Goal: Task Accomplishment & Management: Manage account settings

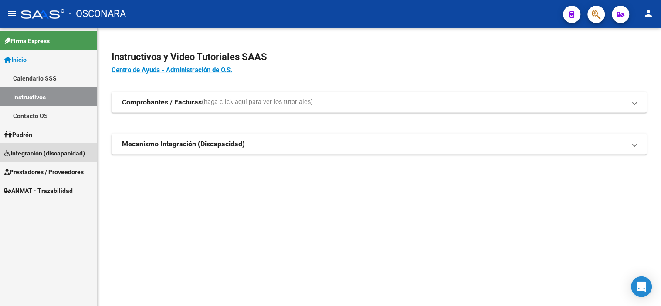
click at [48, 156] on span "Integración (discapacidad)" at bounding box center [44, 154] width 81 height 10
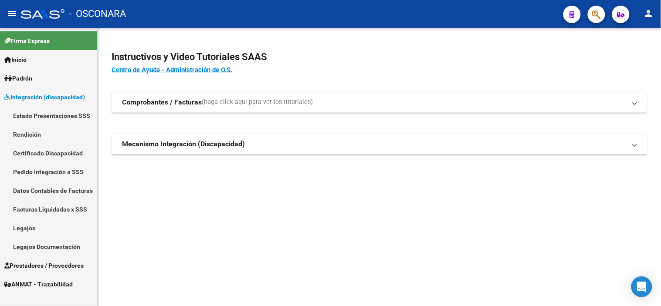
click at [40, 263] on span "Prestadores / Proveedores" at bounding box center [43, 266] width 79 height 10
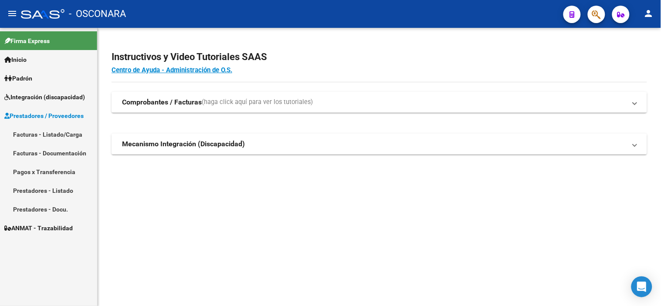
click at [56, 134] on link "Facturas - Listado/Carga" at bounding box center [48, 134] width 97 height 19
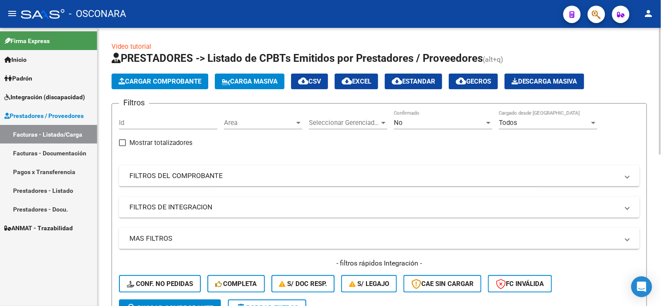
click at [179, 208] on mat-panel-title "FILTROS DE INTEGRACION" at bounding box center [374, 208] width 490 height 10
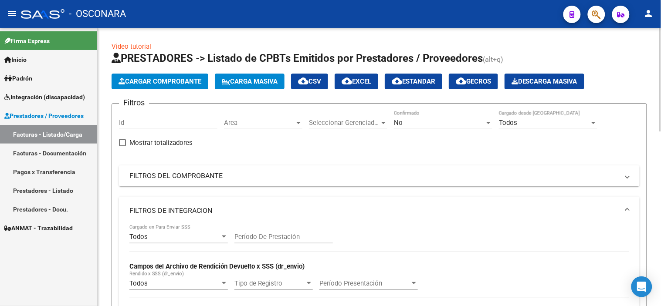
click at [416, 125] on div "No" at bounding box center [439, 123] width 91 height 8
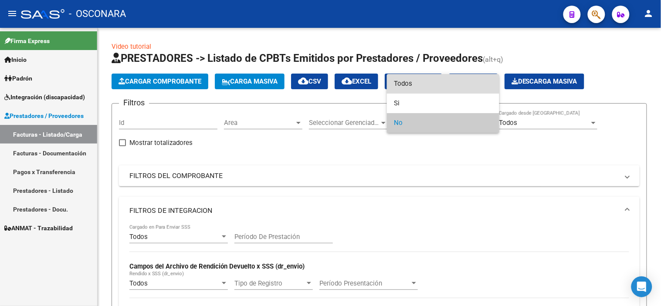
click at [422, 81] on span "Todos" at bounding box center [443, 84] width 99 height 20
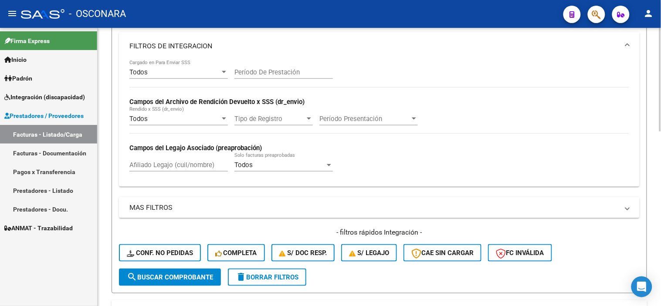
scroll to position [194, 0]
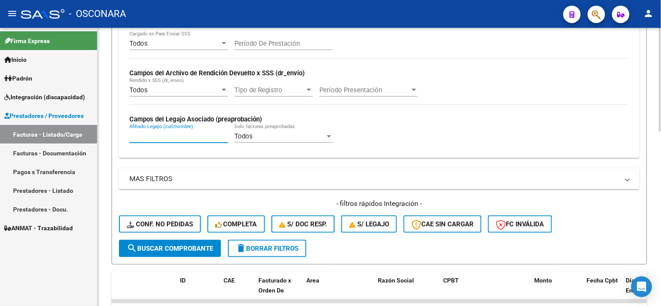
click at [163, 137] on input "Afiliado Legajo (cuil/nombre)" at bounding box center [178, 137] width 99 height 8
click at [146, 140] on input "Afiliado Legajo (cuil/nombre)" at bounding box center [178, 137] width 99 height 8
paste input "27560605833"
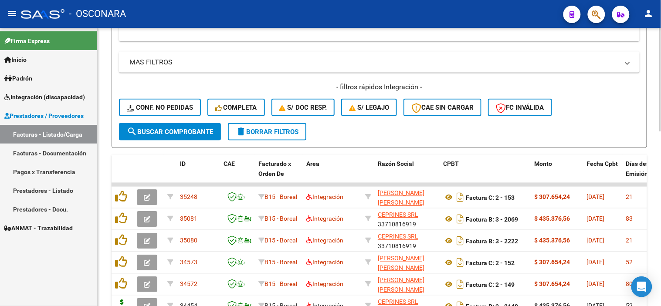
scroll to position [339, 0]
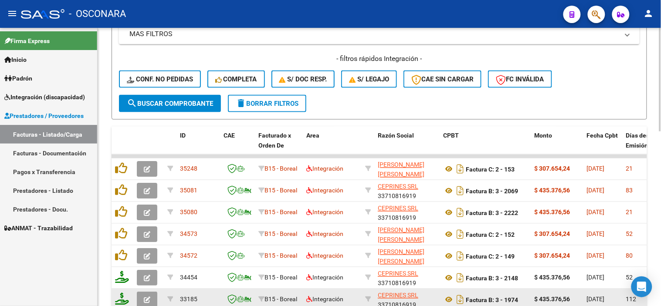
type input "27560605833"
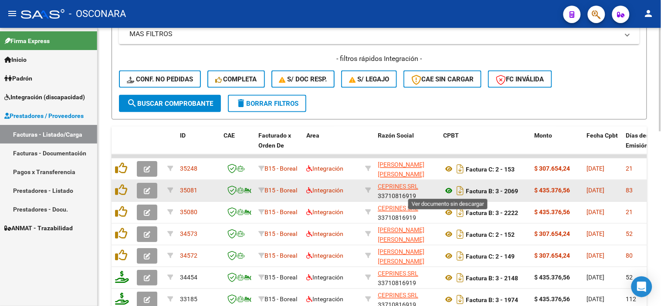
click at [447, 188] on icon at bounding box center [448, 191] width 11 height 10
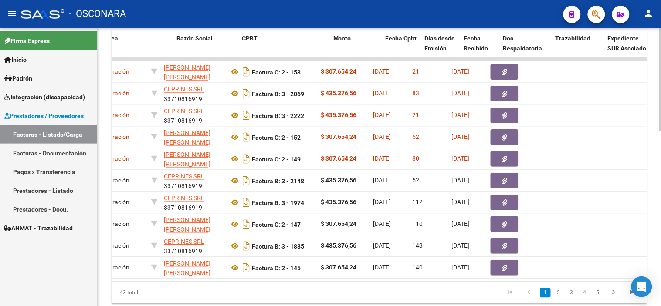
scroll to position [0, 201]
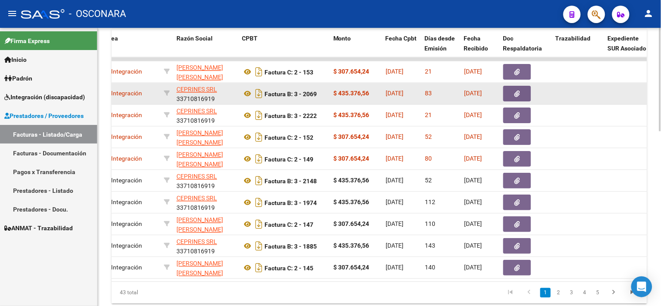
click at [519, 97] on button "button" at bounding box center [518, 94] width 28 height 16
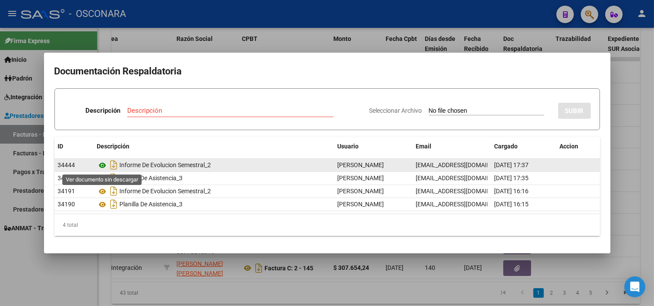
click at [98, 163] on icon at bounding box center [102, 165] width 11 height 10
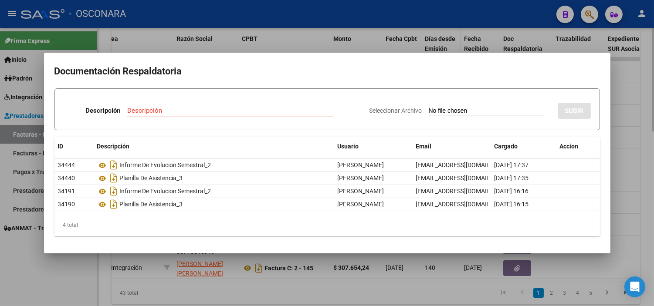
click at [438, 45] on div at bounding box center [327, 153] width 654 height 306
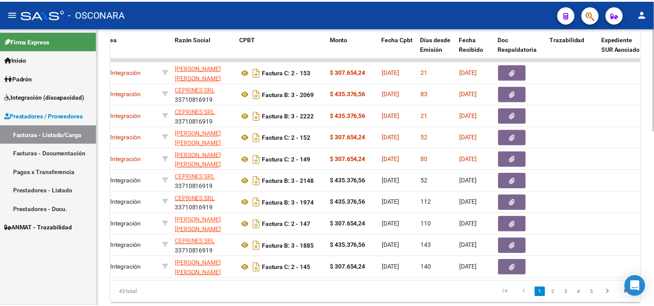
scroll to position [0, 0]
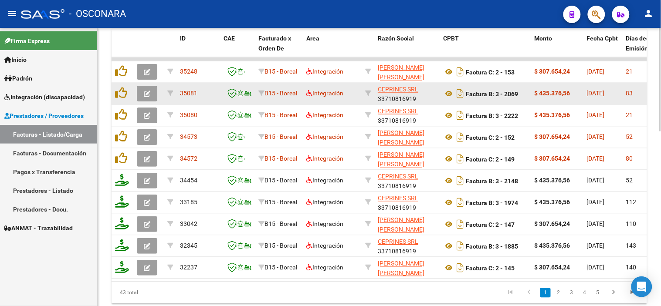
click at [147, 95] on icon "button" at bounding box center [147, 94] width 7 height 7
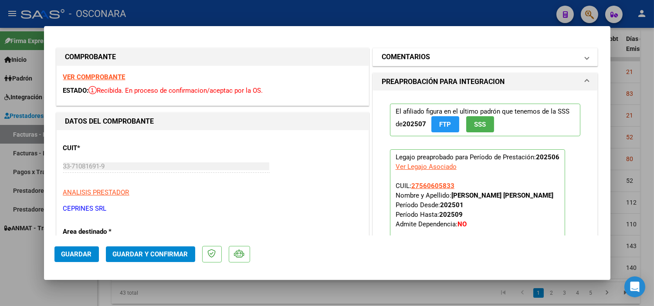
click at [437, 61] on mat-panel-title "COMENTARIOS" at bounding box center [480, 57] width 197 height 10
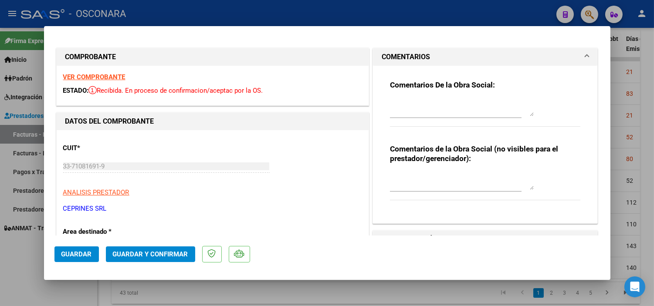
click at [629, 133] on div at bounding box center [327, 153] width 654 height 306
type input "$ 0,00"
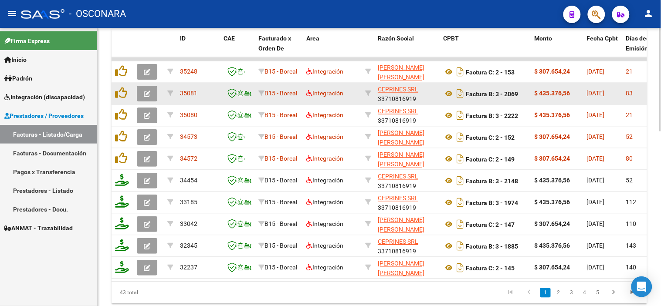
click at [146, 93] on icon "button" at bounding box center [147, 94] width 7 height 7
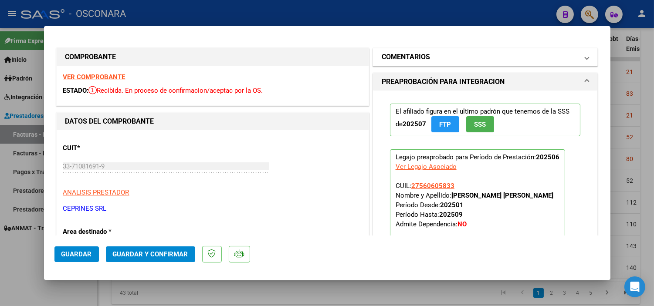
click at [457, 59] on mat-panel-title "COMENTARIOS" at bounding box center [480, 57] width 197 height 10
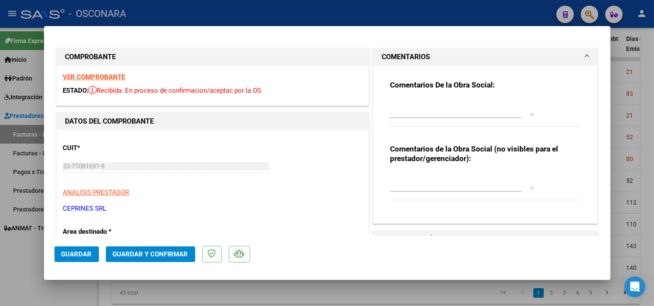
click at [402, 100] on textarea at bounding box center [462, 107] width 144 height 17
drag, startPoint x: 423, startPoint y: 111, endPoint x: 382, endPoint y: 99, distance: 42.6
click at [384, 99] on div "Comentarios De la Obra Social: 22/09 La factura supera el limite de fecha de em…" at bounding box center [486, 141] width 204 height 151
type textarea "22/09 La factura supera el limite de fecha de emisión"
click at [68, 259] on button "Guardar" at bounding box center [76, 255] width 44 height 16
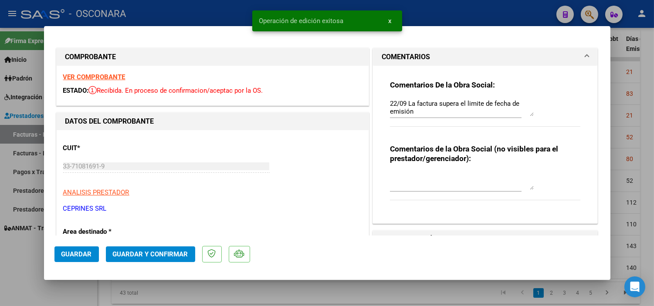
click at [81, 286] on div at bounding box center [327, 153] width 654 height 306
type input "$ 0,00"
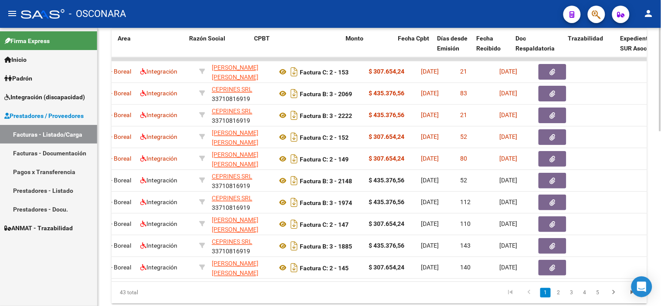
scroll to position [0, 189]
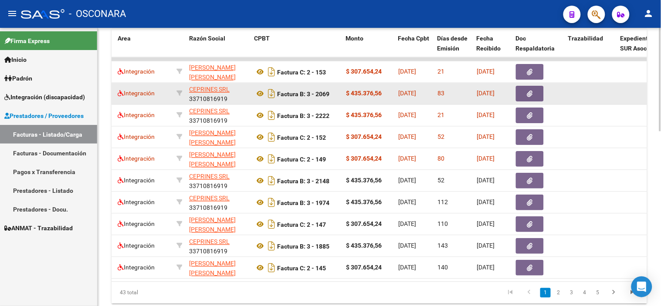
click at [535, 92] on button "button" at bounding box center [530, 94] width 28 height 16
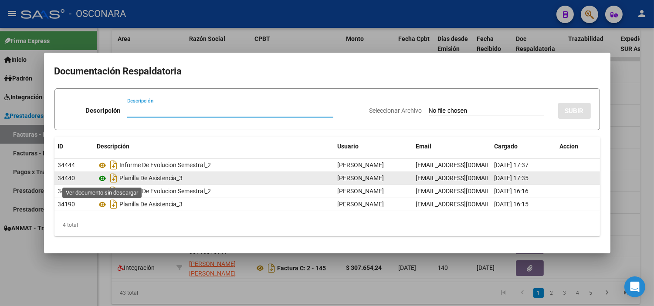
click at [106, 180] on icon at bounding box center [102, 179] width 11 height 10
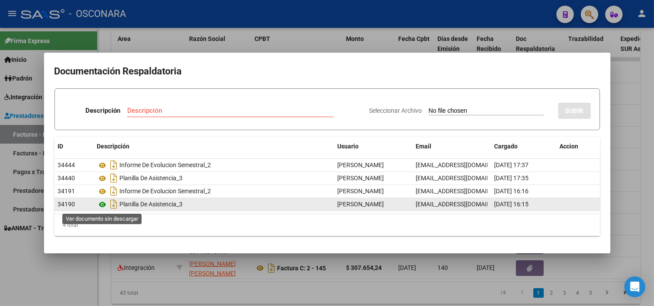
click at [101, 205] on icon at bounding box center [102, 205] width 11 height 10
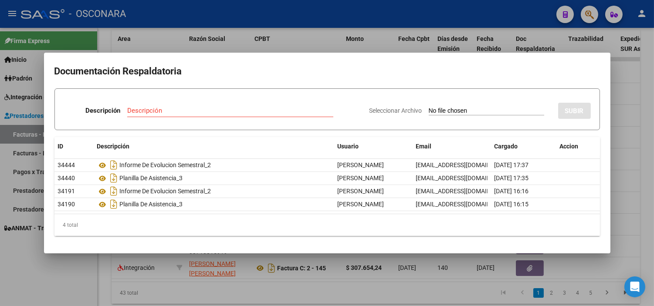
click at [260, 40] on div at bounding box center [327, 153] width 654 height 306
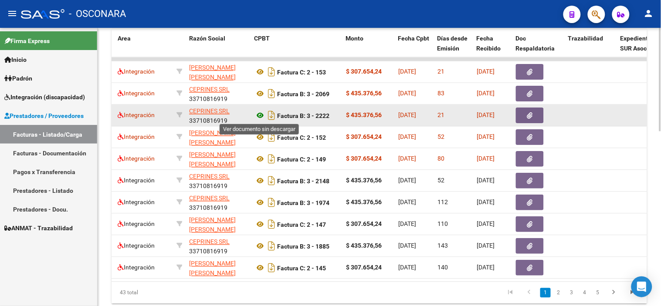
click at [257, 116] on icon at bounding box center [260, 116] width 11 height 10
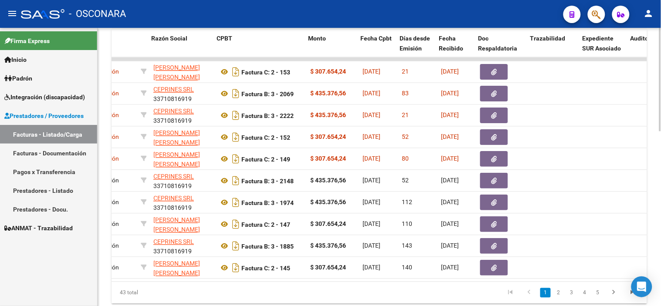
scroll to position [0, 237]
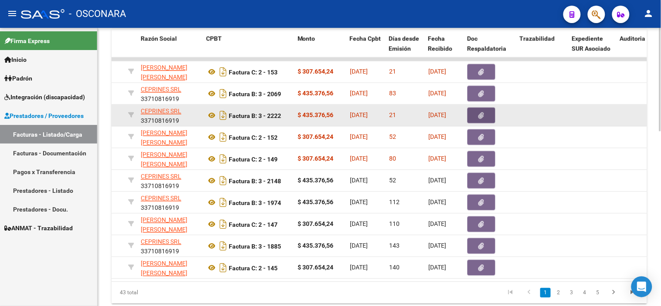
click at [484, 119] on icon "button" at bounding box center [482, 116] width 6 height 7
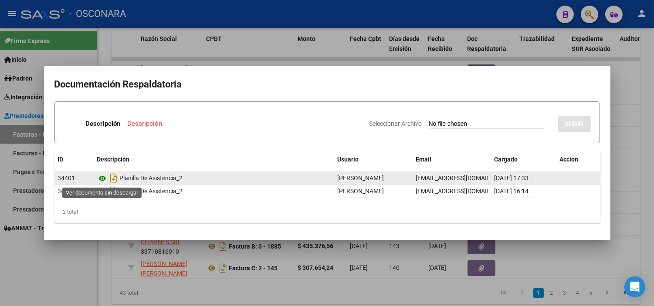
click at [99, 179] on icon at bounding box center [102, 179] width 11 height 10
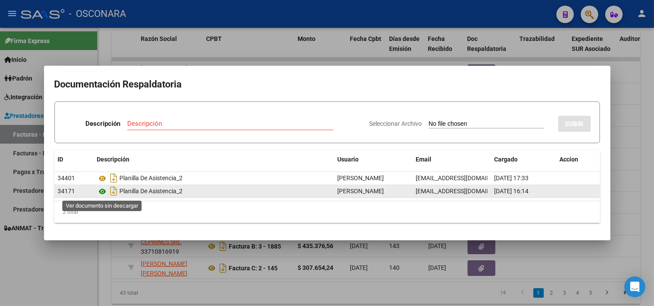
click at [101, 194] on icon at bounding box center [102, 192] width 11 height 10
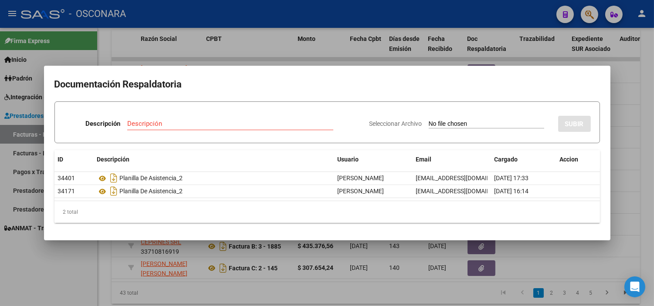
click at [233, 45] on div at bounding box center [327, 153] width 654 height 306
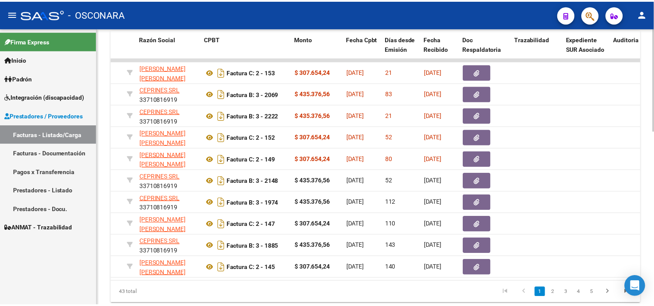
scroll to position [0, 0]
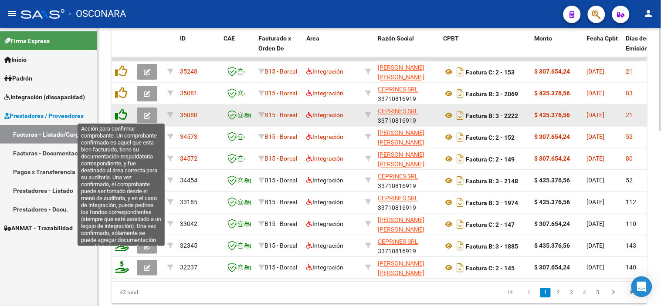
click at [123, 116] on icon at bounding box center [121, 115] width 12 height 12
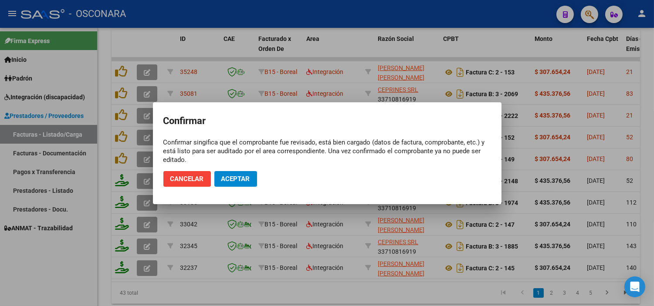
drag, startPoint x: 223, startPoint y: 168, endPoint x: 224, endPoint y: 173, distance: 4.9
click at [223, 169] on mat-dialog-actions "Cancelar Aceptar" at bounding box center [327, 179] width 328 height 30
click at [224, 174] on button "Aceptar" at bounding box center [236, 179] width 43 height 16
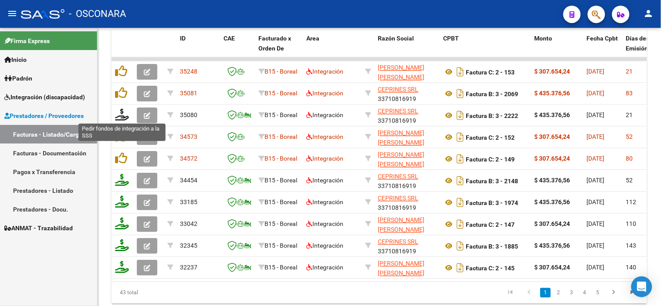
click at [123, 118] on icon at bounding box center [122, 115] width 14 height 12
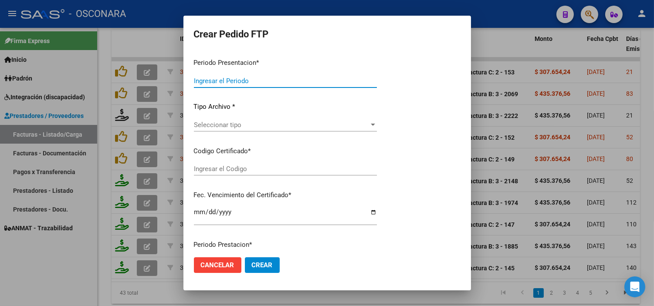
type input "202508"
type input "$ 435.376,56"
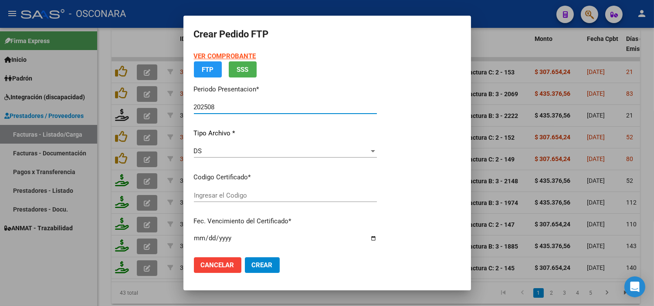
type input "arg01000560605832023090120250901cor234"
type input "[DATE]"
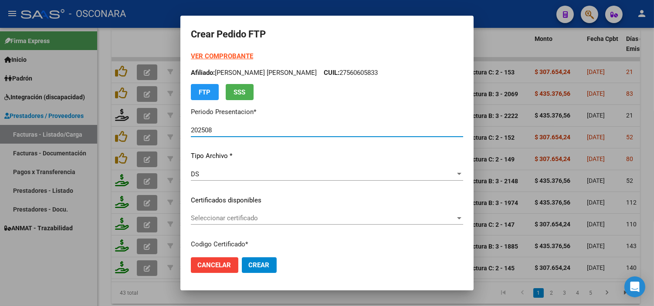
click at [289, 216] on span "Seleccionar certificado" at bounding box center [323, 219] width 265 height 8
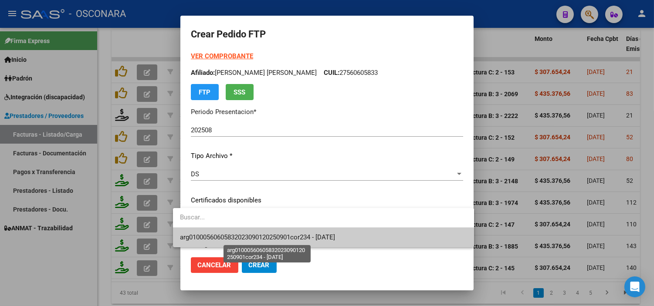
click at [291, 236] on span "arg01000560605832023090120250901cor234 - 2025-09-01" at bounding box center [257, 238] width 155 height 8
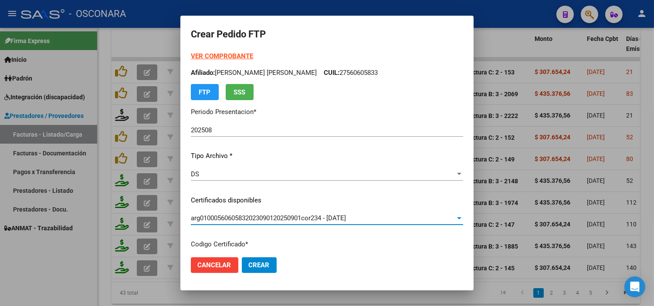
click at [291, 187] on div "DS Seleccionar tipo" at bounding box center [327, 178] width 272 height 21
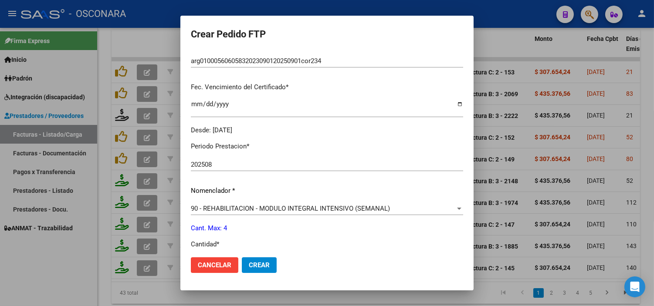
scroll to position [242, 0]
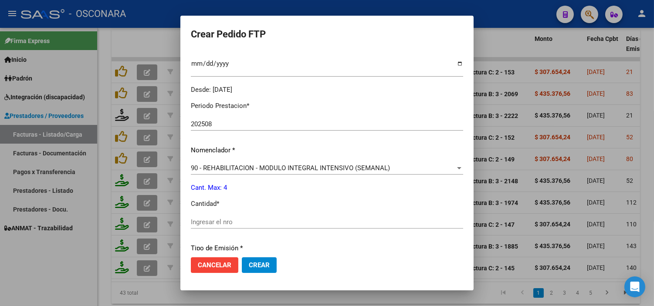
click at [250, 223] on input "Ingresar el nro" at bounding box center [327, 222] width 272 height 8
type input "4"
click at [269, 241] on div "Periodo Prestacion * 202508 Ingresar el Periodo Prestacion Nomenclador * 90 - R…" at bounding box center [327, 232] width 272 height 275
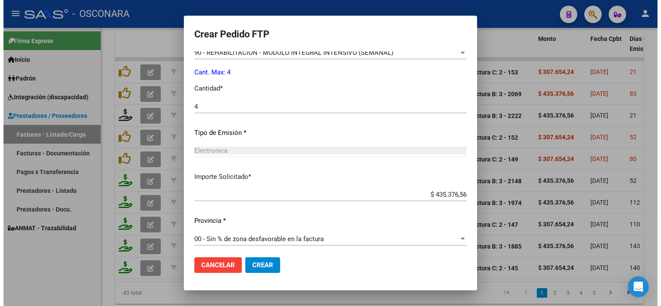
scroll to position [360, 0]
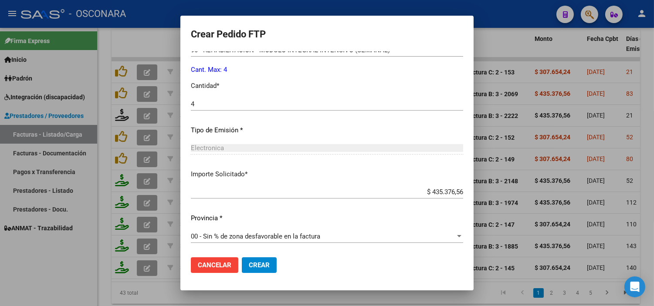
click at [249, 268] on span "Crear" at bounding box center [259, 266] width 21 height 8
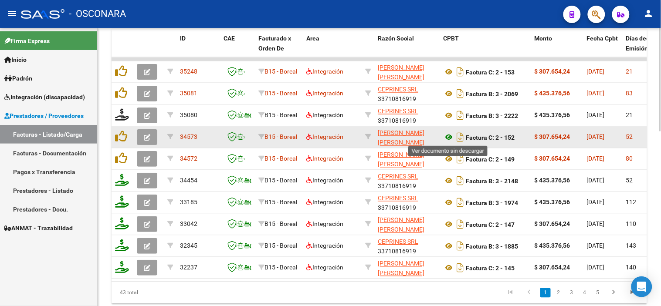
click at [450, 140] on icon at bounding box center [448, 138] width 11 height 10
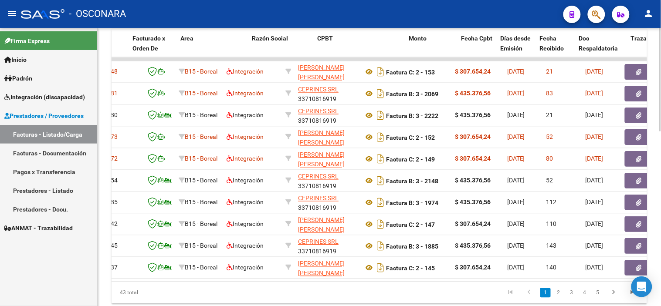
scroll to position [0, 168]
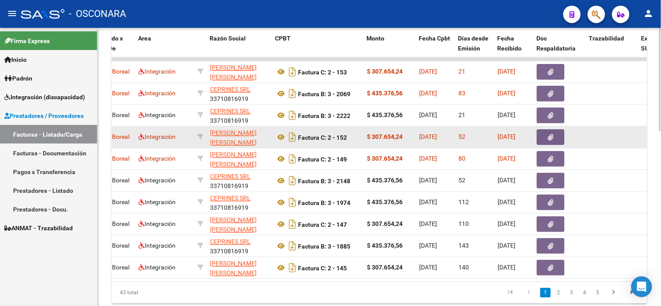
click at [550, 135] on icon "button" at bounding box center [551, 138] width 6 height 7
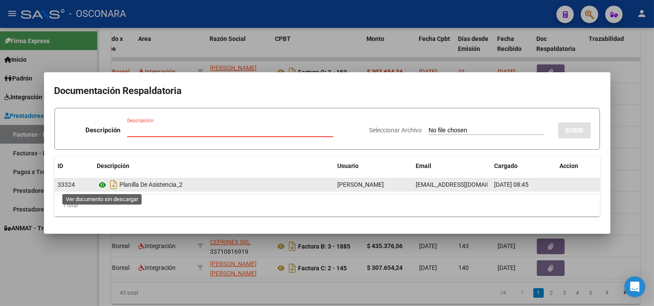
click at [101, 186] on icon at bounding box center [102, 185] width 11 height 10
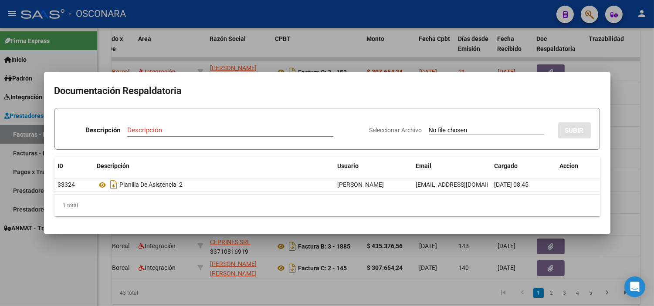
click at [184, 53] on div at bounding box center [327, 153] width 654 height 306
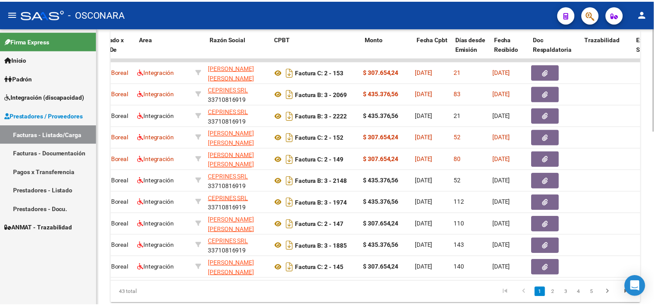
scroll to position [0, 0]
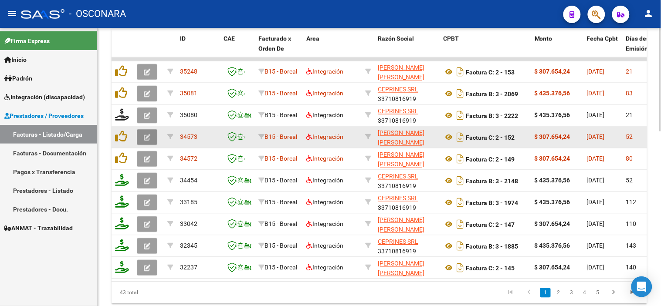
click at [146, 136] on icon "button" at bounding box center [147, 138] width 7 height 7
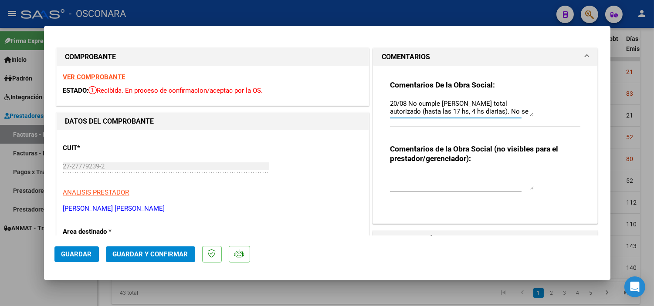
click at [390, 103] on textarea "20/08 No cumple horario total autorizado (hasta las 17 hs, 4 hs diarias). No se…" at bounding box center [462, 107] width 144 height 17
drag, startPoint x: 386, startPoint y: 102, endPoint x: 539, endPoint y: 128, distance: 154.7
click at [539, 128] on div "Comentarios De la Obra Social: 22/09 Sigue sin subsanarse el importe facturado.…" at bounding box center [485, 108] width 191 height 56
type textarea "22/09 Sigue sin subsanarse el importe facturado. Corresponde facturar por horas…"
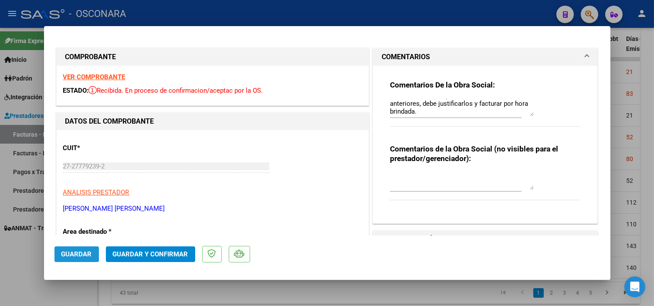
click at [88, 259] on button "Guardar" at bounding box center [76, 255] width 44 height 16
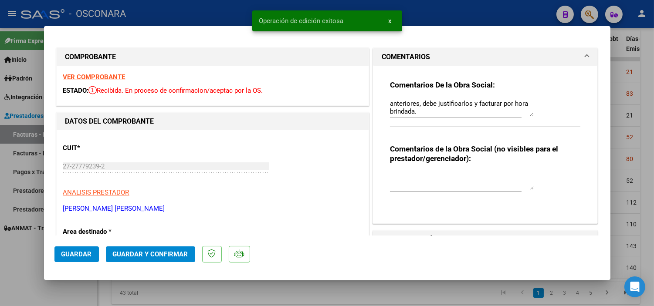
click at [58, 286] on div at bounding box center [327, 153] width 654 height 306
type input "$ 0,00"
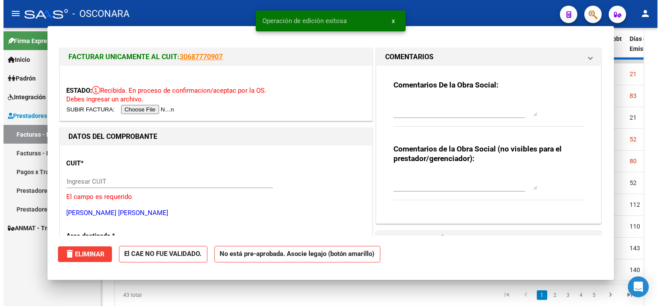
scroll to position [0, 0]
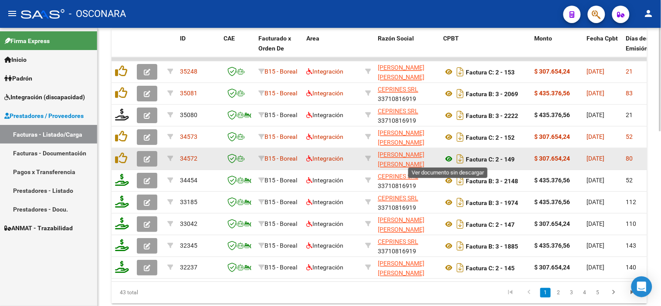
click at [448, 160] on icon at bounding box center [448, 159] width 11 height 10
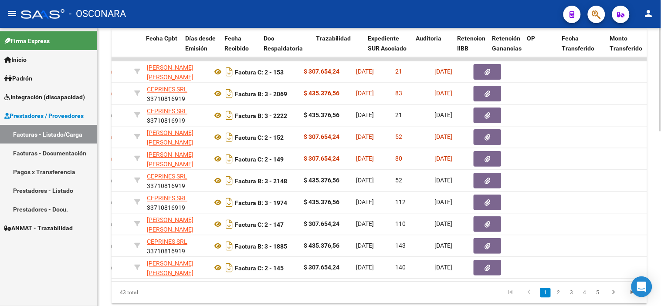
scroll to position [0, 441]
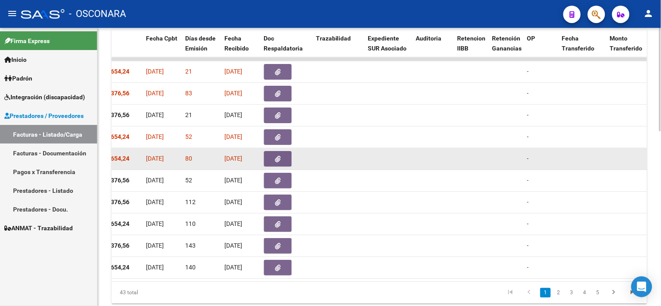
click at [285, 157] on button "button" at bounding box center [278, 160] width 28 height 16
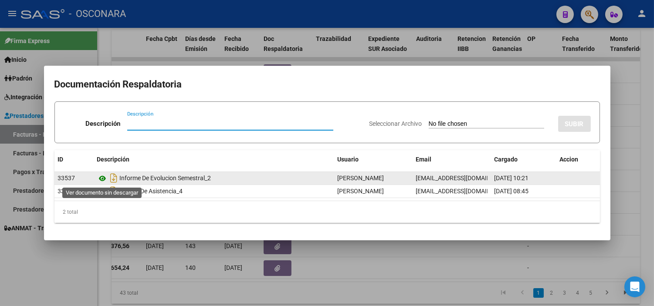
click at [103, 176] on icon at bounding box center [102, 179] width 11 height 10
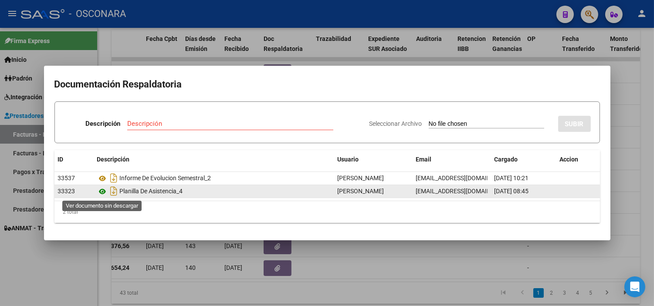
click at [102, 194] on icon at bounding box center [102, 192] width 11 height 10
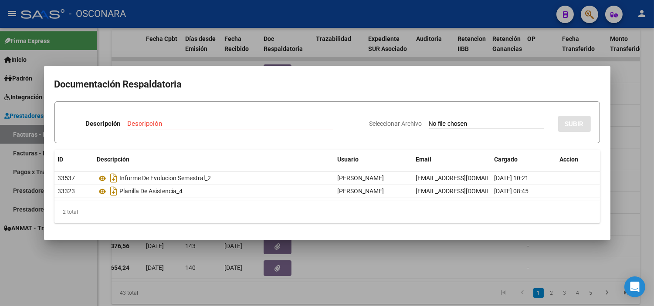
click at [160, 25] on div at bounding box center [327, 153] width 654 height 306
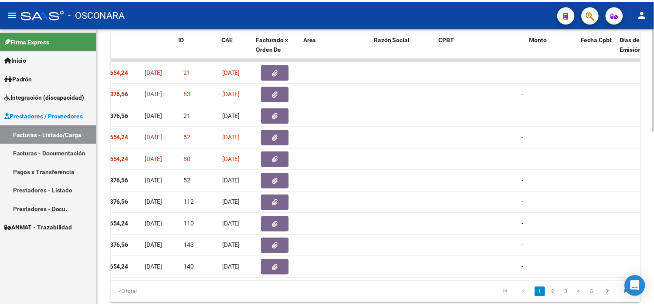
scroll to position [0, 0]
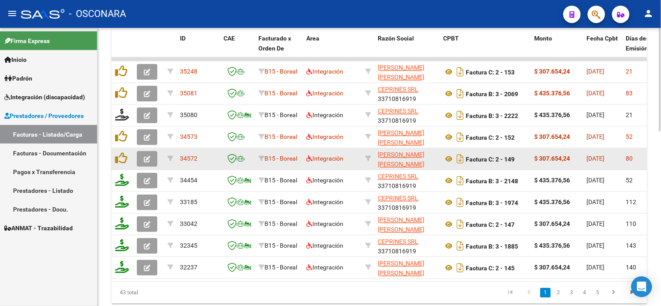
click at [145, 159] on icon "button" at bounding box center [147, 160] width 7 height 7
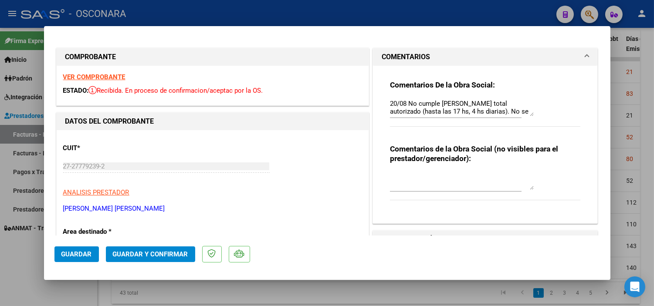
click at [390, 103] on textarea "20/08 No cumple horario total autorizado (hasta las 17 hs, 4 hs diarias). No se…" at bounding box center [462, 107] width 144 height 17
type textarea "22/09 Sigue sin subsanarse el importe facturado, ahora la factura supera los li…"
click at [385, 102] on div "Comentarios De la Obra Social: 22/09 Sigue sin subsanarse el importe facturado,…" at bounding box center [486, 141] width 204 height 151
drag, startPoint x: 386, startPoint y: 103, endPoint x: 526, endPoint y: 126, distance: 141.9
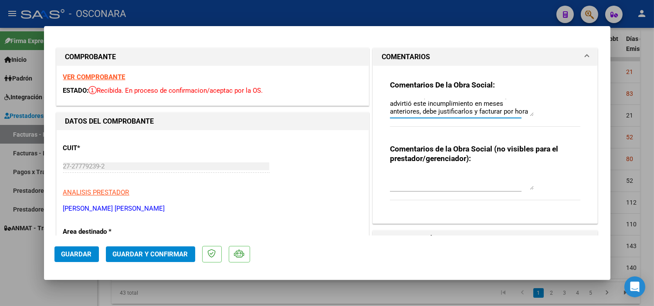
click at [526, 126] on div "Comentarios De la Obra Social: 22/09 Sigue sin subsanarse el importe facturado,…" at bounding box center [485, 108] width 191 height 56
click at [77, 259] on button "Guardar" at bounding box center [76, 255] width 44 height 16
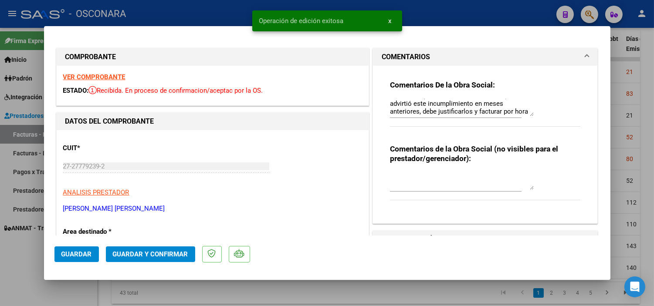
click at [75, 287] on div at bounding box center [327, 153] width 654 height 306
type input "$ 0,00"
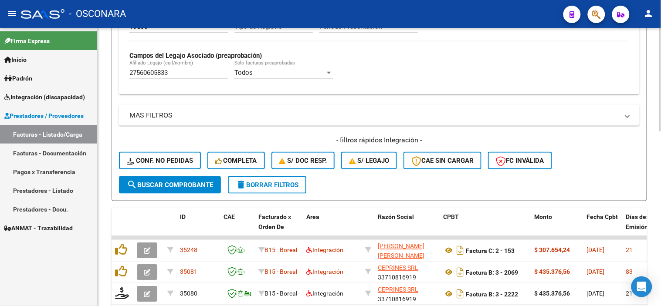
scroll to position [242, 0]
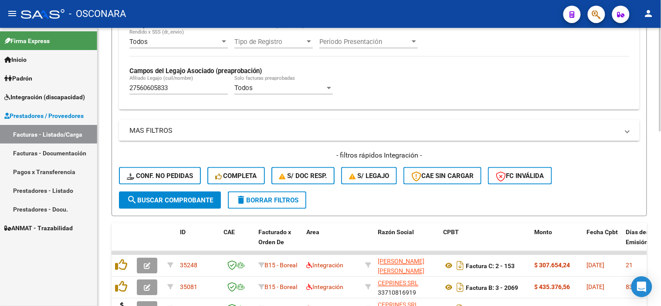
click at [156, 90] on input "27560605833" at bounding box center [178, 88] width 99 height 8
paste input "0535983861"
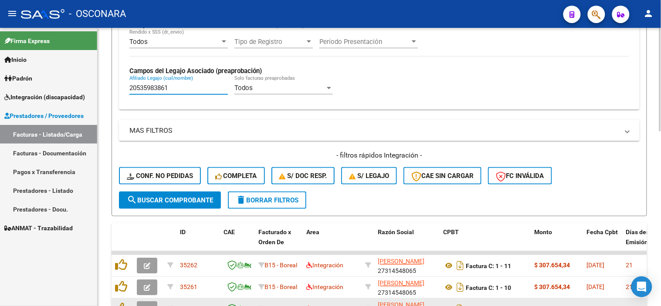
type input "20535983861"
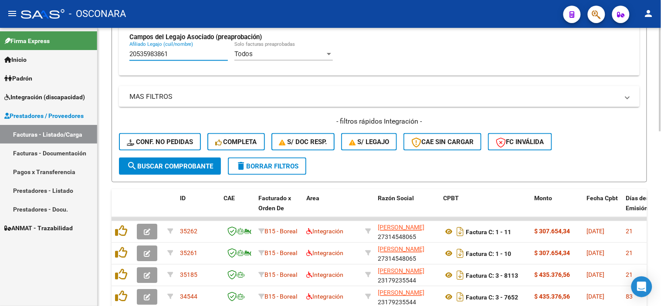
scroll to position [290, 0]
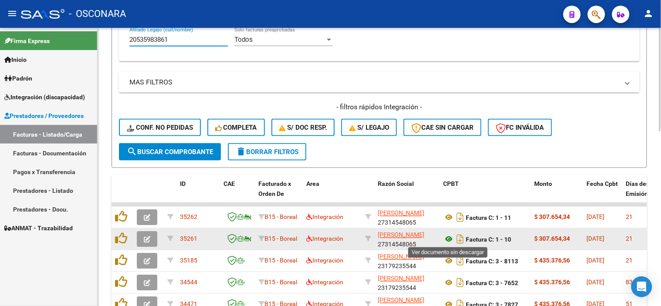
click at [448, 238] on icon at bounding box center [448, 240] width 11 height 10
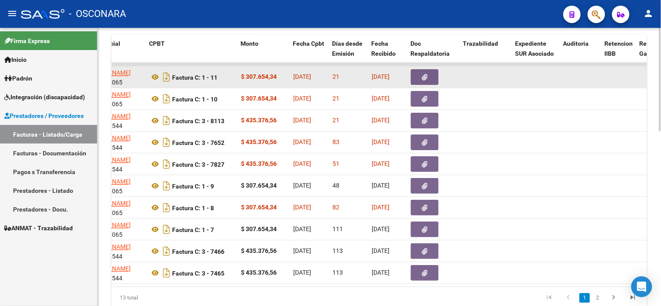
scroll to position [371, 0]
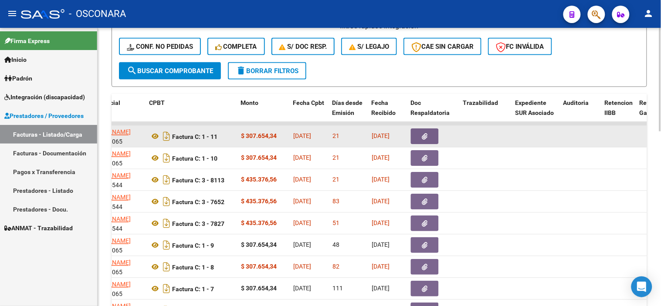
click at [430, 137] on button "button" at bounding box center [425, 137] width 28 height 16
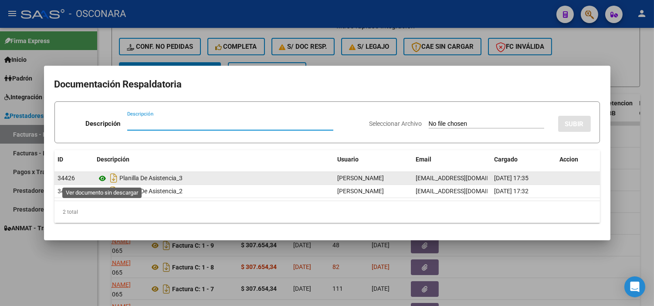
click at [102, 179] on icon at bounding box center [102, 179] width 11 height 10
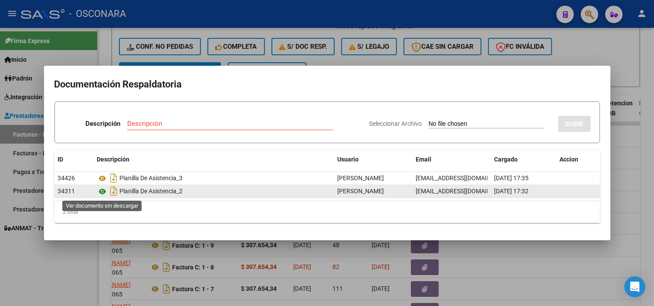
click at [102, 191] on icon at bounding box center [102, 192] width 11 height 10
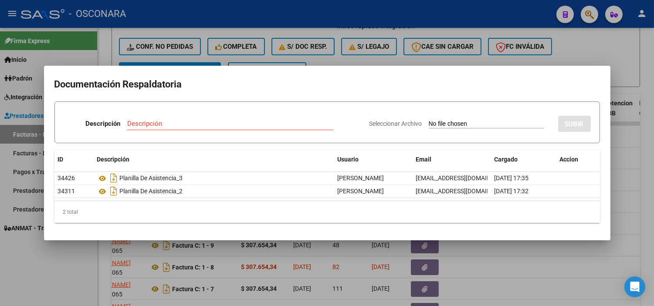
click at [320, 271] on div at bounding box center [327, 153] width 654 height 306
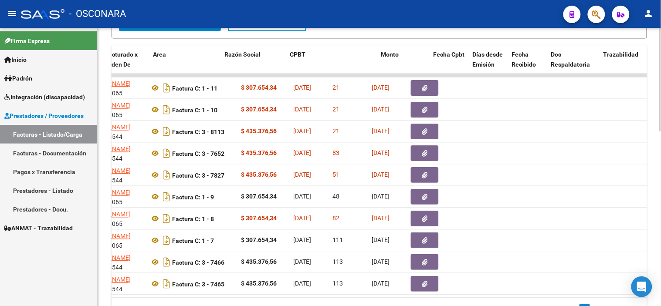
scroll to position [0, 153]
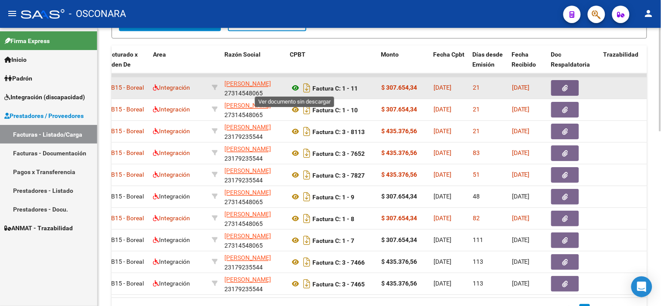
click at [295, 88] on icon at bounding box center [295, 88] width 11 height 10
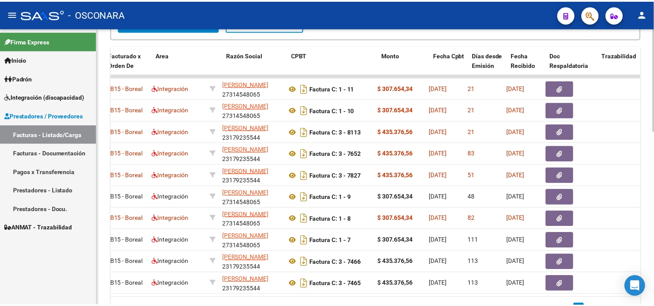
scroll to position [0, 0]
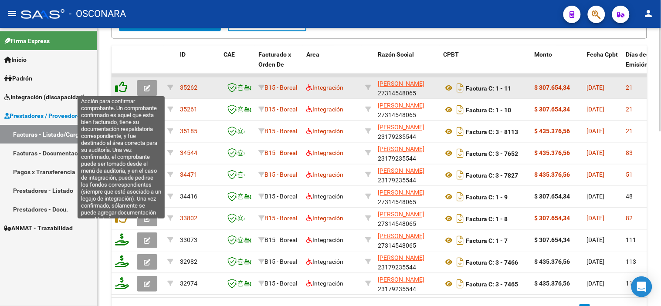
click at [119, 86] on icon at bounding box center [121, 88] width 12 height 12
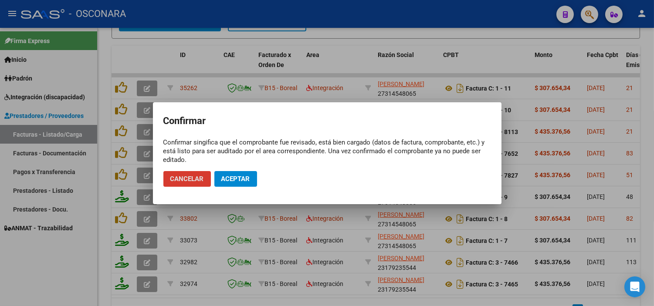
click at [242, 179] on span "Aceptar" at bounding box center [235, 179] width 29 height 8
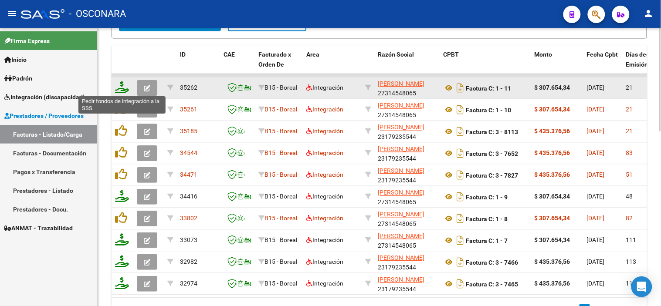
click at [119, 91] on icon at bounding box center [122, 88] width 14 height 12
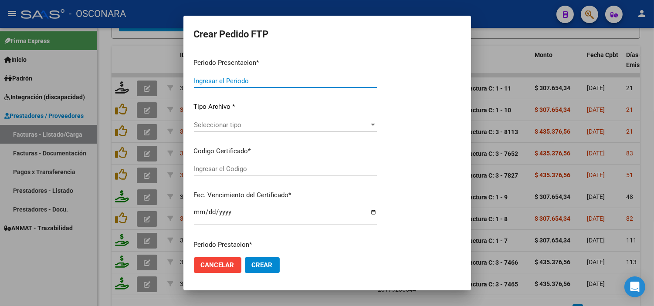
type input "202508"
type input "$ 307.654,34"
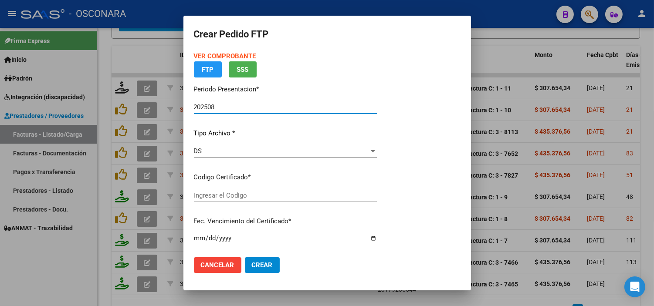
type input "ARG02000535983862024101520271015SJN261"
type input "2027-10-15"
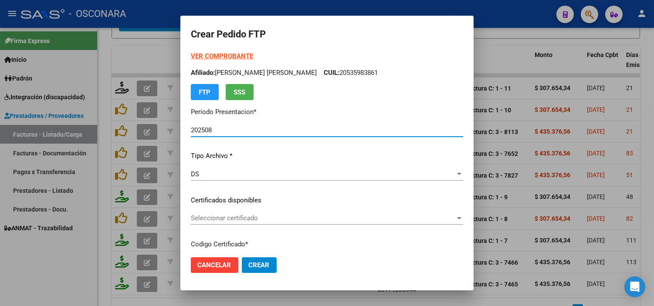
click at [258, 218] on span "Seleccionar certificado" at bounding box center [323, 219] width 265 height 8
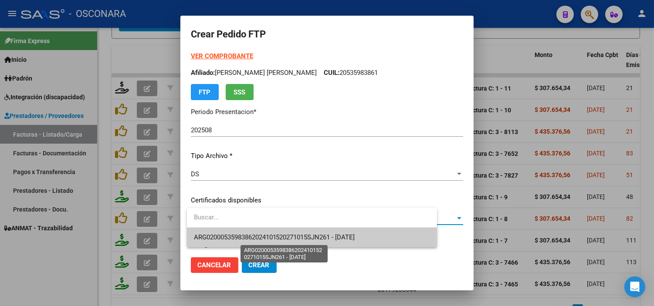
click at [256, 235] on span "ARG02000535983862024101520271015SJN261 - 2027-10-15" at bounding box center [274, 238] width 161 height 8
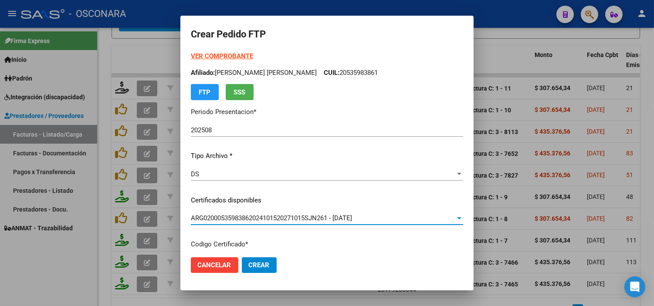
click at [258, 237] on div "VER COMPROBANTE ARCA Padrón Afiliado: DAHER ENZO ARIEL CUIL: 20535983861 FTP SS…" at bounding box center [327, 193] width 272 height 285
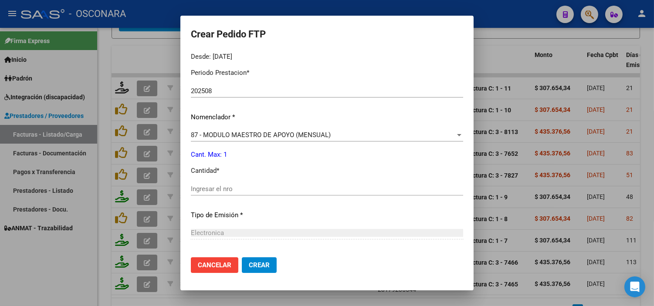
scroll to position [290, 0]
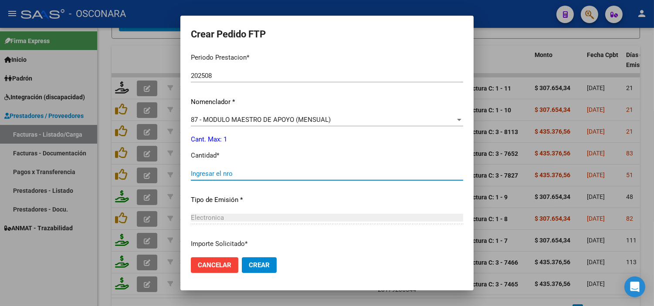
click at [231, 175] on input "Ingresar el nro" at bounding box center [327, 174] width 272 height 8
type input "1"
click at [251, 197] on p "Tipo de Emisión *" at bounding box center [327, 200] width 272 height 10
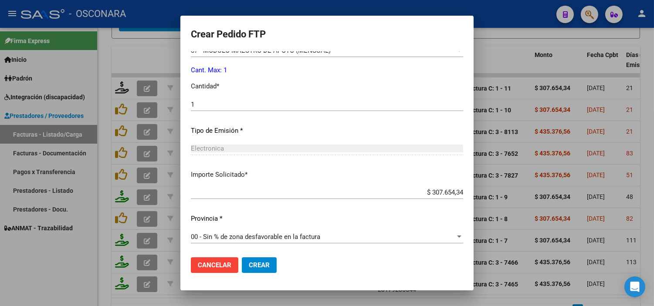
scroll to position [360, 0]
click at [263, 263] on span "Crear" at bounding box center [259, 266] width 21 height 8
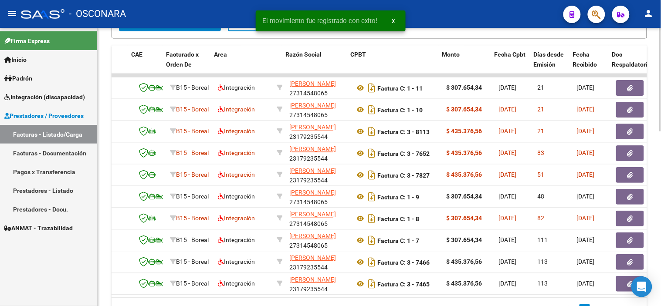
scroll to position [0, 99]
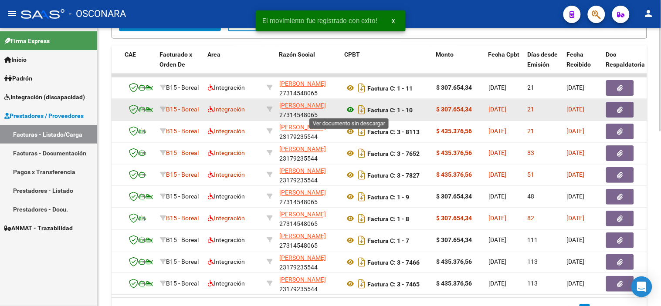
click at [346, 112] on icon at bounding box center [350, 110] width 11 height 10
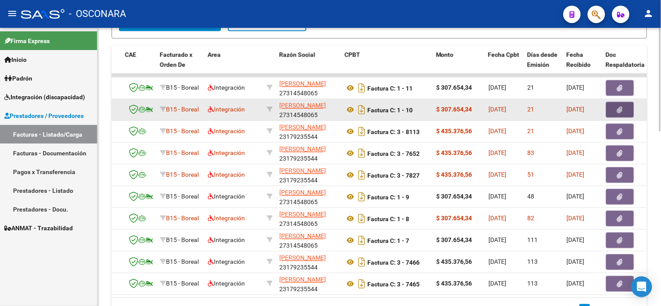
click at [621, 109] on icon "button" at bounding box center [621, 110] width 6 height 7
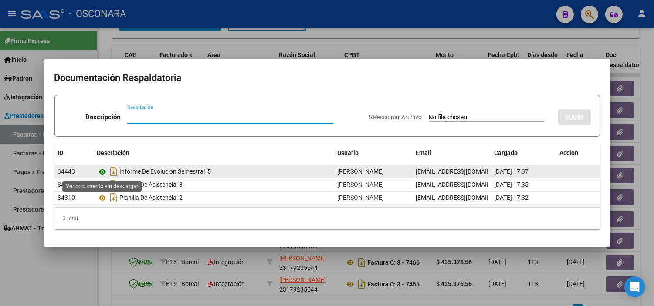
click at [99, 171] on icon at bounding box center [102, 172] width 11 height 10
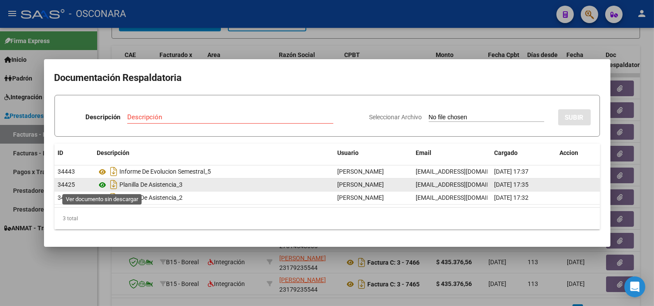
click at [101, 186] on icon at bounding box center [102, 185] width 11 height 10
click at [102, 187] on icon at bounding box center [102, 185] width 11 height 10
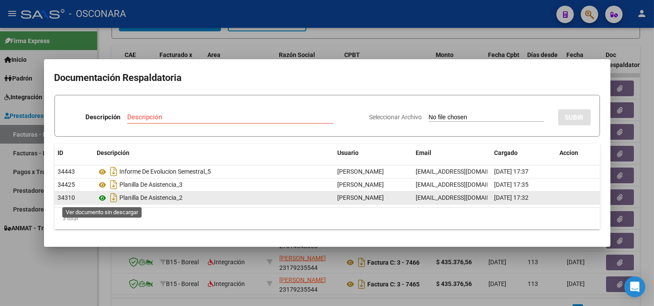
click at [102, 200] on icon at bounding box center [102, 198] width 11 height 10
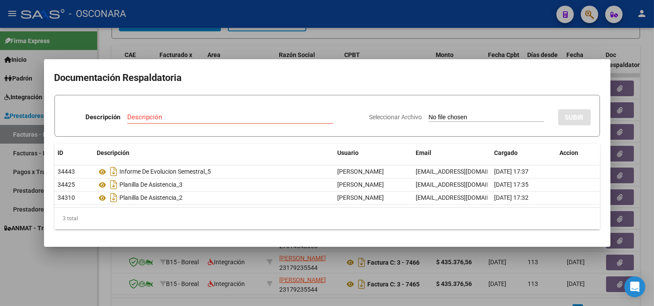
click at [250, 41] on div at bounding box center [327, 153] width 654 height 306
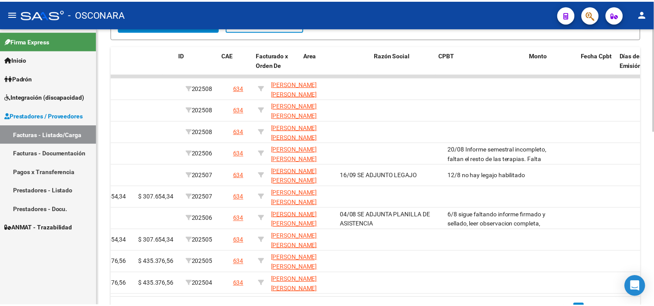
scroll to position [0, 0]
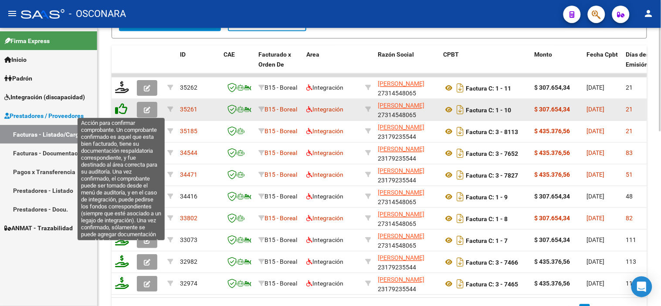
click at [125, 111] on icon at bounding box center [121, 109] width 12 height 12
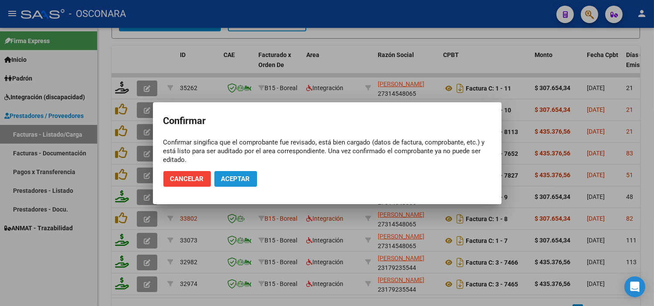
click at [223, 176] on span "Aceptar" at bounding box center [235, 179] width 29 height 8
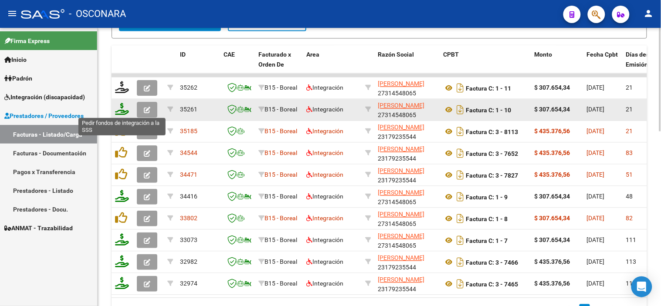
click at [123, 111] on icon at bounding box center [122, 109] width 14 height 12
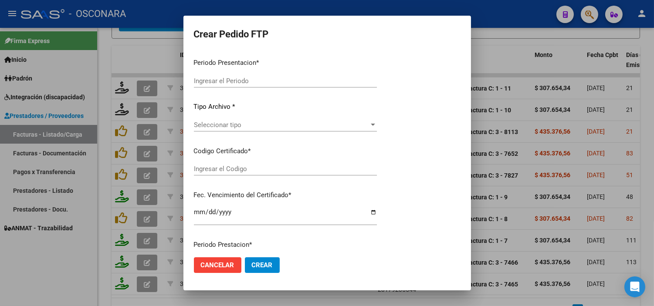
type input "202508"
type input "$ 307.654,34"
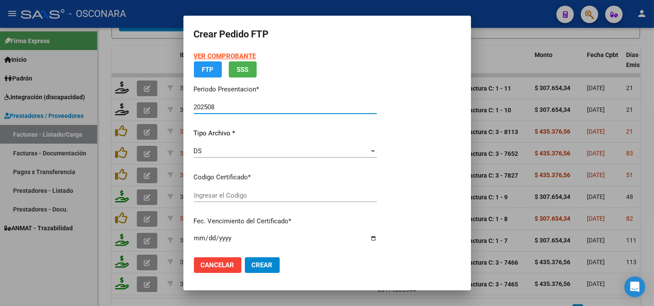
type input "ARG02000535983862024101520271015SJN261"
type input "2027-10-15"
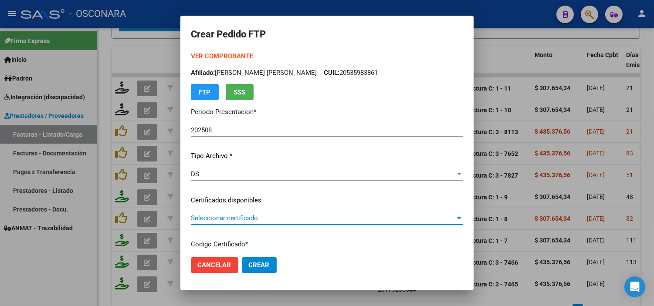
click at [264, 220] on span "Seleccionar certificado" at bounding box center [323, 219] width 265 height 8
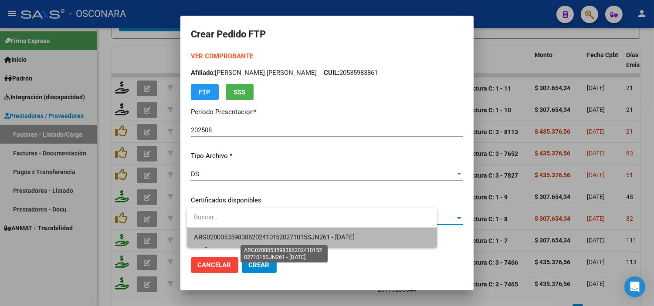
click at [268, 238] on span "ARG02000535983862024101520271015SJN261 - 2027-10-15" at bounding box center [274, 238] width 161 height 8
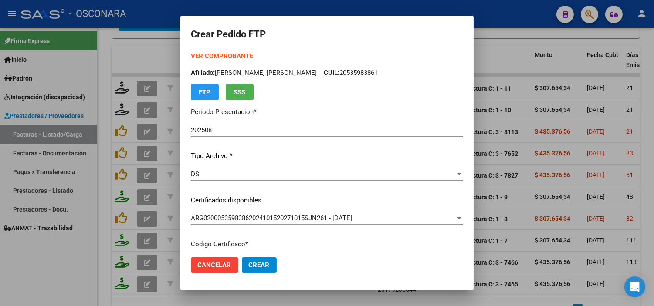
click at [275, 199] on p "Certificados disponibles" at bounding box center [327, 201] width 272 height 10
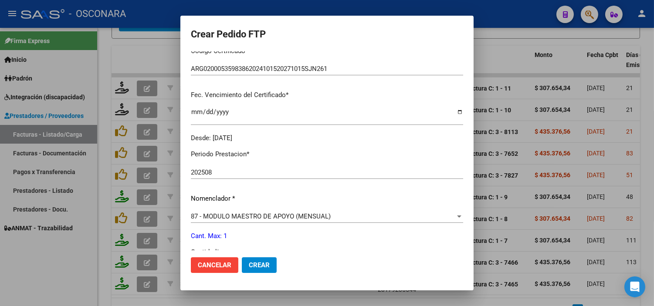
scroll to position [242, 0]
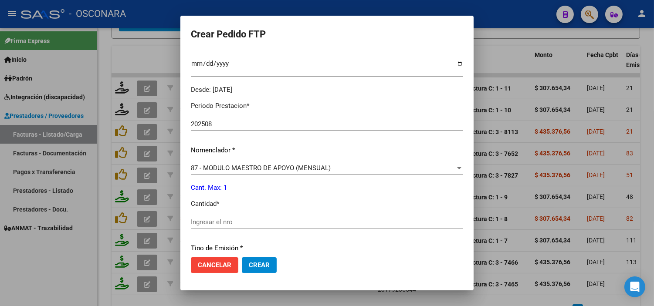
click at [272, 218] on input "Ingresar el nro" at bounding box center [327, 222] width 272 height 8
type input "1"
click at [271, 191] on p "Cant. Max: 1" at bounding box center [327, 188] width 272 height 10
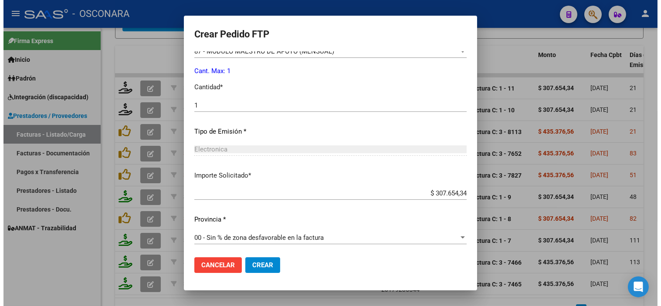
scroll to position [360, 0]
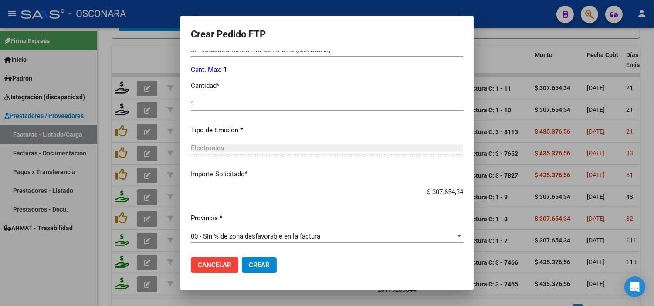
click at [275, 267] on button "Crear" at bounding box center [259, 266] width 35 height 16
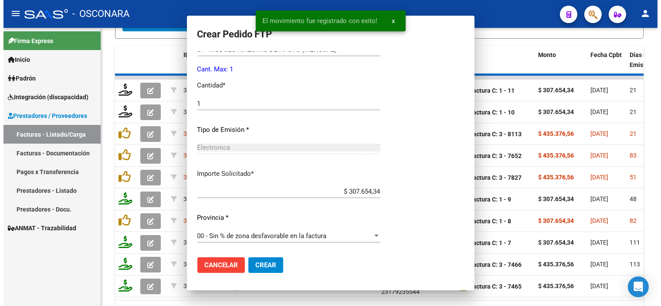
scroll to position [0, 0]
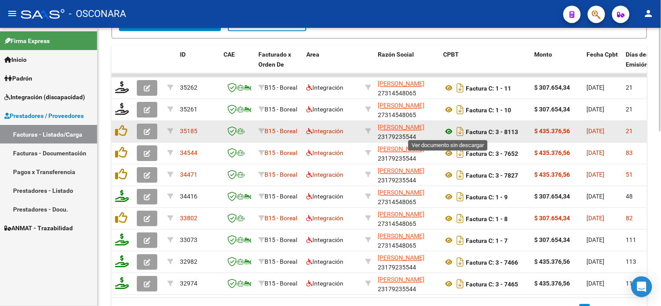
click at [446, 134] on icon at bounding box center [448, 132] width 11 height 10
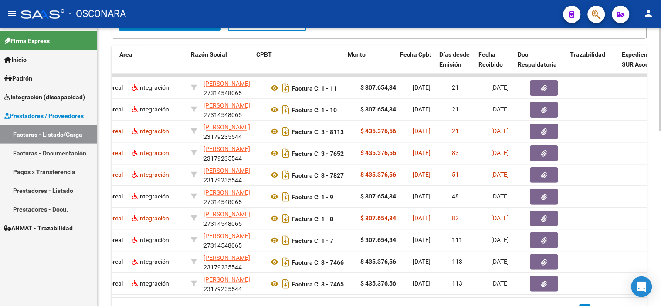
scroll to position [0, 187]
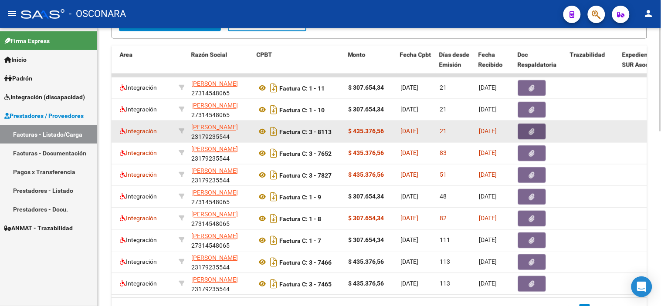
click at [534, 133] on icon "button" at bounding box center [533, 132] width 6 height 7
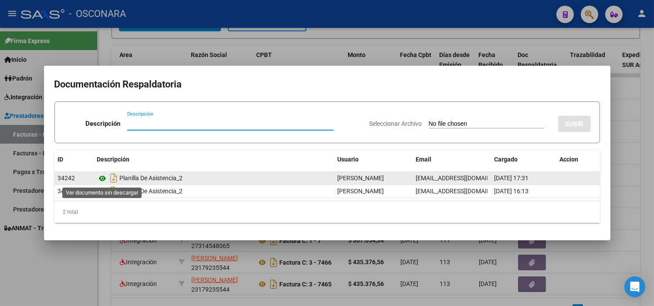
click at [106, 179] on icon at bounding box center [102, 179] width 11 height 10
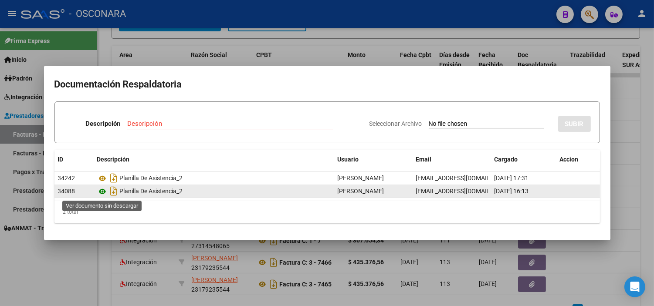
click at [103, 191] on icon at bounding box center [102, 192] width 11 height 10
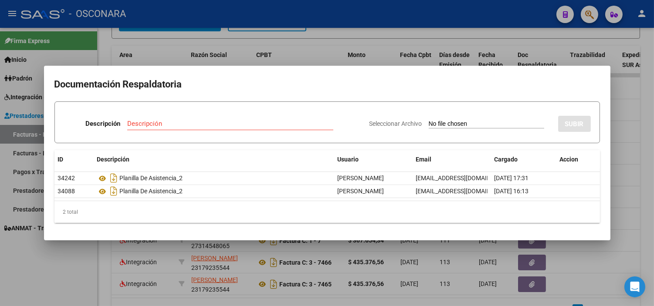
click at [184, 254] on div at bounding box center [327, 153] width 654 height 306
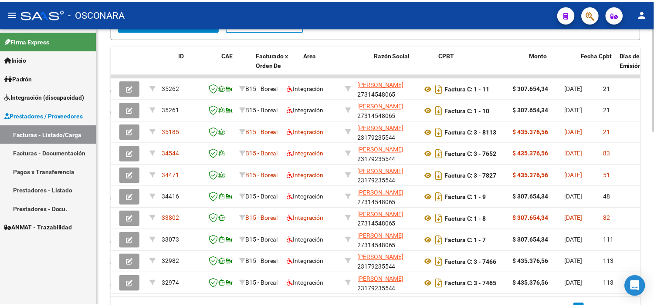
scroll to position [0, 0]
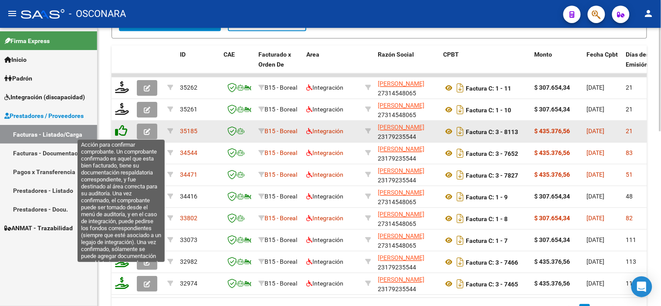
click at [120, 129] on icon at bounding box center [121, 131] width 12 height 12
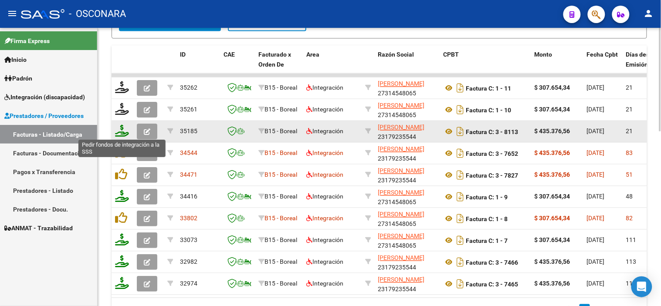
click at [118, 134] on icon at bounding box center [122, 131] width 14 height 12
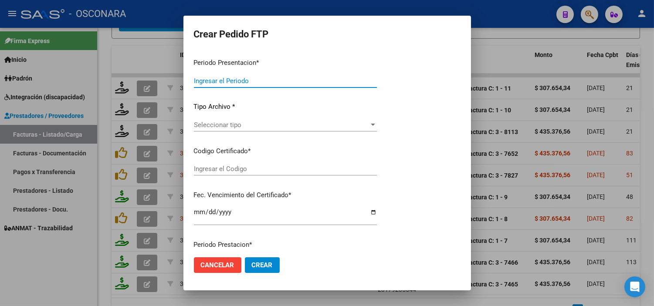
type input "202508"
type input "$ 435.376,56"
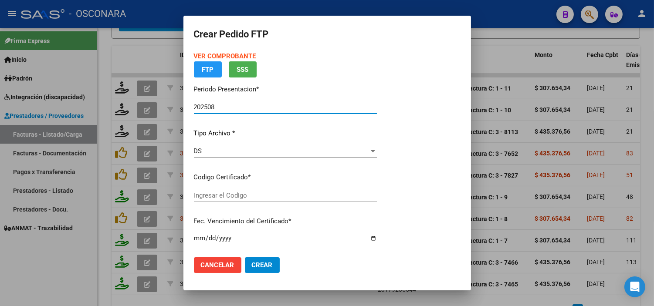
type input "ARG02000535983862024101520271015SJN261"
type input "2027-10-15"
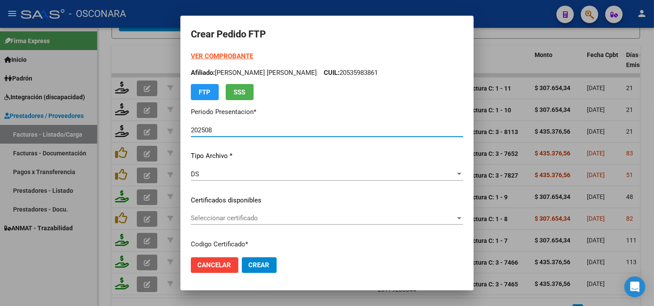
click at [259, 218] on span "Seleccionar certificado" at bounding box center [323, 219] width 265 height 8
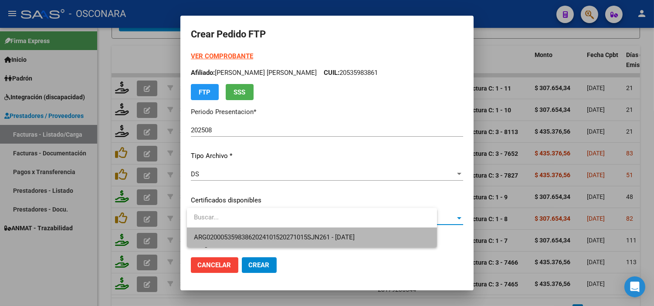
click at [263, 232] on span "ARG02000535983862024101520271015SJN261 - 2027-10-15" at bounding box center [312, 238] width 236 height 20
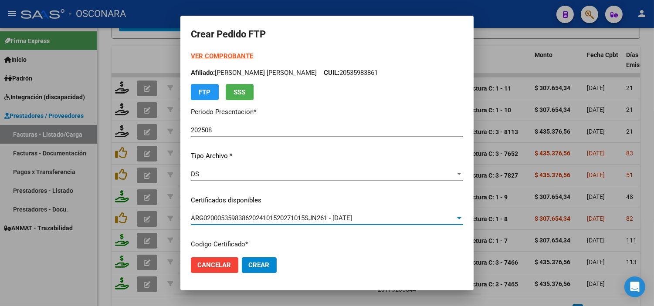
click at [266, 205] on p "Certificados disponibles" at bounding box center [327, 201] width 272 height 10
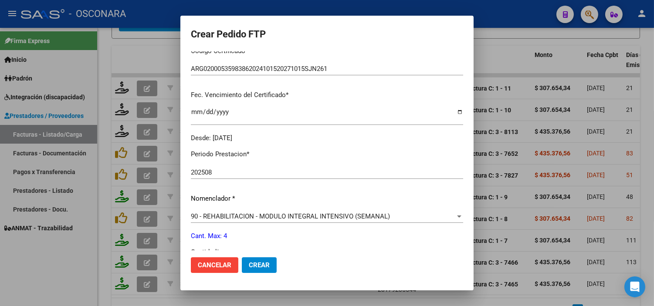
scroll to position [242, 0]
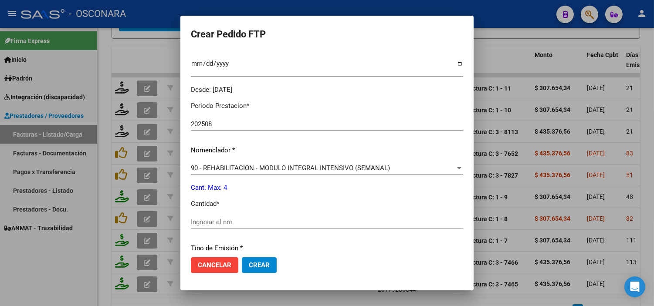
click at [269, 217] on div "Ingresar el nro" at bounding box center [327, 222] width 272 height 13
type input "4"
click at [273, 206] on p "Cantidad *" at bounding box center [327, 204] width 272 height 10
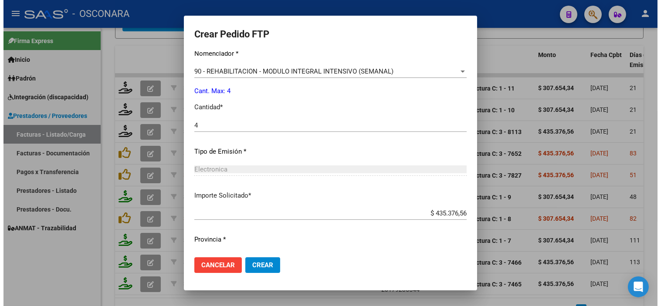
scroll to position [360, 0]
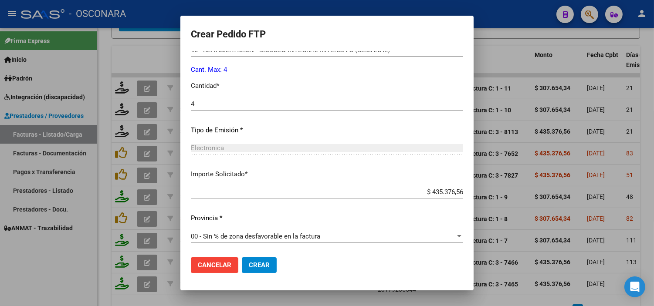
click at [258, 263] on span "Crear" at bounding box center [259, 266] width 21 height 8
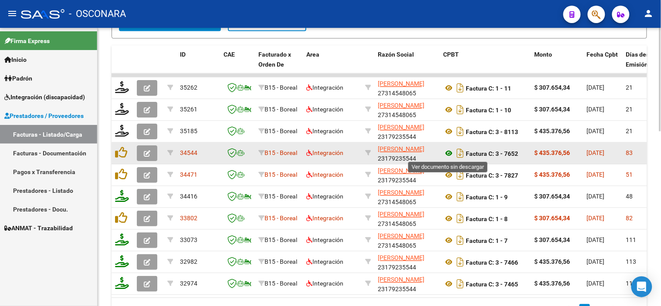
click at [446, 155] on icon at bounding box center [448, 154] width 11 height 10
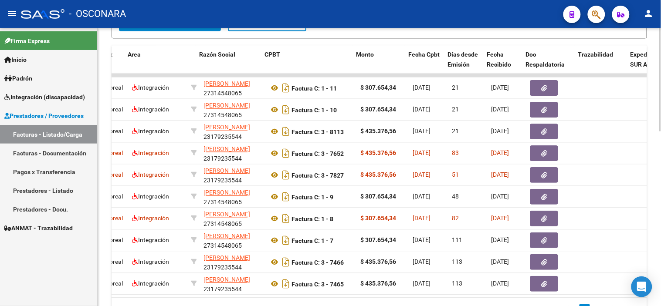
scroll to position [0, 193]
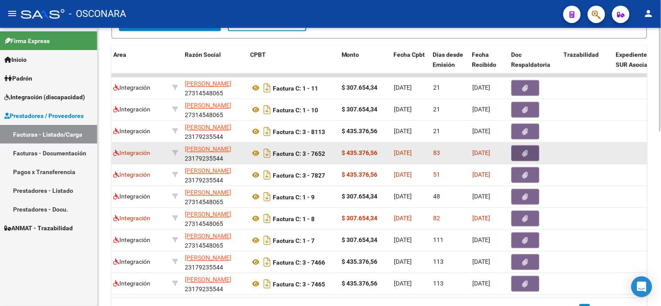
click at [525, 155] on icon "button" at bounding box center [526, 154] width 6 height 7
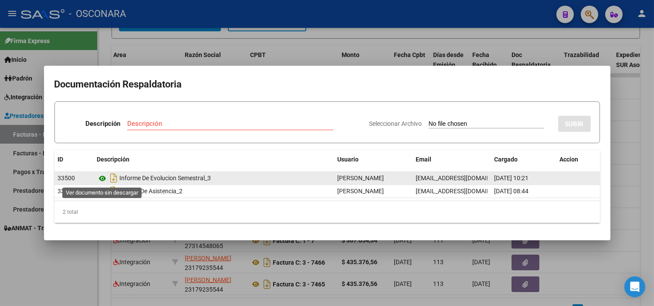
click at [100, 181] on icon at bounding box center [102, 179] width 11 height 10
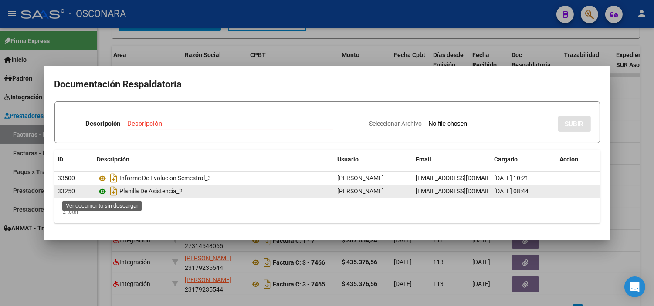
click at [102, 193] on icon at bounding box center [102, 192] width 11 height 10
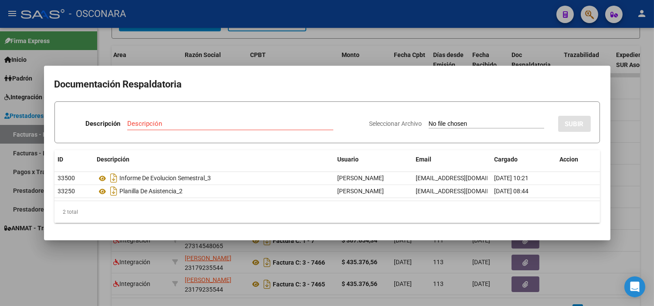
click at [245, 35] on div at bounding box center [327, 153] width 654 height 306
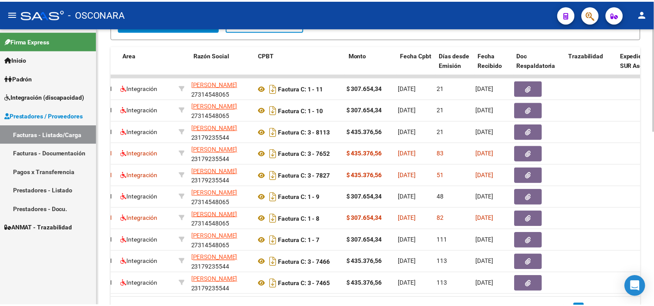
scroll to position [0, 0]
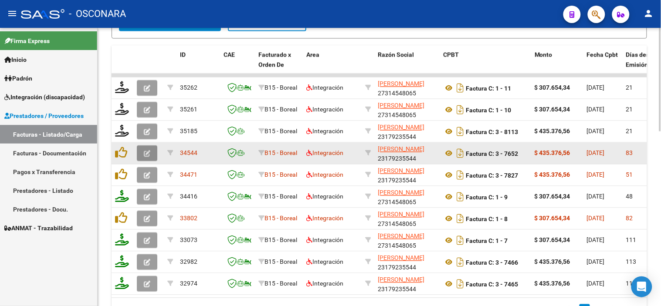
click at [144, 155] on icon "button" at bounding box center [147, 154] width 7 height 7
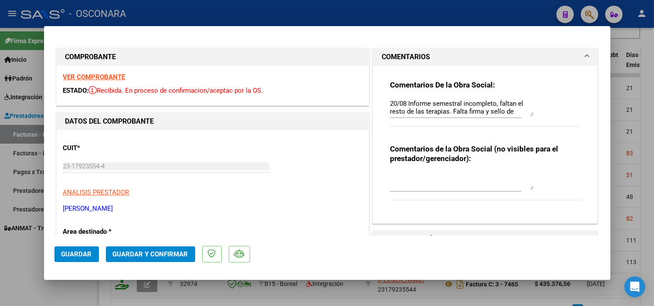
click at [390, 104] on textarea "20/08 Informe semestral incompleto, faltan el resto de las terapias. Falta firm…" at bounding box center [462, 107] width 144 height 17
type textarea "22/09 Sigue sin subsanarse los errores. La factura excede el limite de fecha de…"
click at [69, 254] on span "Guardar" at bounding box center [76, 255] width 31 height 8
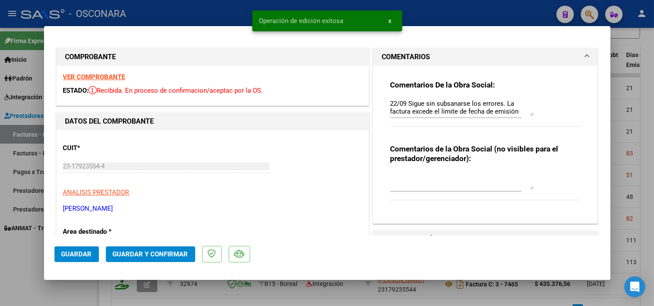
click at [21, 270] on div at bounding box center [327, 153] width 654 height 306
type input "$ 0,00"
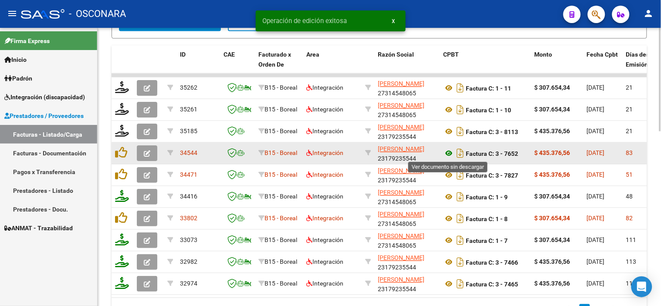
click at [451, 156] on icon at bounding box center [448, 154] width 11 height 10
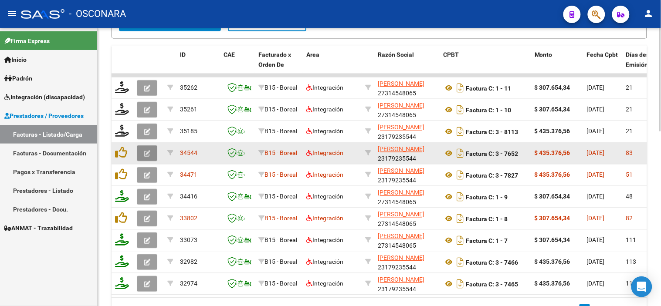
click at [146, 159] on button "button" at bounding box center [147, 154] width 20 height 16
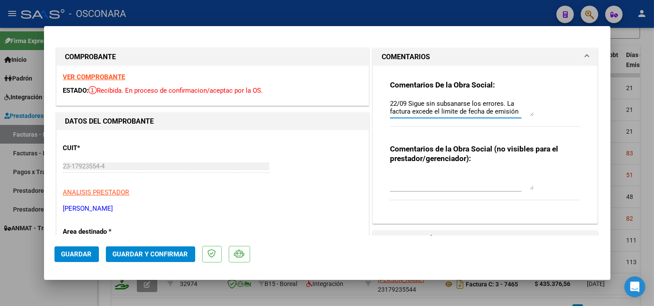
scroll to position [24, 0]
drag, startPoint x: 386, startPoint y: 104, endPoint x: 537, endPoint y: 150, distance: 157.6
click at [537, 150] on div "Comentarios De la Obra Social: 22/09 Sigue sin subsanarse los errores. La factu…" at bounding box center [486, 141] width 204 height 151
click at [76, 259] on button "Guardar" at bounding box center [76, 255] width 44 height 16
click at [28, 258] on div at bounding box center [327, 153] width 654 height 306
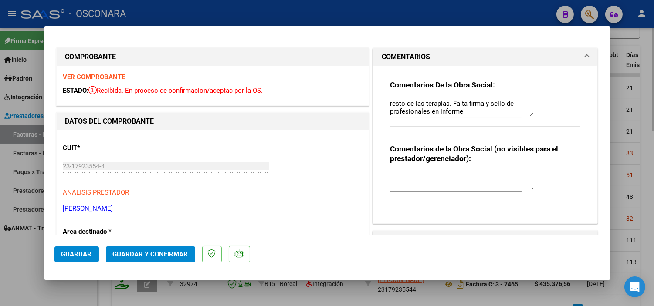
type input "$ 0,00"
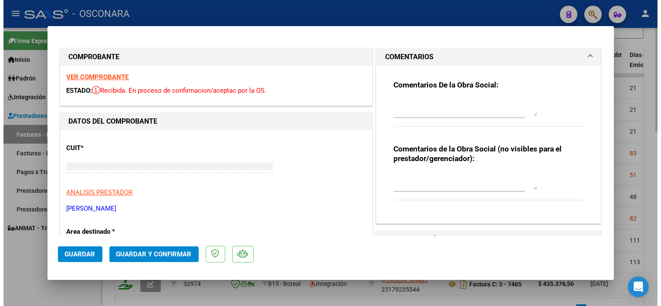
scroll to position [0, 0]
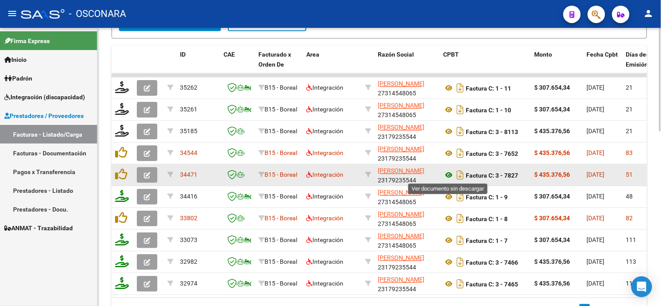
click at [446, 176] on icon at bounding box center [448, 175] width 11 height 10
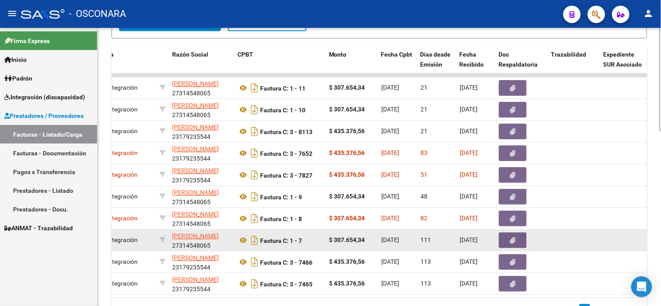
scroll to position [0, 210]
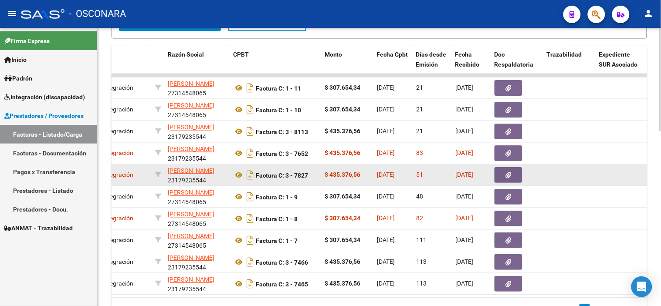
click at [513, 168] on button "button" at bounding box center [509, 176] width 28 height 16
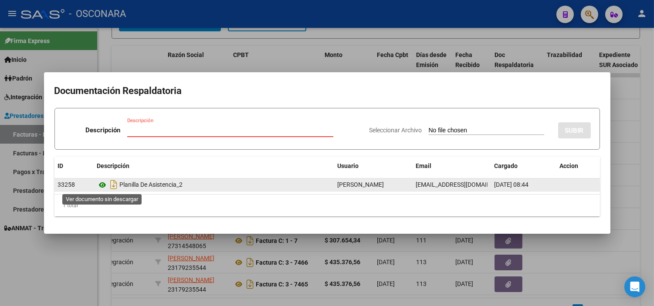
click at [99, 184] on icon at bounding box center [102, 185] width 11 height 10
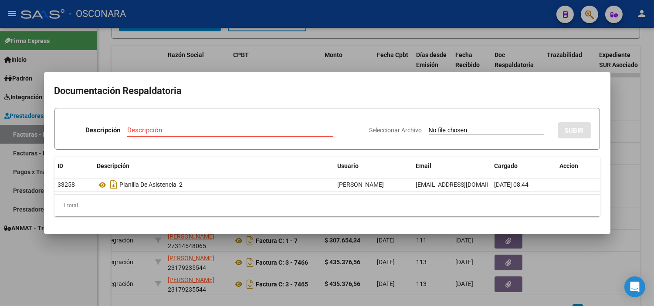
click at [114, 254] on div at bounding box center [327, 153] width 654 height 306
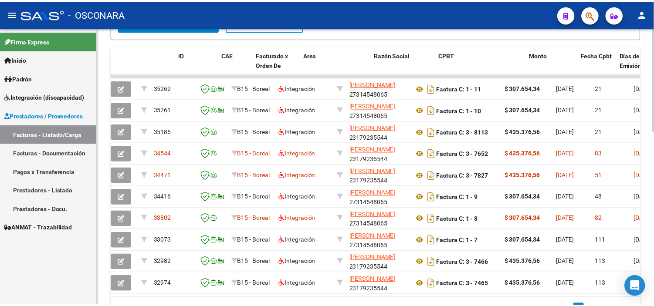
scroll to position [0, 0]
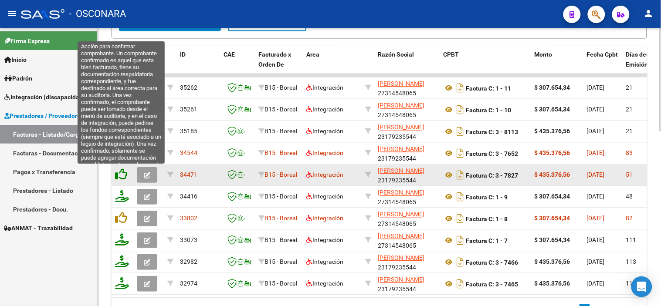
click at [124, 177] on icon at bounding box center [121, 175] width 12 height 12
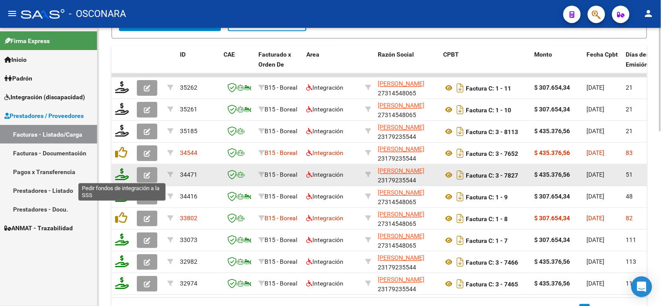
click at [124, 177] on icon at bounding box center [122, 175] width 14 height 12
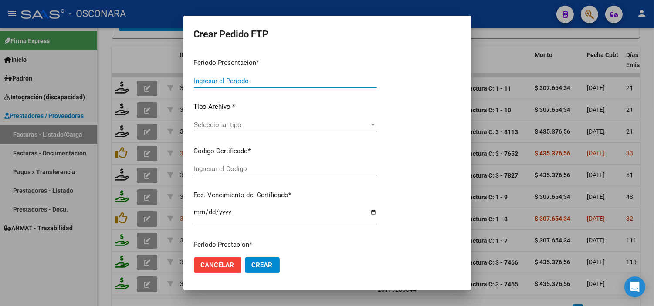
type input "202508"
type input "202507"
type input "$ 435.376,56"
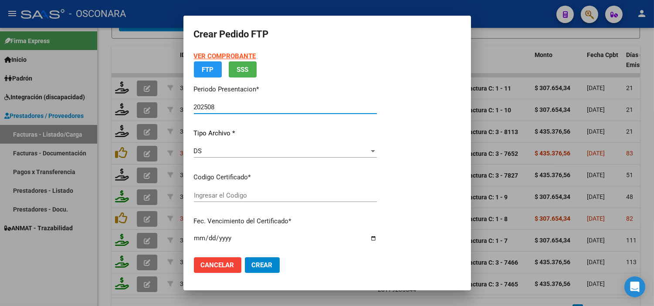
type input "ARG02000535983862024101520271015SJN261"
type input "2027-10-15"
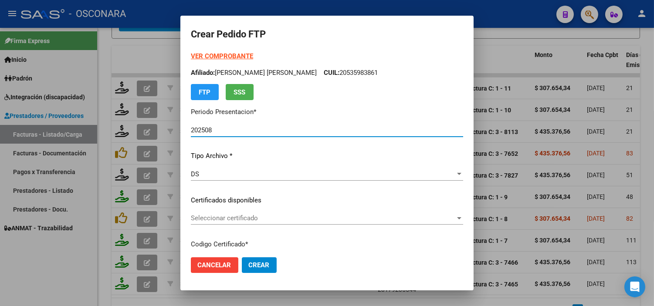
click at [272, 218] on span "Seleccionar certificado" at bounding box center [323, 219] width 265 height 8
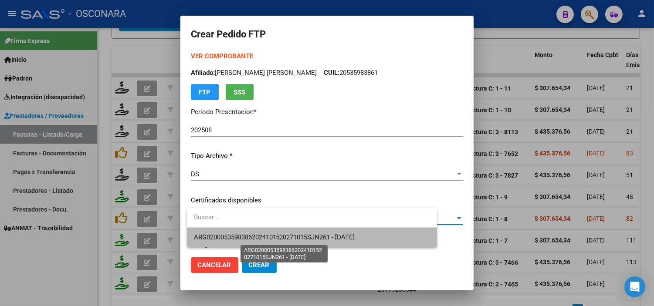
click at [280, 240] on span "ARG02000535983862024101520271015SJN261 - 2027-10-15" at bounding box center [274, 238] width 161 height 8
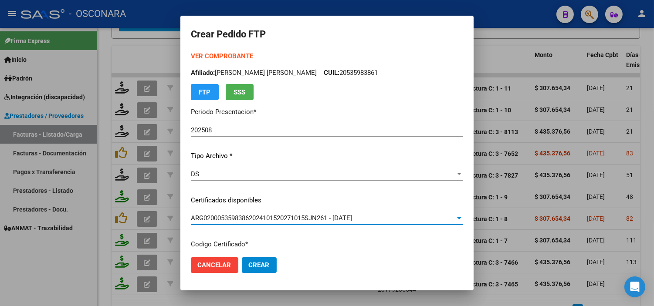
click at [289, 197] on p "Certificados disponibles" at bounding box center [327, 201] width 272 height 10
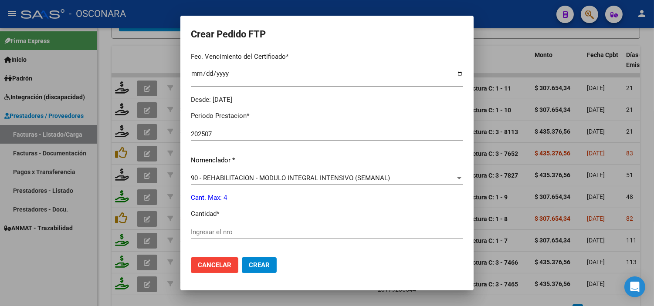
scroll to position [242, 0]
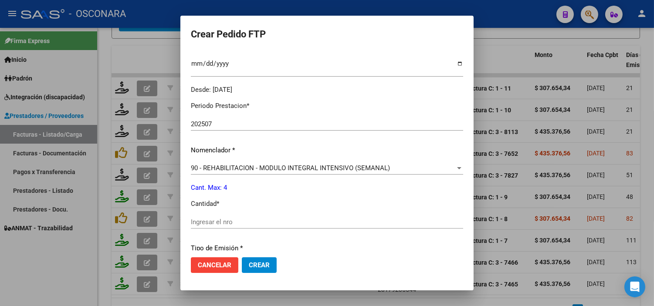
click at [202, 217] on div "Ingresar el nro" at bounding box center [327, 222] width 272 height 13
type input "4"
click at [282, 199] on p "Cantidad *" at bounding box center [327, 204] width 272 height 10
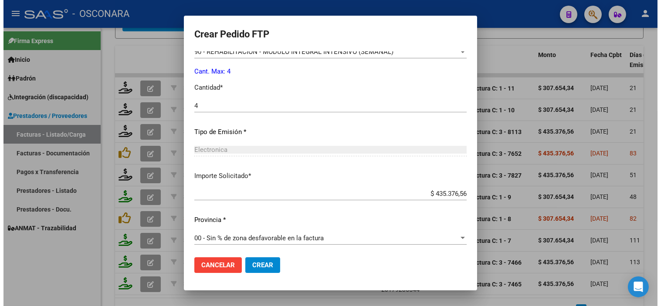
scroll to position [360, 0]
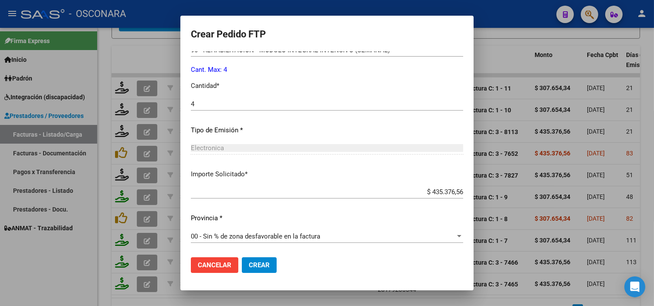
click at [263, 259] on button "Crear" at bounding box center [259, 266] width 35 height 16
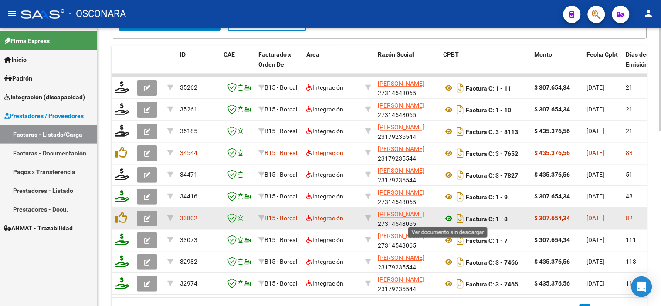
click at [448, 217] on icon at bounding box center [448, 219] width 11 height 10
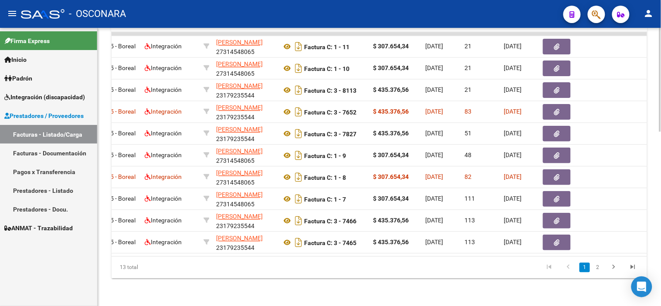
scroll to position [0, 206]
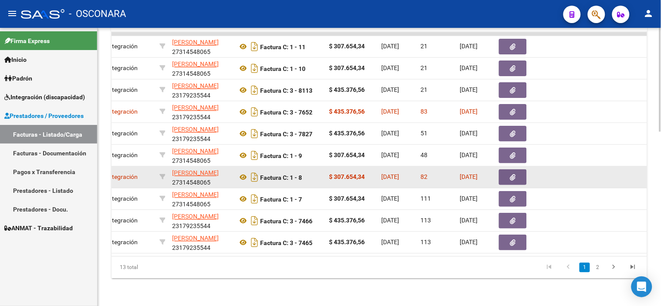
click at [518, 170] on button "button" at bounding box center [513, 178] width 28 height 16
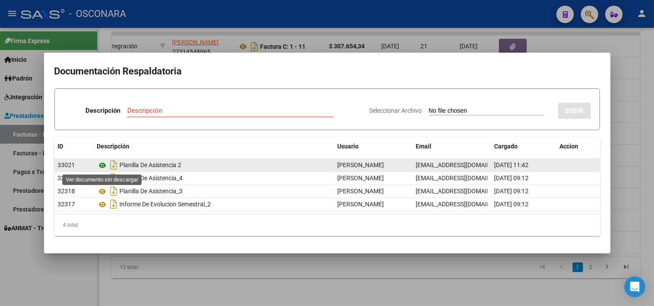
click at [105, 167] on icon at bounding box center [102, 165] width 11 height 10
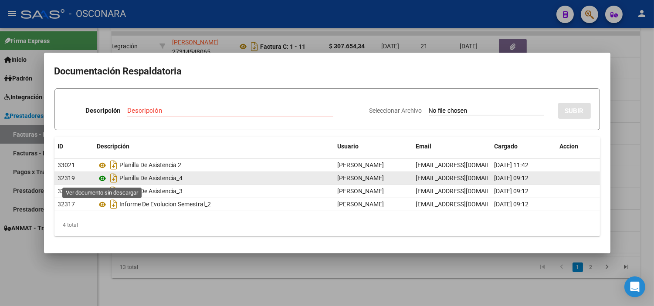
click at [101, 179] on icon at bounding box center [102, 179] width 11 height 10
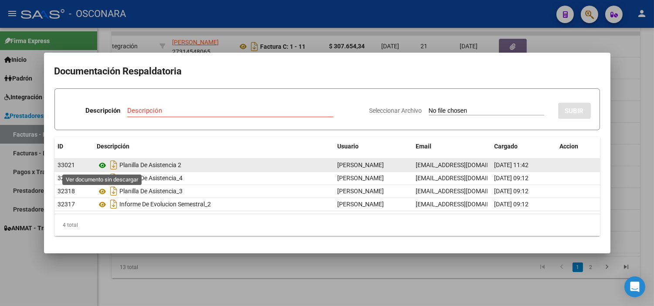
click at [103, 168] on icon at bounding box center [102, 165] width 11 height 10
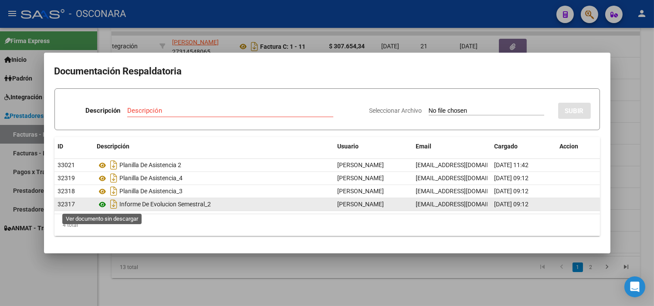
click at [102, 204] on icon at bounding box center [102, 205] width 11 height 10
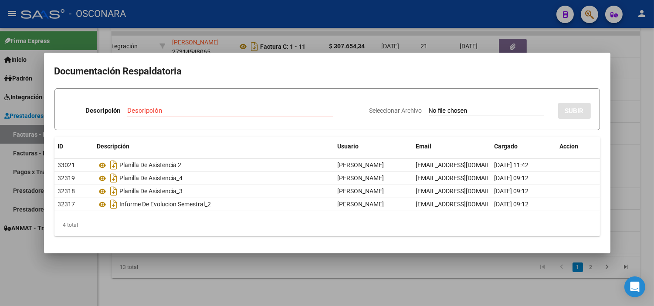
click at [337, 42] on div at bounding box center [327, 153] width 654 height 306
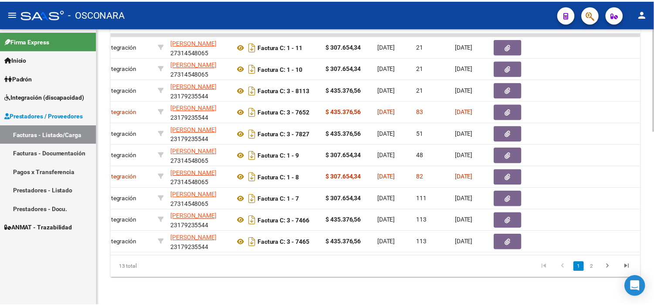
scroll to position [0, 0]
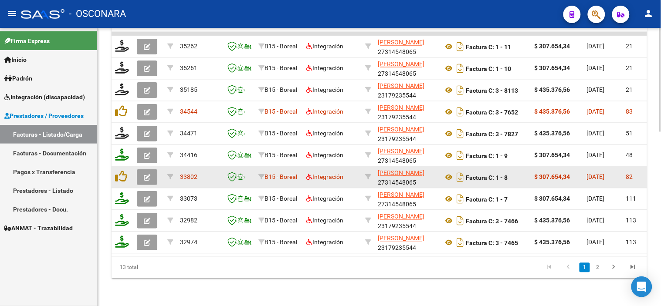
click at [147, 174] on icon "button" at bounding box center [147, 177] width 7 height 7
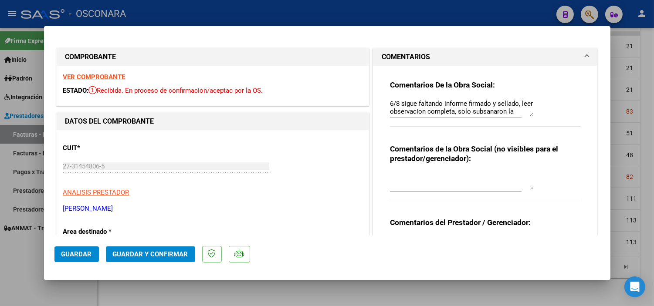
click at [390, 102] on textarea "6/8 sigue faltando informe firmado y sellado, leer observacion completa, solo s…" at bounding box center [462, 107] width 144 height 17
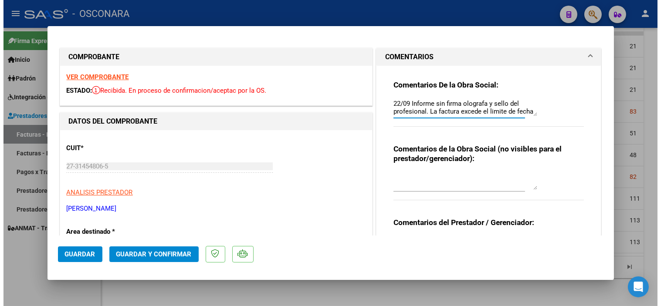
scroll to position [47, 0]
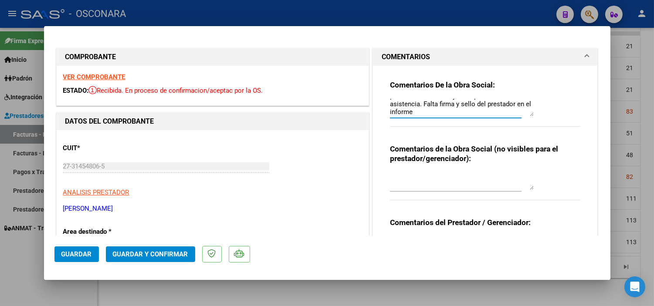
drag, startPoint x: 385, startPoint y: 104, endPoint x: 518, endPoint y: 121, distance: 133.2
click at [518, 121] on div "Comentarios De la Obra Social: 22/09 Informe sin firma olografa y sello del pro…" at bounding box center [485, 108] width 191 height 56
type textarea "22/09 Informe sin firma olografa y sello del profesional. La factura excede el …"
click at [81, 254] on span "Guardar" at bounding box center [76, 255] width 31 height 8
click at [82, 258] on span "Guardar" at bounding box center [76, 255] width 31 height 8
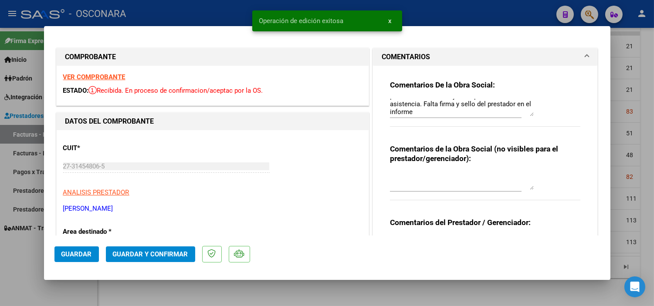
click at [60, 290] on div at bounding box center [327, 153] width 654 height 306
type input "$ 0,00"
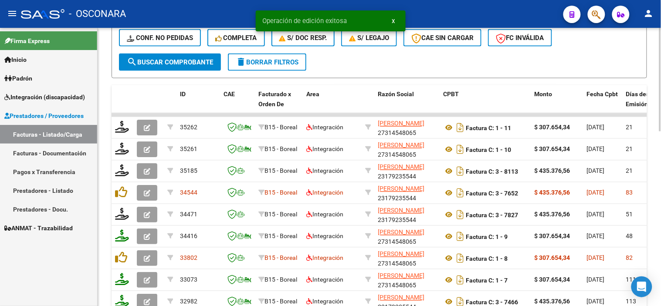
scroll to position [228, 0]
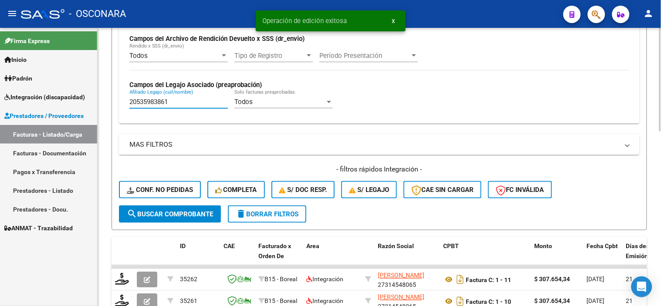
click at [178, 99] on input "20535983861" at bounding box center [178, 102] width 99 height 8
paste input "77758507"
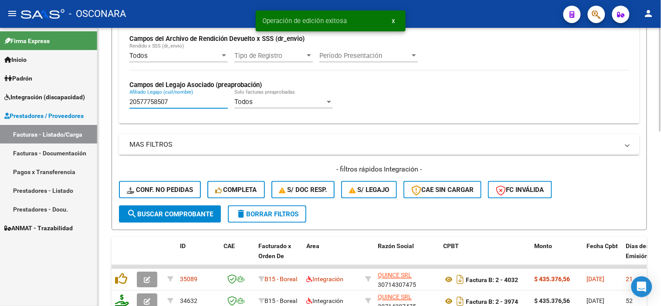
type input "20577758507"
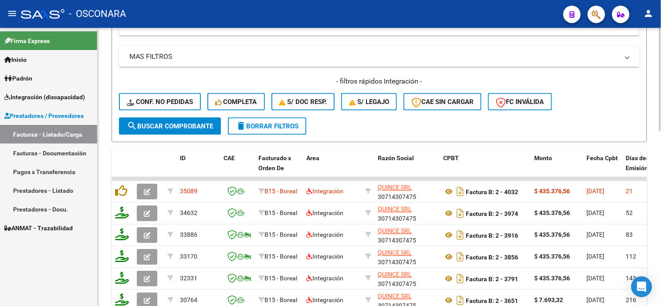
scroll to position [325, 0]
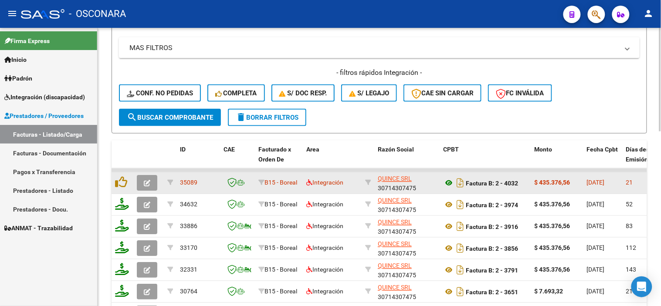
click at [446, 182] on icon at bounding box center [448, 183] width 11 height 10
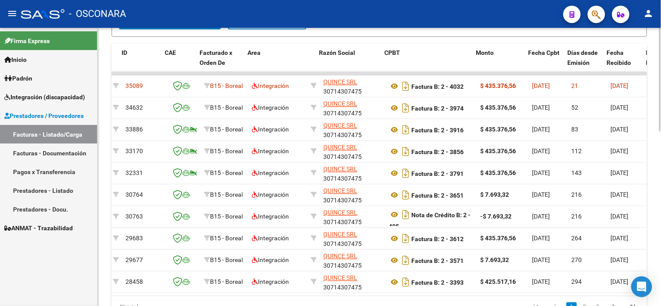
scroll to position [0, 160]
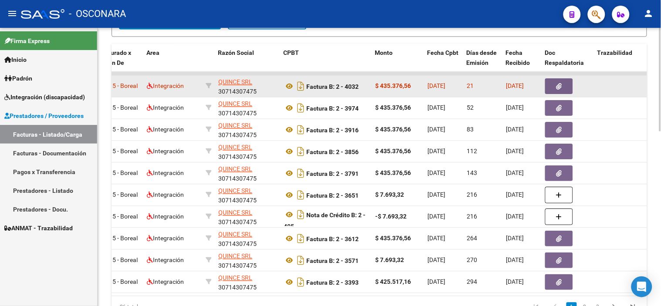
click at [551, 91] on button "button" at bounding box center [559, 87] width 28 height 16
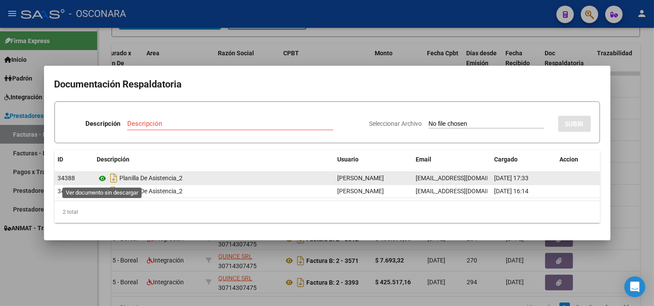
click at [101, 177] on icon at bounding box center [102, 179] width 11 height 10
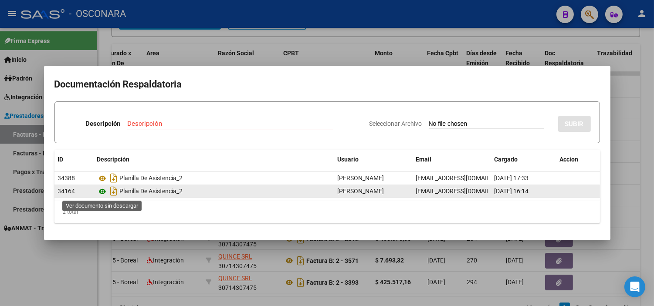
click at [104, 195] on icon at bounding box center [102, 192] width 11 height 10
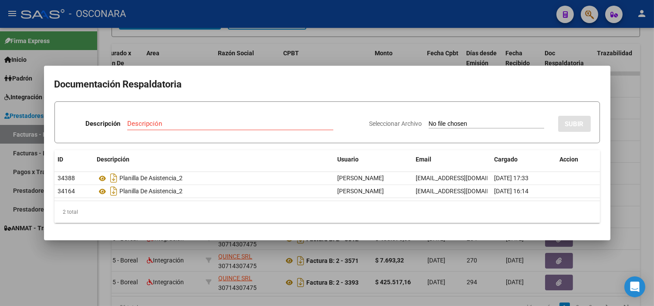
click at [151, 257] on div at bounding box center [327, 153] width 654 height 306
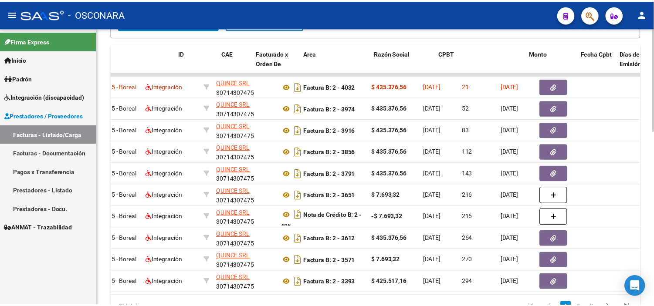
scroll to position [0, 0]
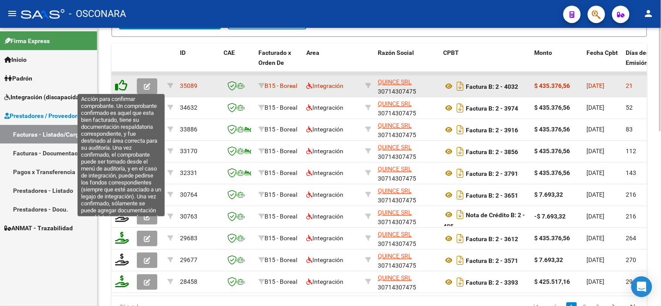
click at [123, 88] on icon at bounding box center [121, 86] width 12 height 12
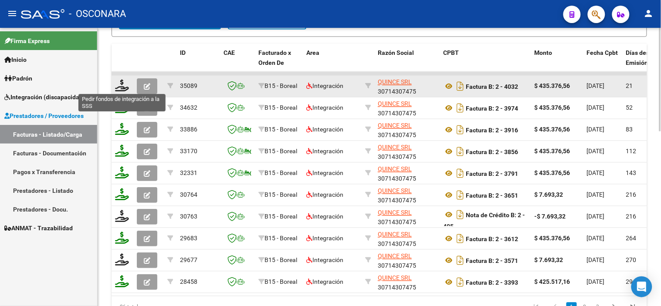
click at [123, 88] on icon at bounding box center [122, 86] width 14 height 12
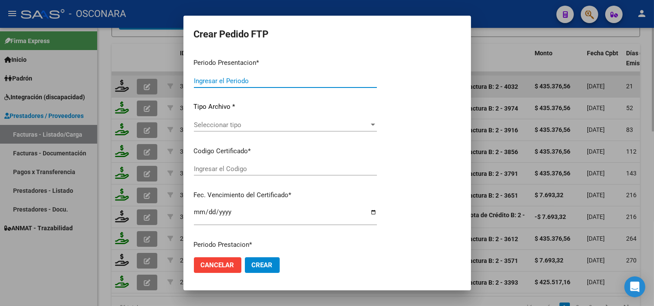
type input "202508"
type input "$ 435.376,56"
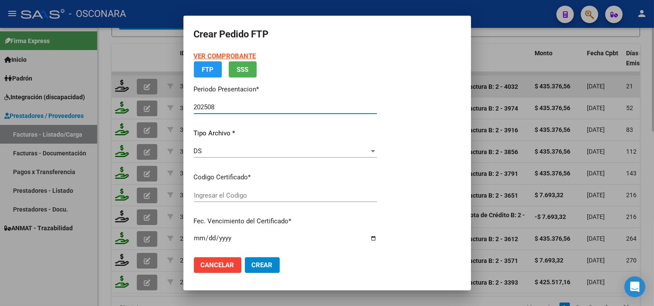
type input "ARG02000577758502023033020260330SJN261"
type input "2026-03-30"
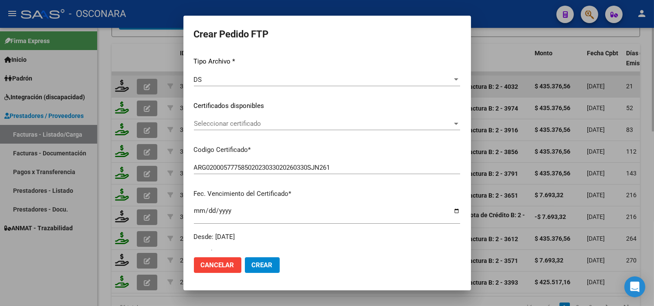
scroll to position [97, 0]
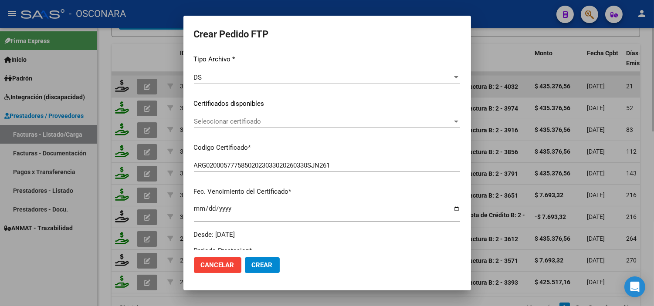
click at [241, 117] on div "Seleccionar certificado Seleccionar certificado" at bounding box center [327, 121] width 266 height 13
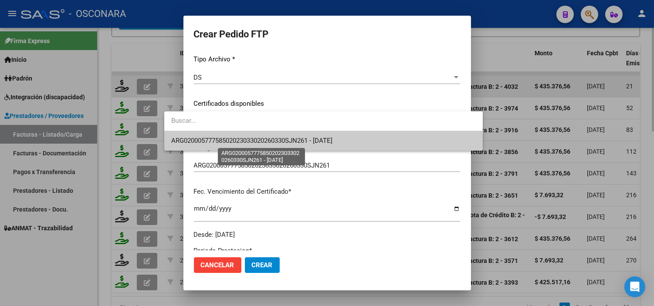
click at [229, 142] on span "ARG02000577758502023033020260330SJN261 - 2026-03-30" at bounding box center [251, 141] width 161 height 8
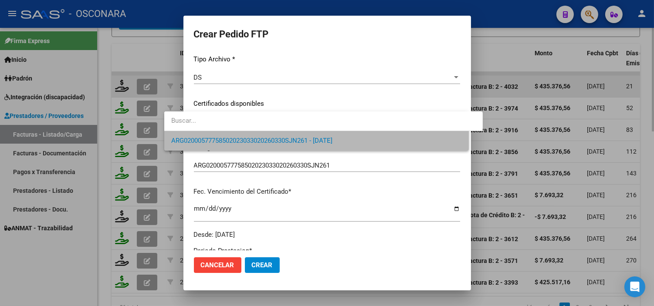
click at [229, 142] on div "VER COMPROBANTE ARCA Padrón Afiliado: DE LA FUENTE MOLINA BASTIAN SANTINO CUIL:…" at bounding box center [327, 97] width 266 height 285
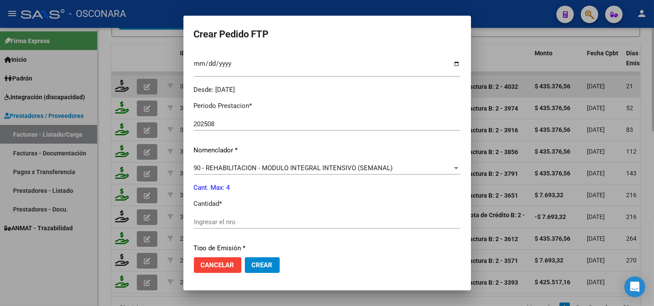
scroll to position [290, 0]
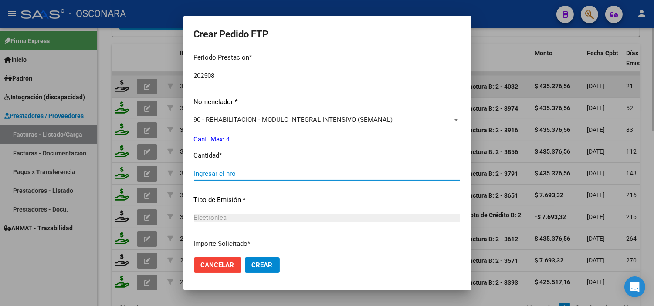
click at [203, 172] on input "Ingresar el nro" at bounding box center [327, 174] width 266 height 8
type input "4"
click at [260, 204] on p "Tipo de Emisión *" at bounding box center [327, 200] width 266 height 10
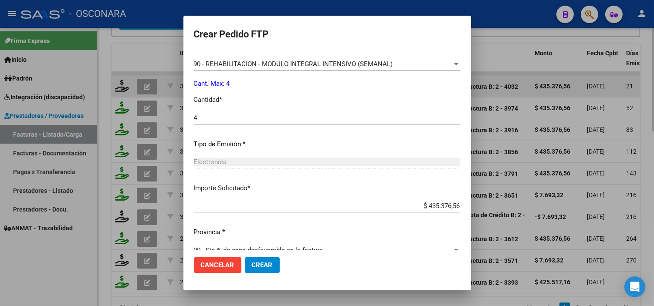
scroll to position [360, 0]
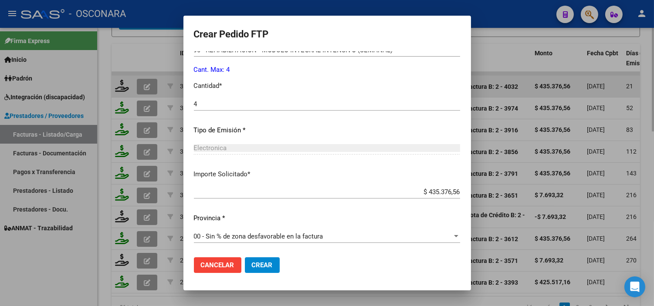
click at [229, 273] on mat-dialog-actions "Cancelar Crear" at bounding box center [327, 266] width 267 height 30
click at [252, 266] on span "Crear" at bounding box center [262, 266] width 21 height 8
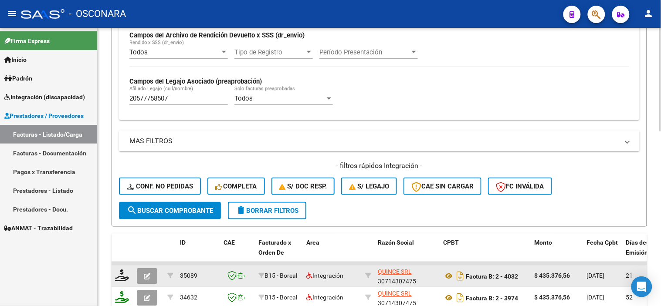
scroll to position [228, 0]
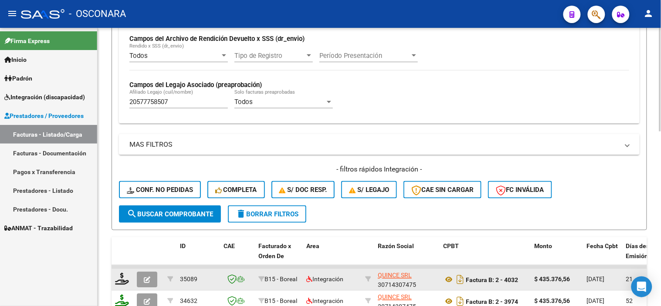
click at [190, 96] on div "20577758507 Afiliado Legajo (cuil/nombre)" at bounding box center [178, 99] width 99 height 19
click at [190, 104] on input "20577758507" at bounding box center [178, 102] width 99 height 8
paste input "29420146"
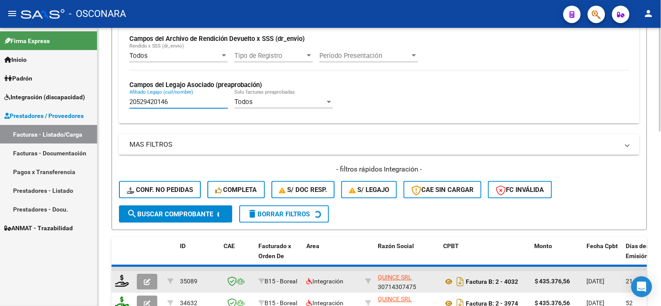
type input "20529420146"
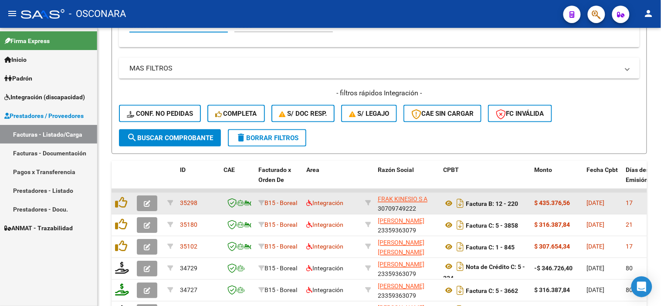
scroll to position [325, 0]
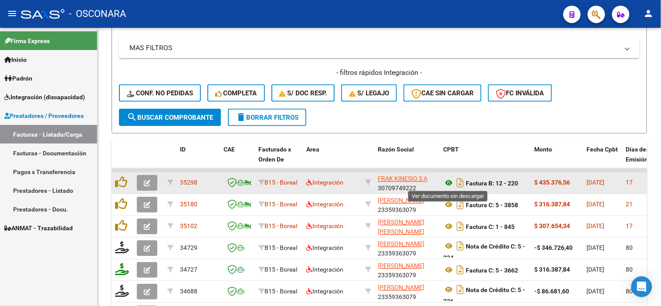
click at [448, 185] on icon at bounding box center [448, 183] width 11 height 10
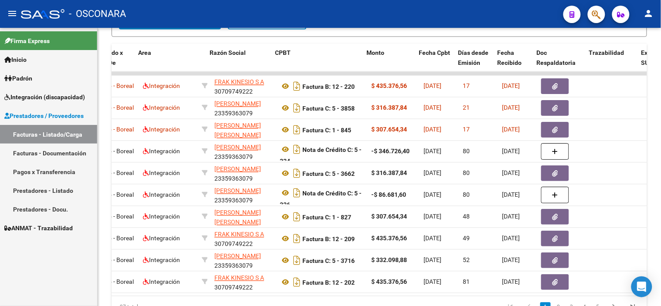
scroll to position [0, 168]
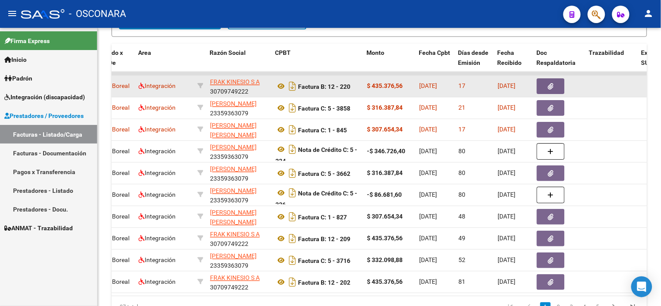
click at [555, 81] on button "button" at bounding box center [551, 87] width 28 height 16
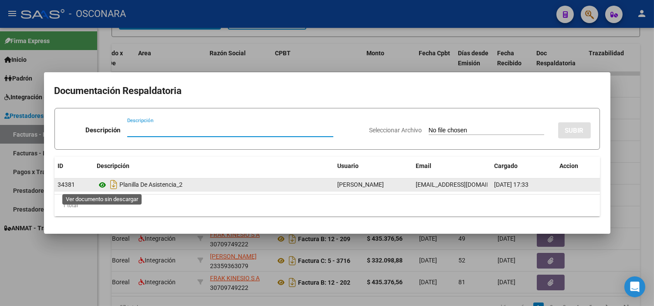
click at [99, 186] on icon at bounding box center [102, 185] width 11 height 10
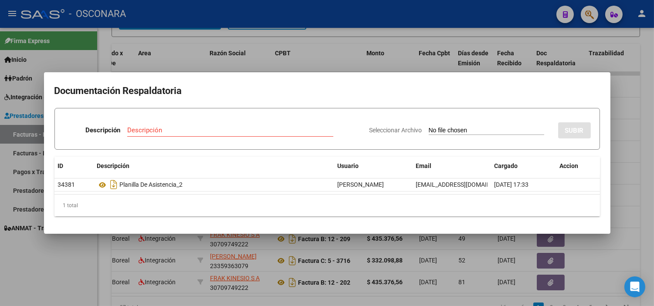
click at [246, 255] on div at bounding box center [327, 153] width 654 height 306
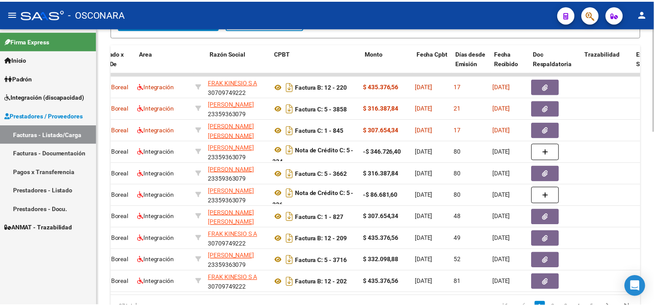
scroll to position [0, 0]
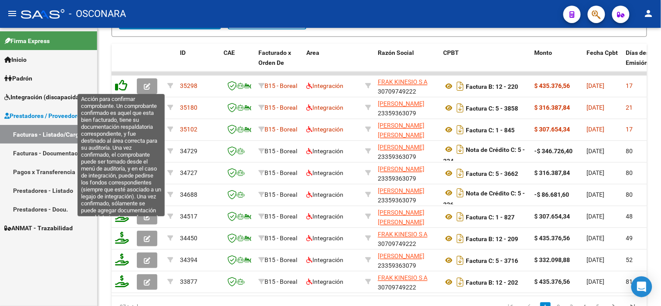
click at [119, 85] on icon at bounding box center [121, 86] width 12 height 12
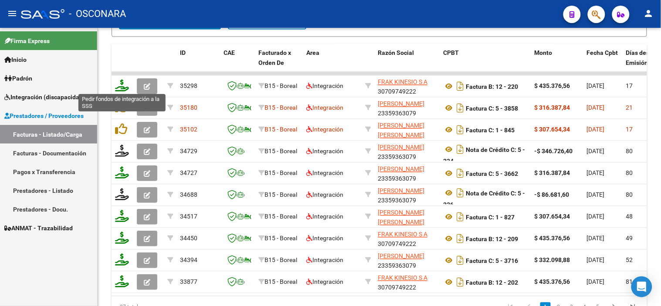
click at [121, 84] on icon at bounding box center [122, 86] width 14 height 12
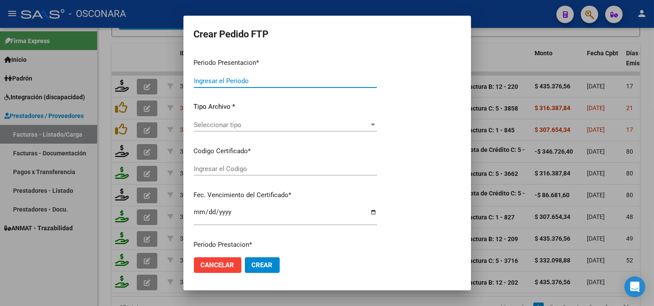
type input "202508"
type input "$ 435.376,56"
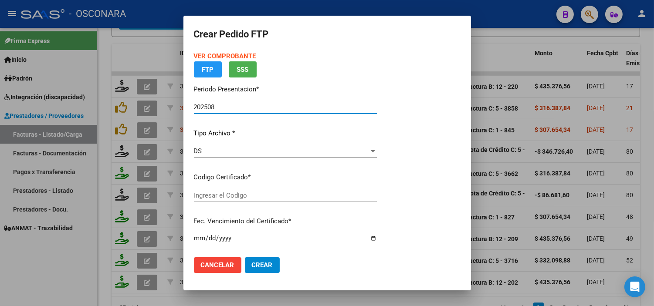
type input "ARG02000529420142021090220260902MZA232"
type input "2026-09-02"
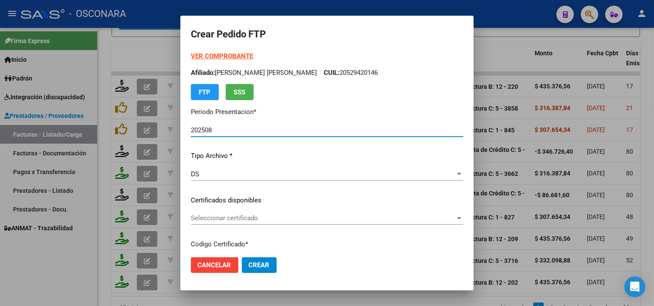
scroll to position [97, 0]
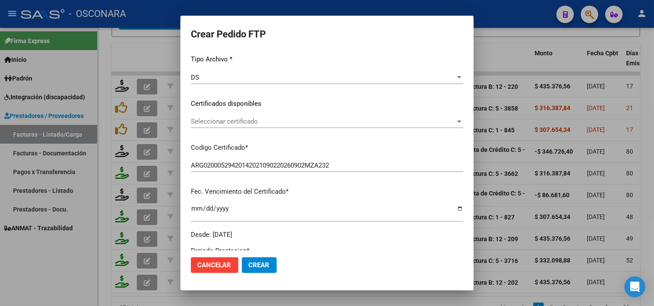
click at [255, 122] on span "Seleccionar certificado" at bounding box center [323, 122] width 265 height 8
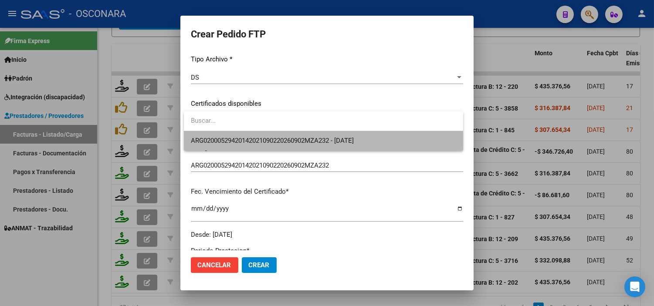
click at [262, 145] on span "ARG02000529420142021090220260902MZA232 - 2026-09-02" at bounding box center [324, 141] width 266 height 20
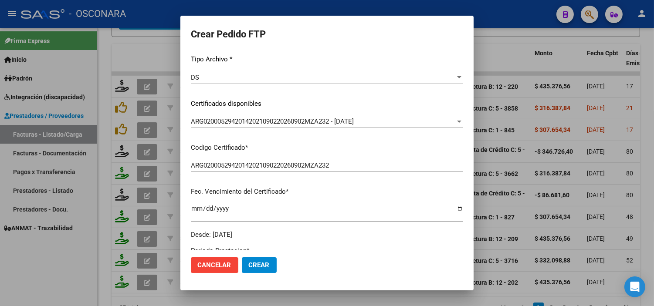
click at [262, 146] on p "Codigo Certificado *" at bounding box center [327, 148] width 272 height 10
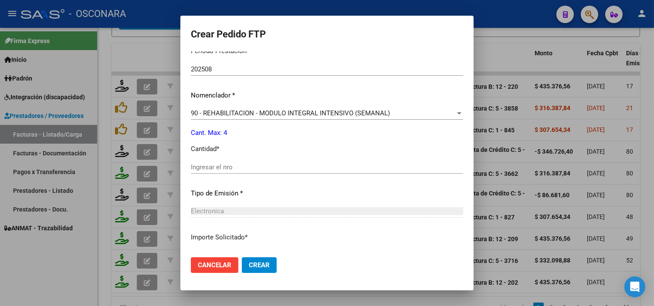
scroll to position [339, 0]
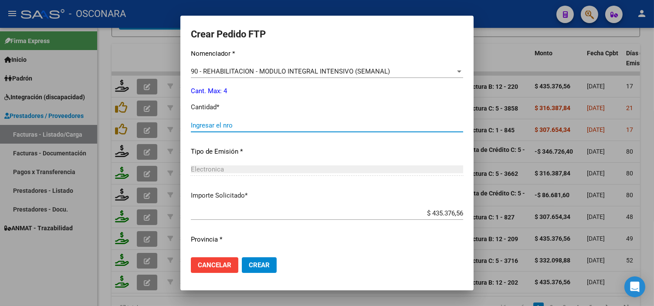
click at [230, 123] on input "Ingresar el nro" at bounding box center [327, 126] width 272 height 8
type input "4"
click at [235, 142] on div "Periodo Prestacion * 202508 Ingresar el Periodo Prestacion Nomenclador * 90 - R…" at bounding box center [327, 135] width 272 height 275
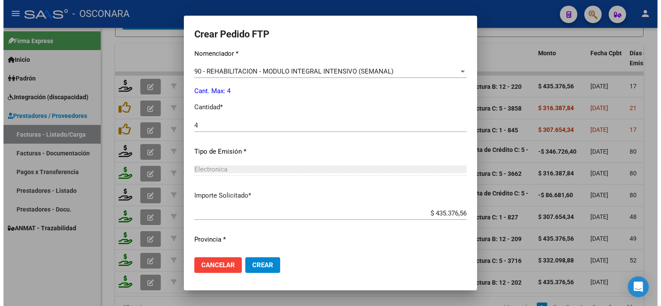
scroll to position [360, 0]
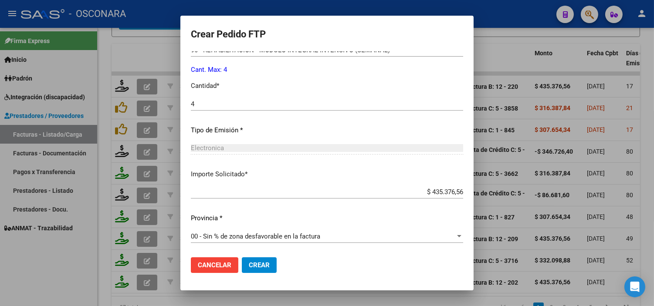
click at [257, 259] on button "Crear" at bounding box center [259, 266] width 35 height 16
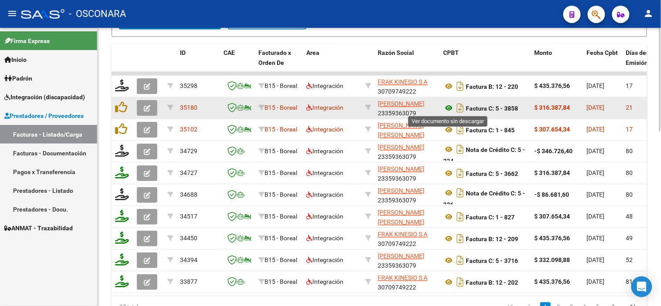
click at [448, 104] on icon at bounding box center [448, 108] width 11 height 10
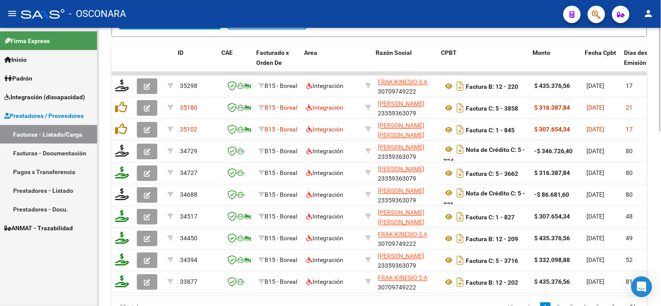
scroll to position [0, 166]
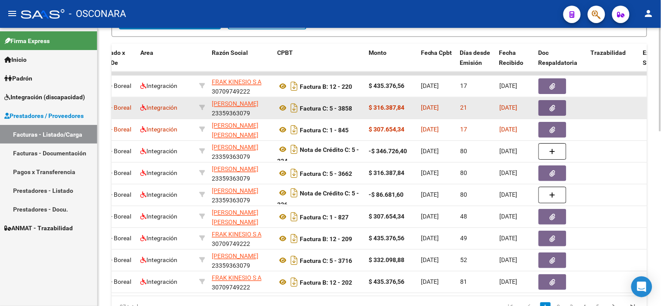
click at [555, 106] on icon "button" at bounding box center [553, 109] width 6 height 7
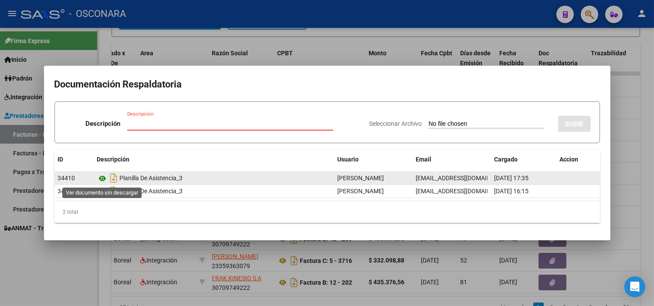
click at [104, 176] on icon at bounding box center [102, 179] width 11 height 10
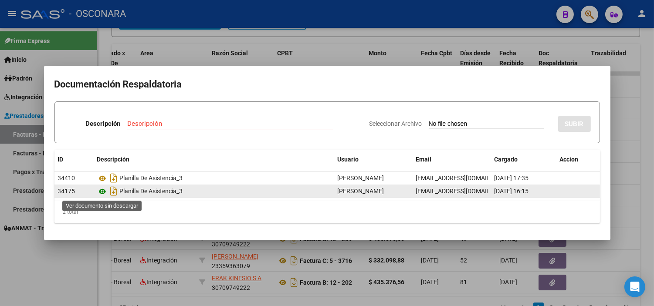
click at [100, 194] on icon at bounding box center [102, 192] width 11 height 10
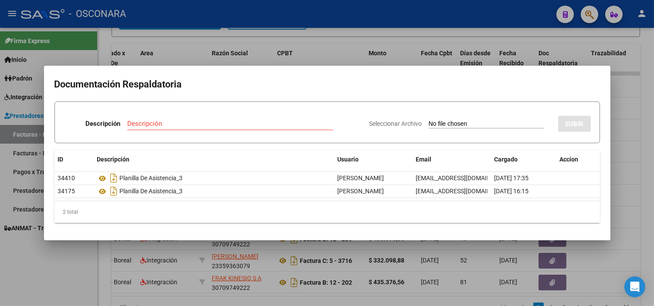
click at [228, 263] on div at bounding box center [327, 153] width 654 height 306
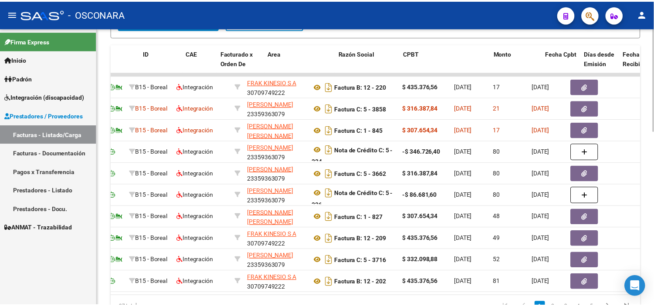
scroll to position [0, 0]
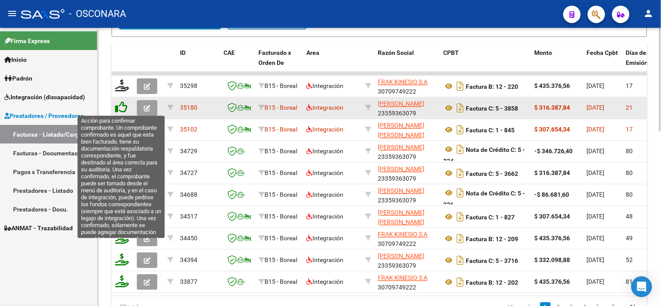
click at [124, 106] on icon at bounding box center [121, 108] width 12 height 12
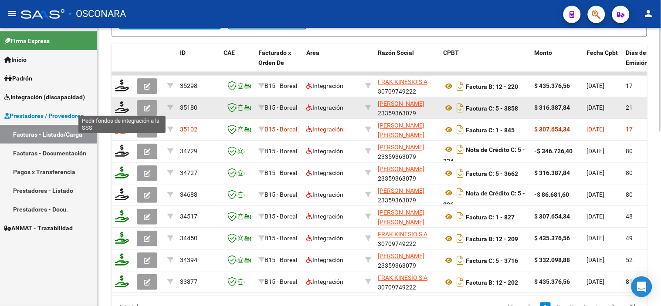
click at [119, 108] on icon at bounding box center [122, 108] width 14 height 12
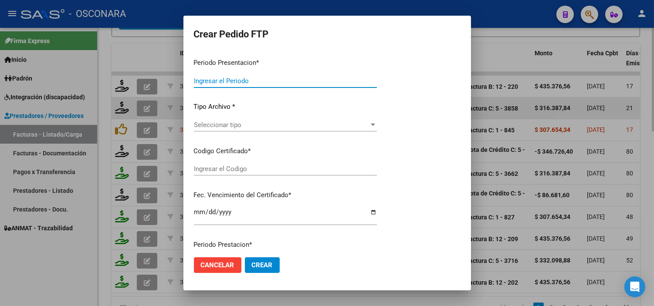
type input "202508"
type input "$ 316.387,84"
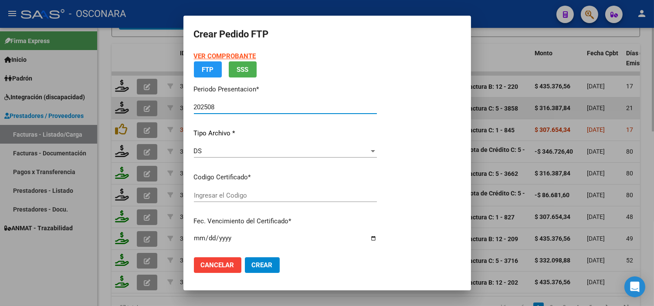
type input "ARG02000529420142021090220260902MZA232"
type input "2026-09-02"
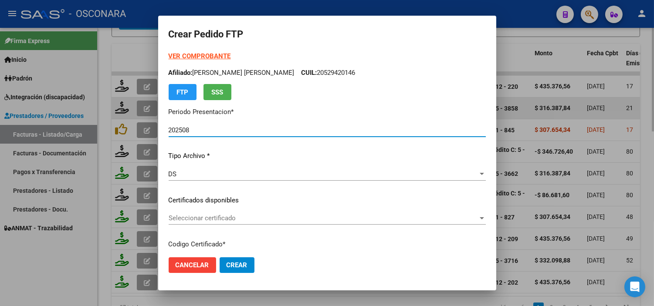
scroll to position [48, 0]
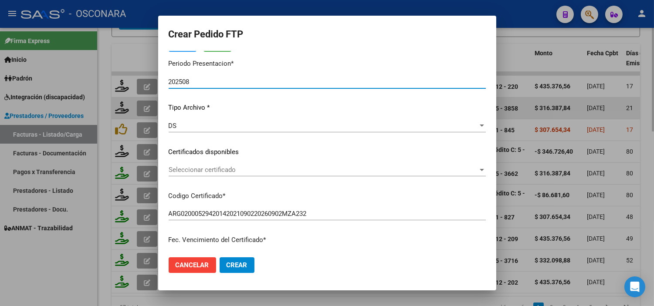
click at [266, 173] on span "Seleccionar certificado" at bounding box center [324, 170] width 310 height 8
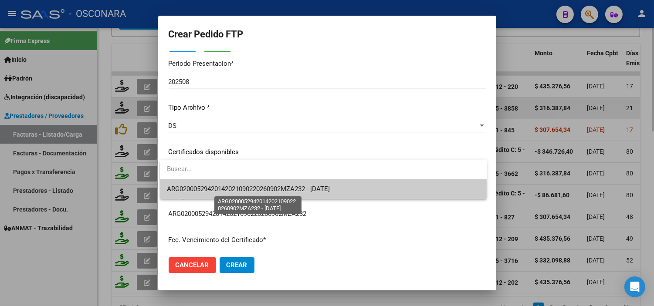
click at [258, 189] on span "ARG02000529420142021090220260902MZA232 - 2026-09-02" at bounding box center [248, 189] width 163 height 8
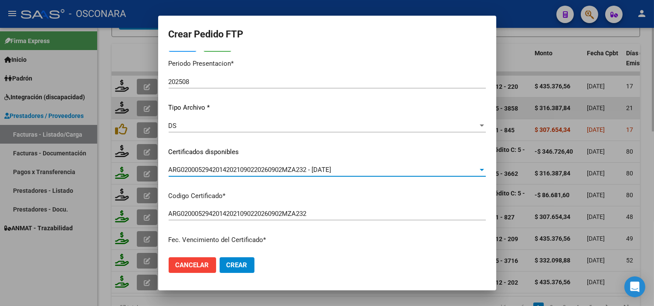
click at [258, 190] on div "VER COMPROBANTE ARCA Padrón Afiliado: DIAZ JAIME CIRO SEBASTIAN CUIL: 205294201…" at bounding box center [327, 145] width 317 height 285
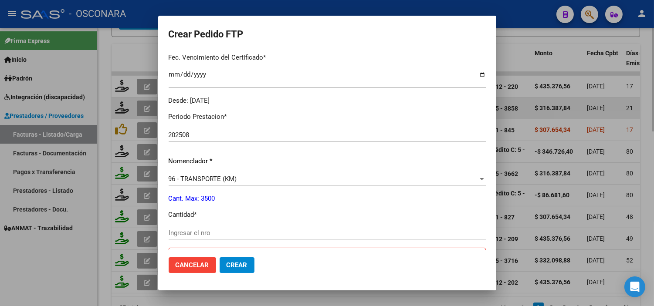
scroll to position [242, 0]
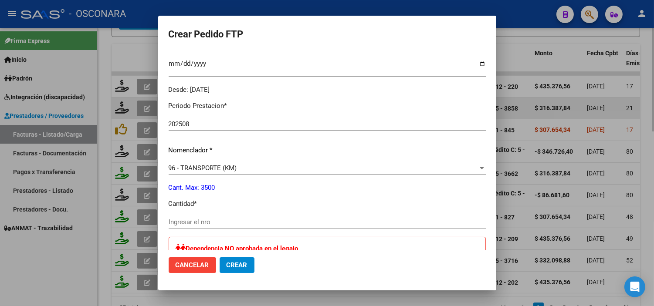
click at [242, 221] on input "Ingresar el nro" at bounding box center [327, 222] width 317 height 8
click at [592, 121] on div at bounding box center [327, 153] width 654 height 306
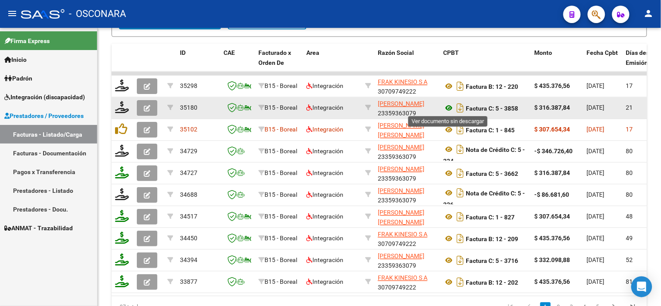
click at [450, 108] on icon at bounding box center [448, 108] width 11 height 10
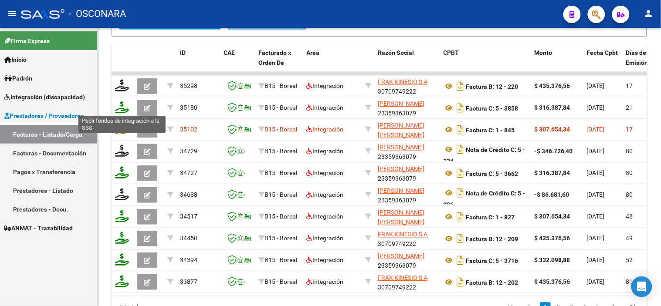
click at [124, 111] on icon at bounding box center [122, 108] width 14 height 12
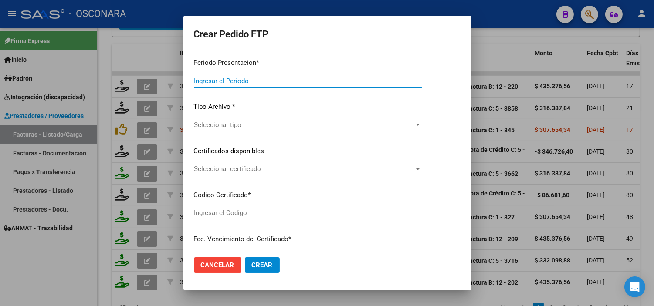
type input "202508"
type input "$ 316.387,84"
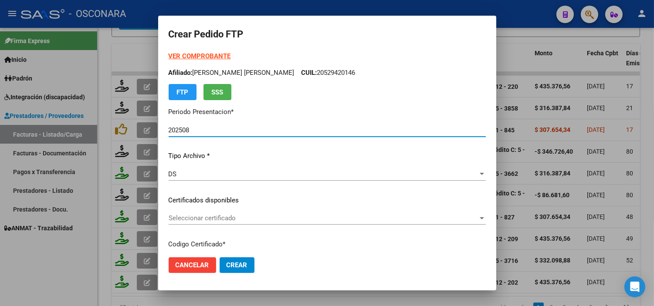
type input "ARG02000529420142021090220260902MZA232"
type input "2026-09-02"
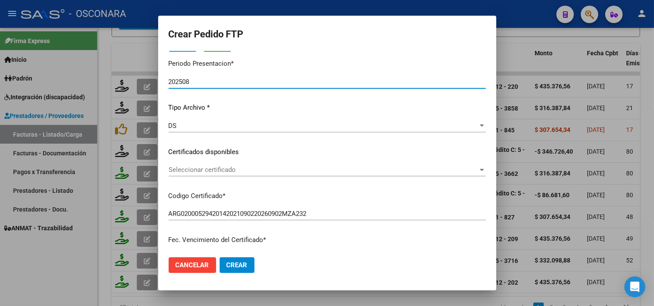
click at [229, 163] on div "VER COMPROBANTE ARCA Padrón Afiliado: DIAZ JAIME CIRO SEBASTIAN CUIL: 205294201…" at bounding box center [327, 145] width 317 height 285
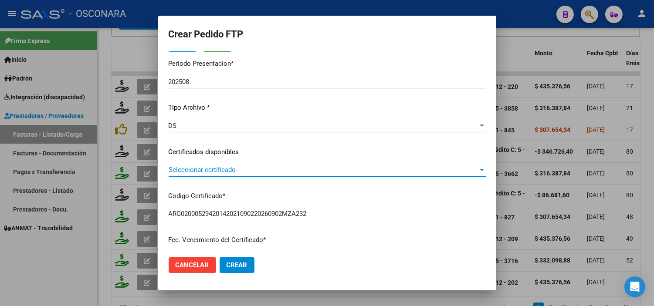
click at [229, 169] on span "Seleccionar certificado" at bounding box center [324, 170] width 310 height 8
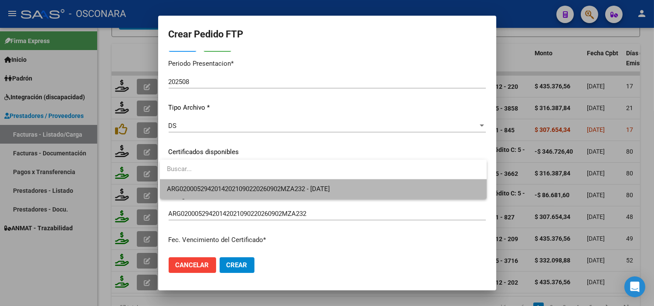
click at [232, 199] on span "ARG02000529420142021090220260902MZA232 - 2026-09-02" at bounding box center [323, 190] width 313 height 20
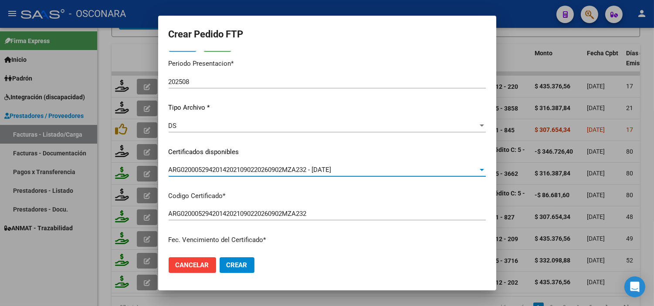
click at [232, 198] on p "Codigo Certificado *" at bounding box center [327, 196] width 317 height 10
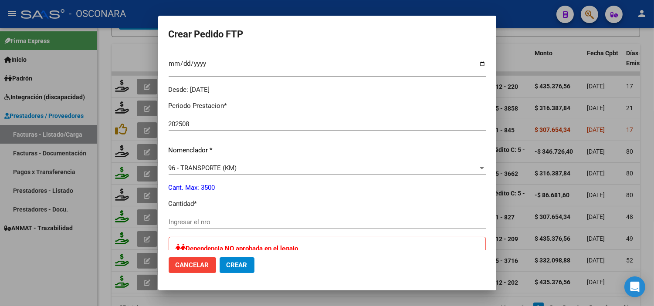
scroll to position [290, 0]
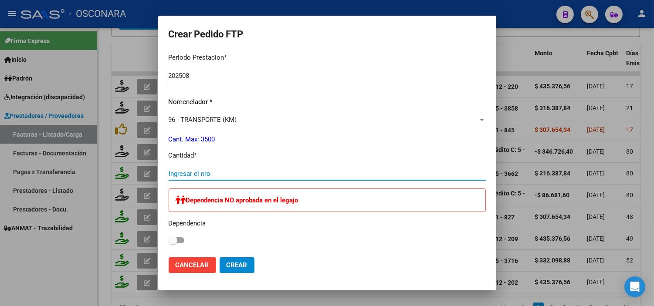
click at [229, 170] on input "Ingresar el nro" at bounding box center [327, 174] width 317 height 8
type input "584"
click at [311, 214] on div "Dependencia NO aprobada en el legajo Dependencia" at bounding box center [327, 218] width 317 height 58
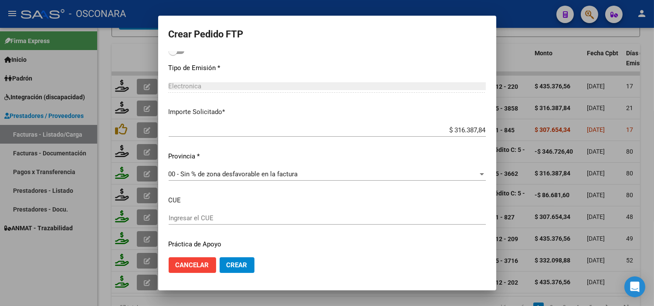
scroll to position [506, 0]
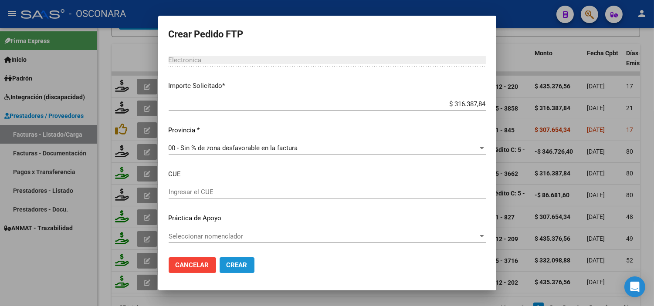
click at [231, 269] on span "Crear" at bounding box center [237, 266] width 21 height 8
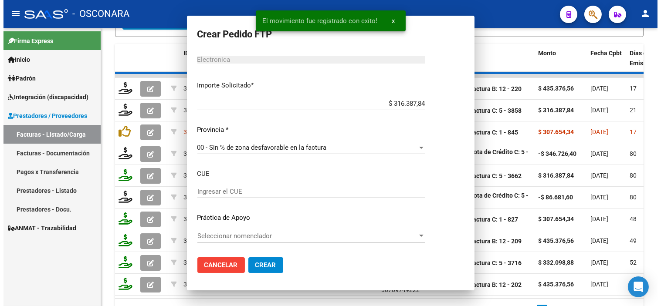
scroll to position [456, 0]
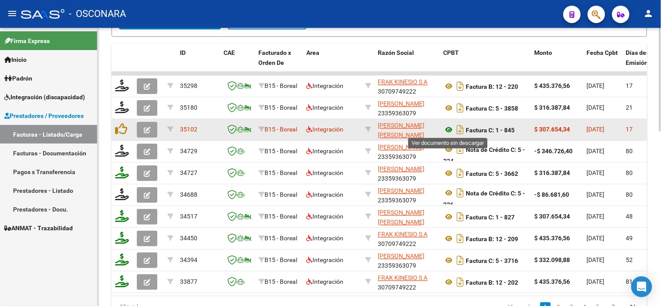
click at [448, 129] on icon at bounding box center [448, 130] width 11 height 10
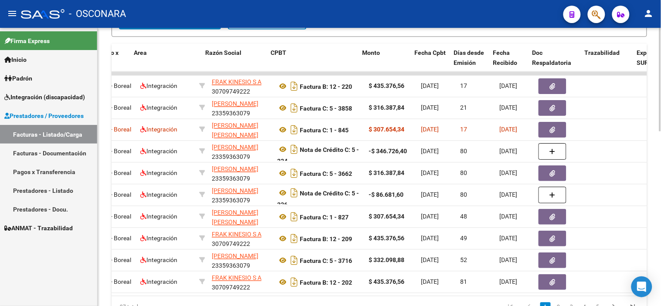
scroll to position [0, 172]
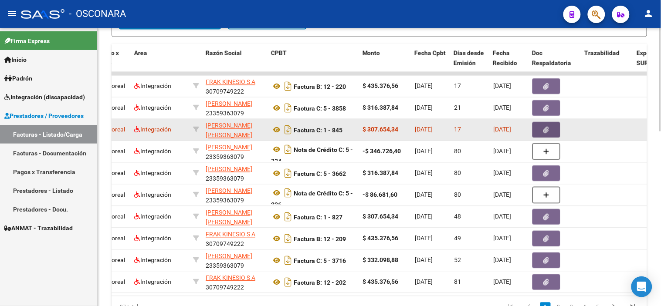
click at [535, 128] on button "button" at bounding box center [547, 131] width 28 height 16
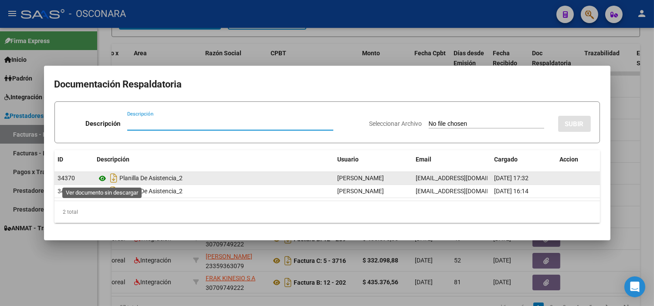
click at [104, 177] on icon at bounding box center [102, 179] width 11 height 10
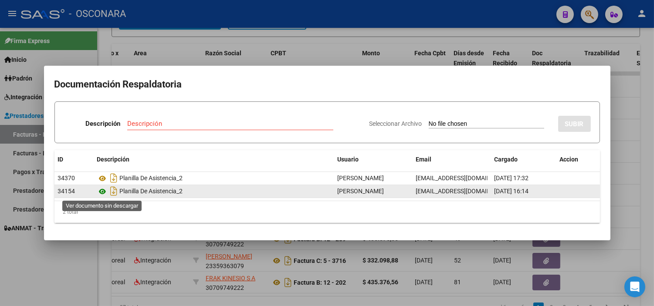
click at [106, 193] on icon at bounding box center [102, 192] width 11 height 10
click at [104, 192] on icon at bounding box center [102, 192] width 11 height 10
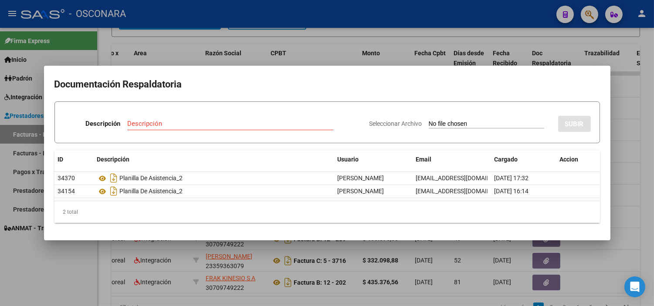
click at [179, 47] on div at bounding box center [327, 153] width 654 height 306
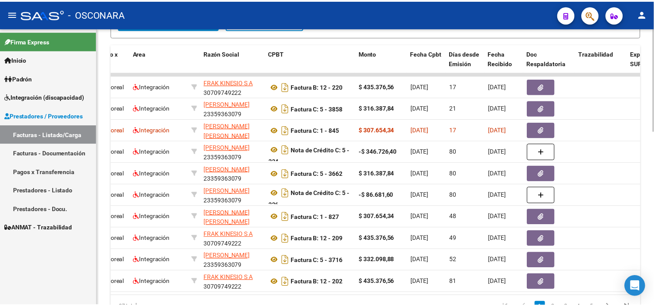
scroll to position [0, 0]
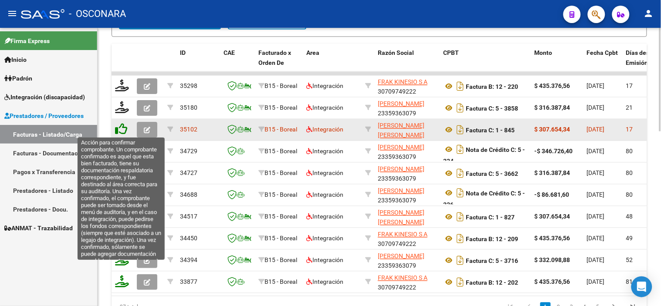
click at [121, 130] on icon at bounding box center [121, 129] width 12 height 12
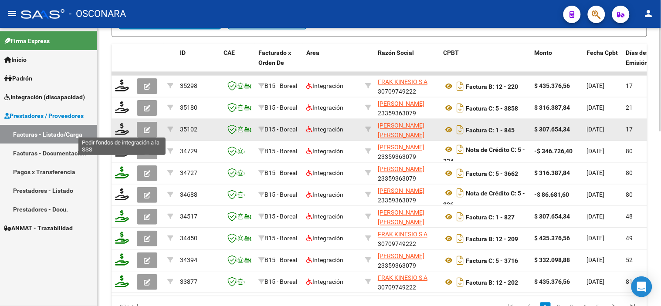
click at [121, 130] on icon at bounding box center [122, 129] width 14 height 12
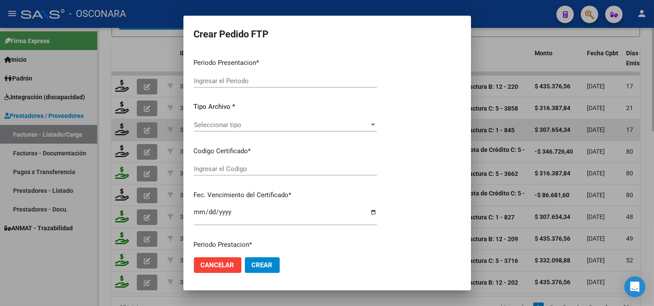
type input "202508"
type input "$ 307.654,34"
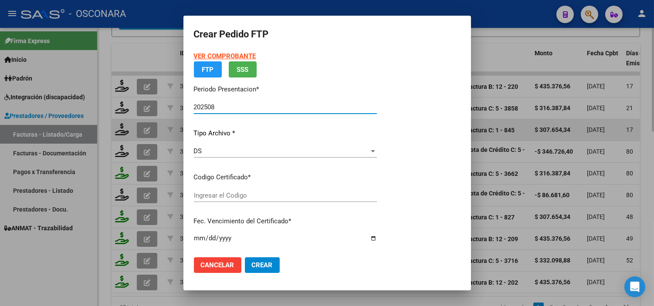
type input "ARG02000529420142021090220260902MZA232"
type input "2026-09-02"
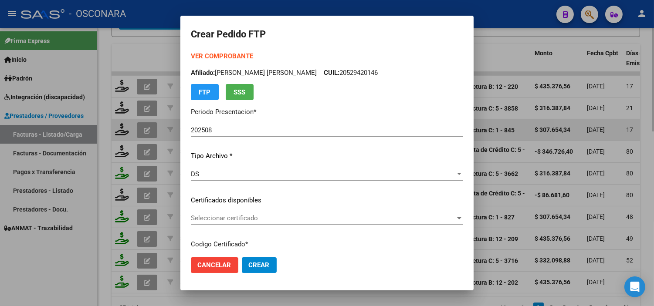
click at [266, 223] on div "Seleccionar certificado Seleccionar certificado" at bounding box center [327, 218] width 272 height 13
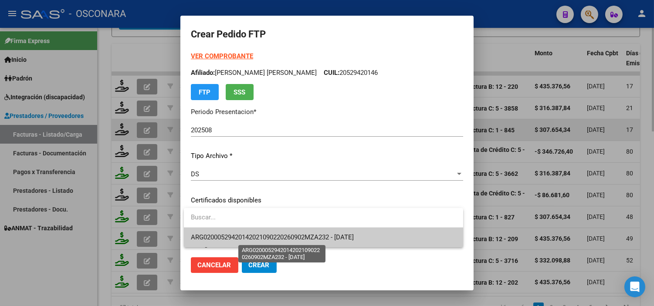
click at [279, 241] on span "ARG02000529420142021090220260902MZA232 - 2026-09-02" at bounding box center [272, 238] width 163 height 8
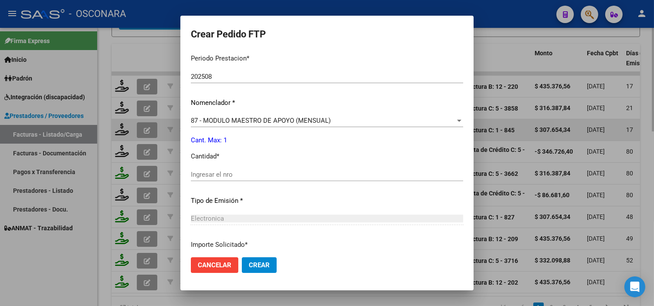
scroll to position [290, 0]
click at [238, 175] on input "Ingresar el nro" at bounding box center [327, 174] width 272 height 8
type input "1"
click at [252, 210] on div "Periodo Prestacion * 202508 Ingresar el Periodo Prestacion Nomenclador * 87 - M…" at bounding box center [327, 183] width 272 height 275
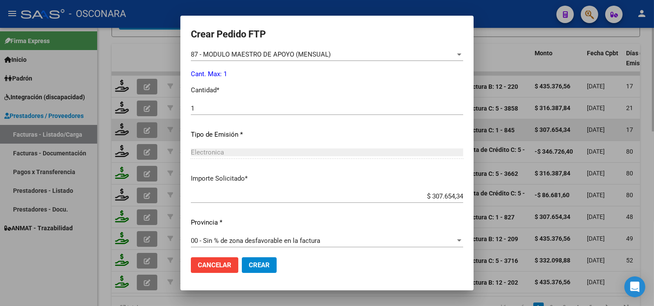
scroll to position [360, 0]
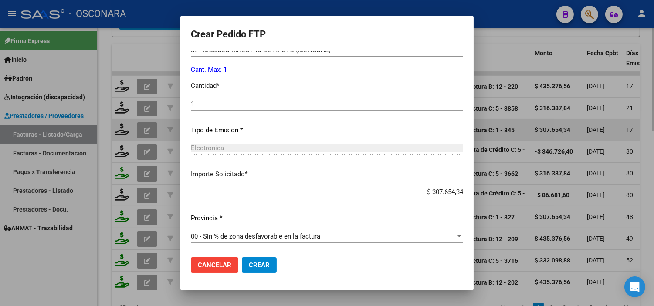
click at [269, 259] on button "Crear" at bounding box center [259, 266] width 35 height 16
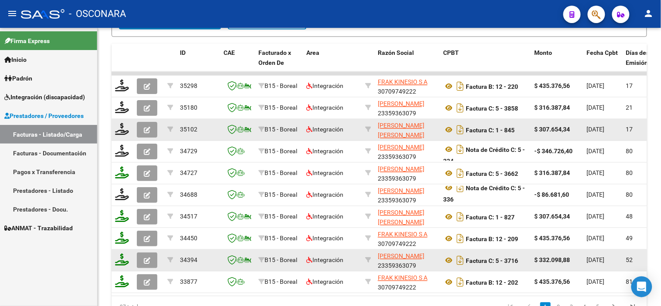
scroll to position [468, 0]
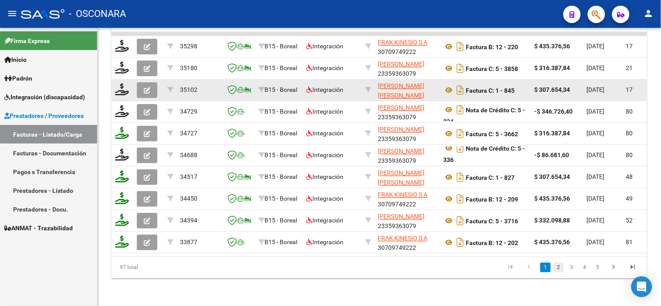
click at [557, 270] on link "2" at bounding box center [559, 268] width 10 height 10
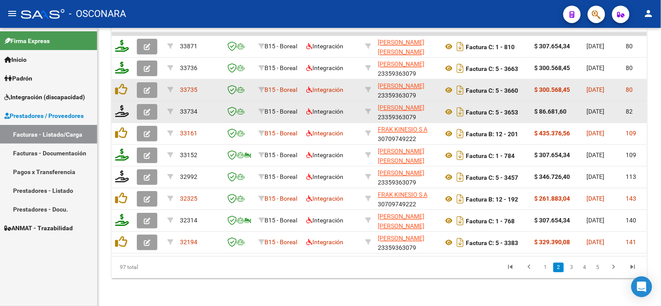
scroll to position [371, 0]
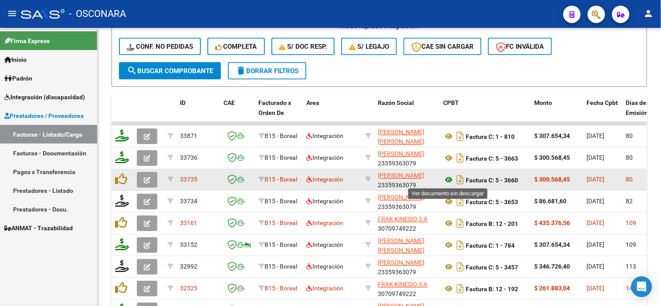
click at [447, 180] on icon at bounding box center [448, 180] width 11 height 10
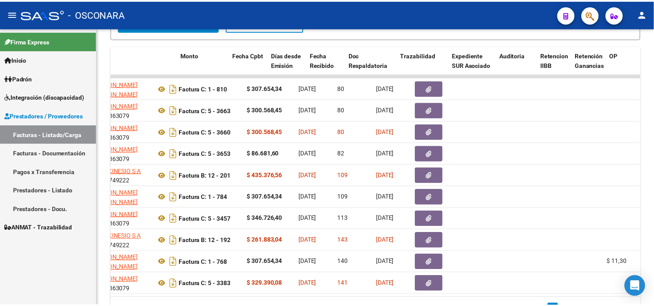
scroll to position [0, 352]
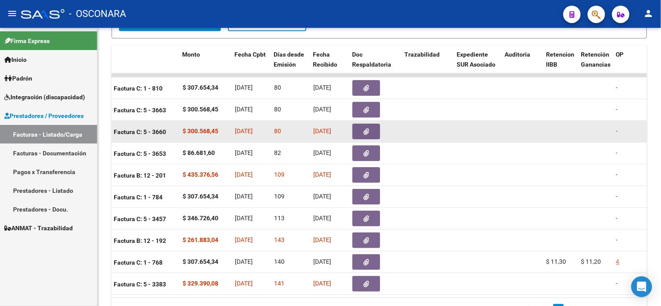
click at [371, 131] on button "button" at bounding box center [367, 132] width 28 height 16
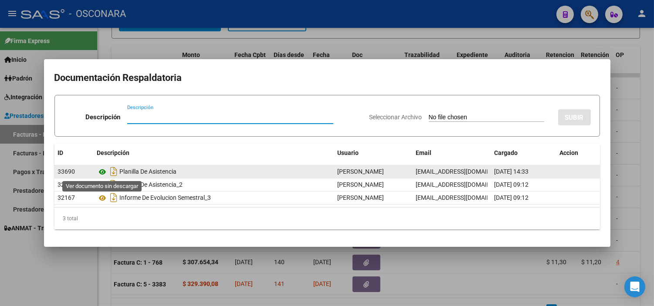
click at [106, 169] on icon at bounding box center [102, 172] width 11 height 10
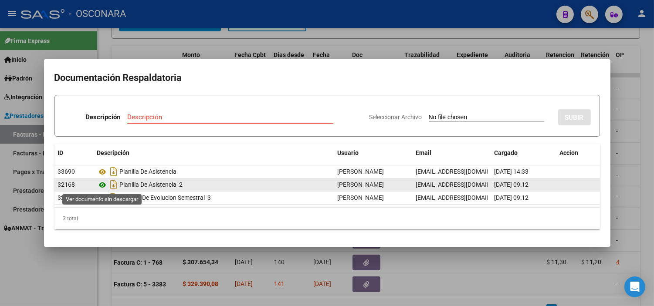
click at [103, 184] on icon at bounding box center [102, 185] width 11 height 10
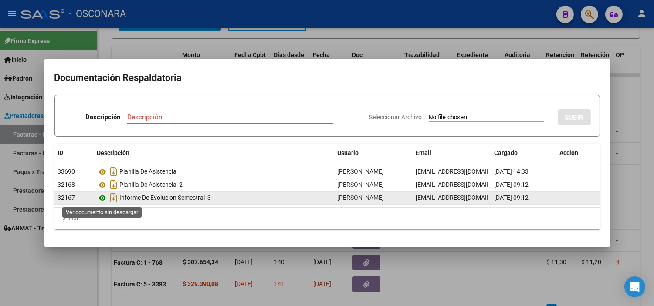
click at [102, 201] on icon at bounding box center [102, 198] width 11 height 10
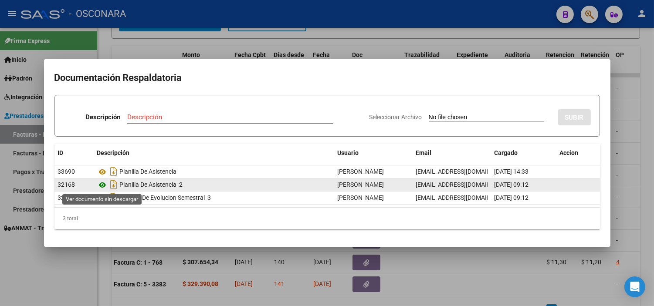
click at [102, 183] on icon at bounding box center [102, 185] width 11 height 10
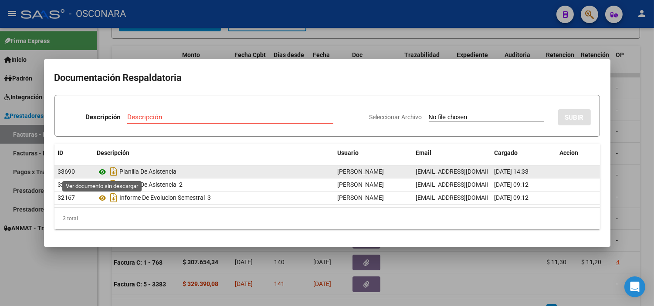
click at [101, 171] on icon at bounding box center [102, 172] width 11 height 10
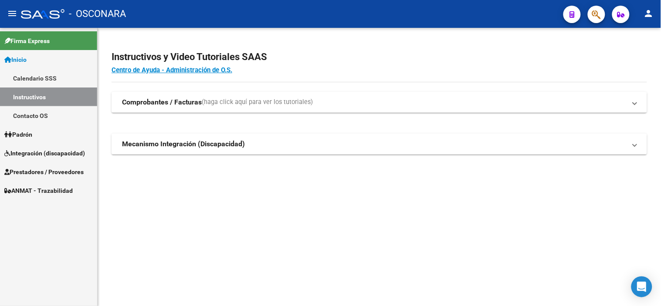
click at [32, 171] on span "Prestadores / Proveedores" at bounding box center [43, 172] width 79 height 10
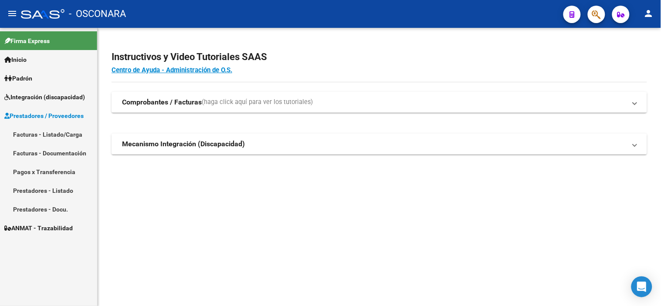
click at [37, 97] on span "Integración (discapacidad)" at bounding box center [44, 97] width 81 height 10
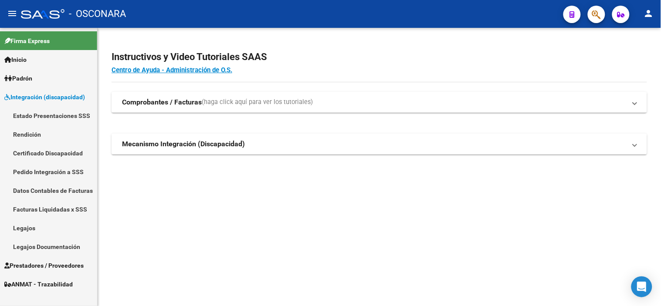
click at [27, 230] on link "Legajos" at bounding box center [48, 228] width 97 height 19
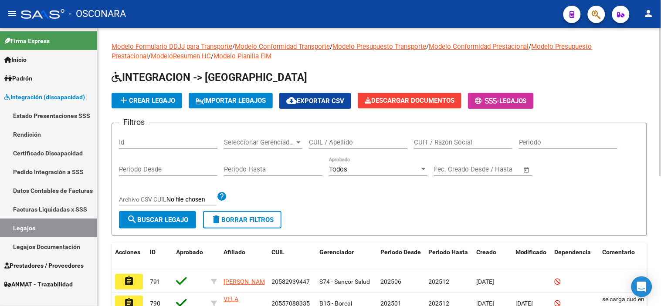
click at [328, 144] on input "CUIL / Apellido" at bounding box center [358, 143] width 99 height 8
paste input "20535983861"
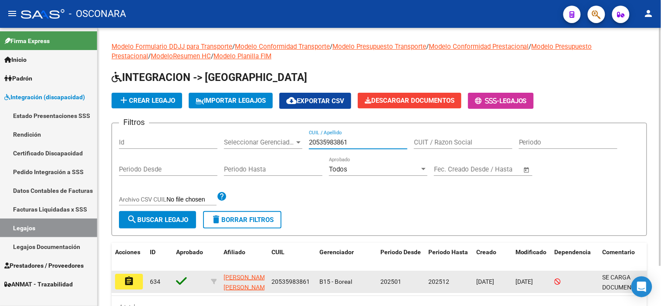
type input "20535983861"
click at [140, 280] on button "assignment" at bounding box center [129, 282] width 28 height 16
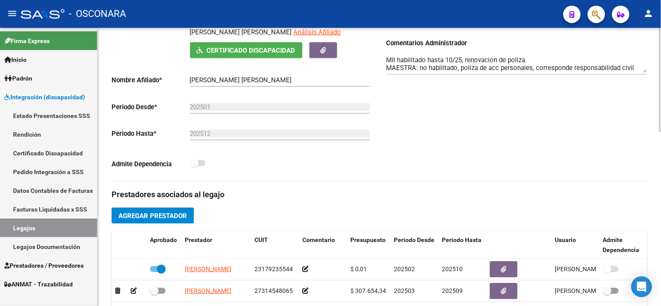
scroll to position [145, 0]
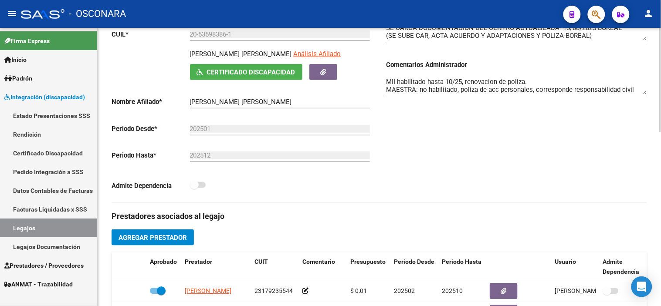
click at [521, 91] on textarea "MII habilitado hasta 10/25, renovacion de poliza. MAESTRA: no habilitado, poliz…" at bounding box center [517, 85] width 261 height 17
click at [435, 172] on div "Comentarios Comentarios Administrador MII habilitado hasta 10/25, renovacion de…" at bounding box center [514, 104] width 268 height 197
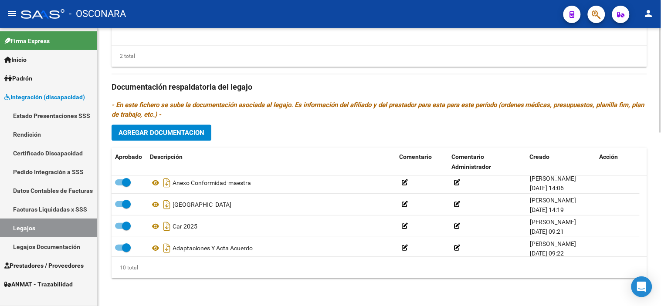
scroll to position [42, 0]
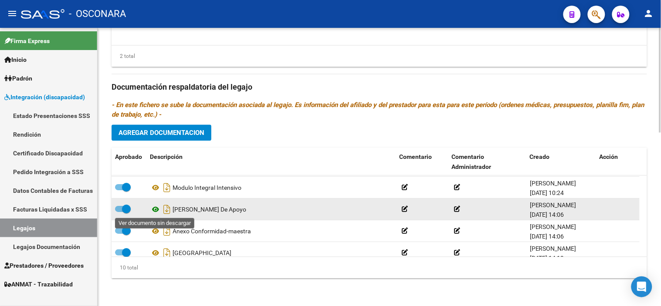
click at [155, 213] on icon at bounding box center [155, 209] width 11 height 10
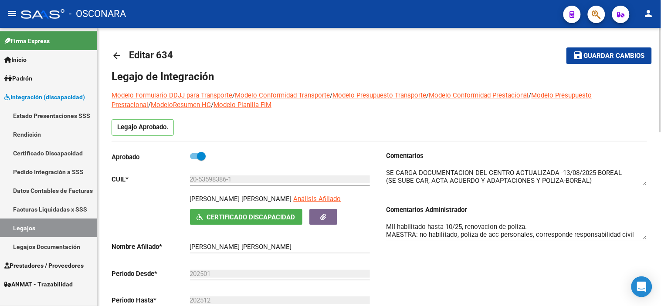
click at [112, 51] on mat-icon "arrow_back" at bounding box center [117, 56] width 10 height 10
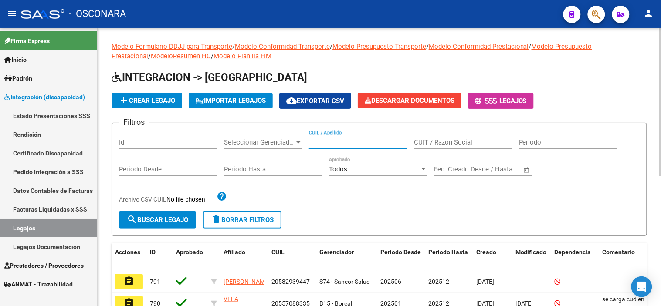
click at [359, 145] on input "CUIL / Apellido" at bounding box center [358, 143] width 99 height 8
paste input "20529420146"
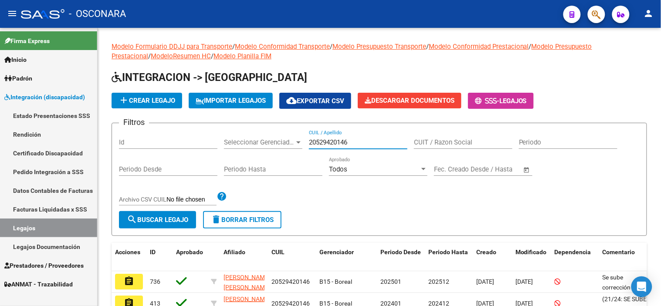
type input "20529420146"
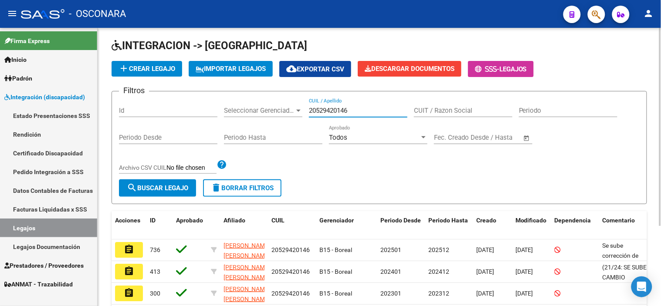
scroll to position [48, 0]
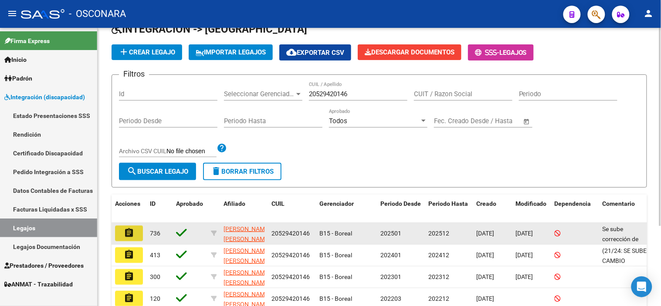
click at [123, 234] on button "assignment" at bounding box center [129, 234] width 28 height 16
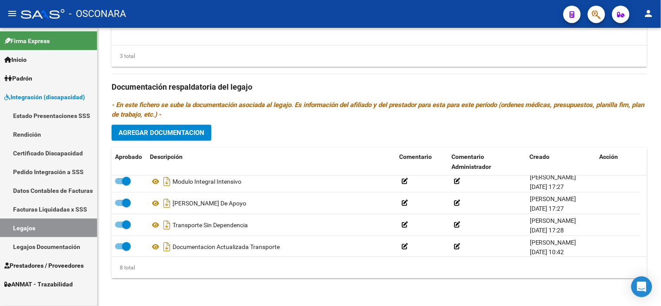
scroll to position [96, 0]
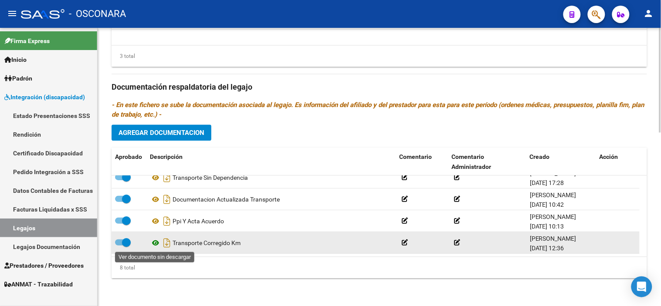
click at [153, 242] on icon at bounding box center [155, 243] width 11 height 10
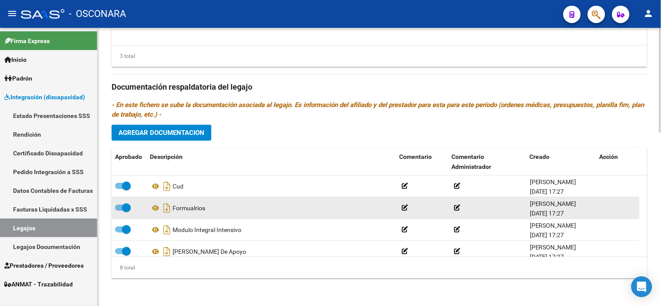
scroll to position [48, 0]
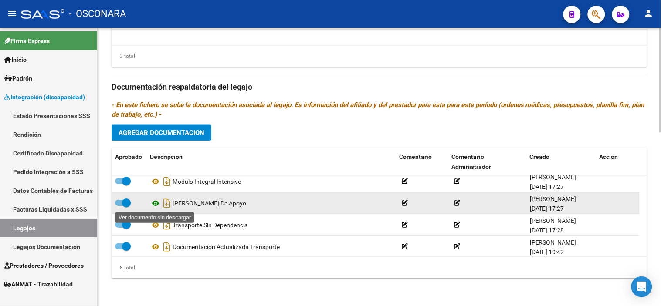
click at [157, 204] on icon at bounding box center [155, 203] width 11 height 10
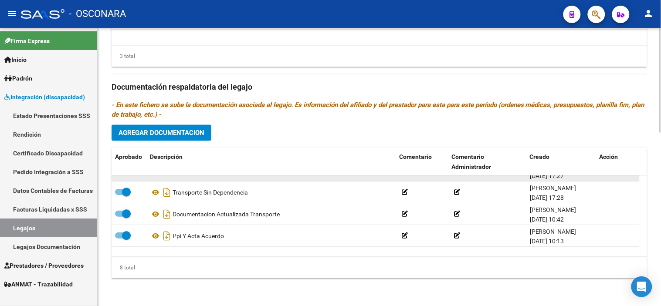
scroll to position [96, 0]
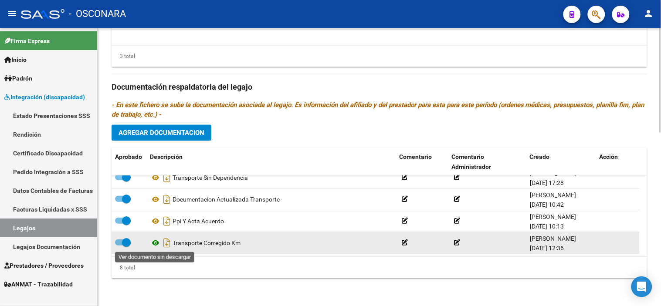
click at [153, 244] on icon at bounding box center [155, 243] width 11 height 10
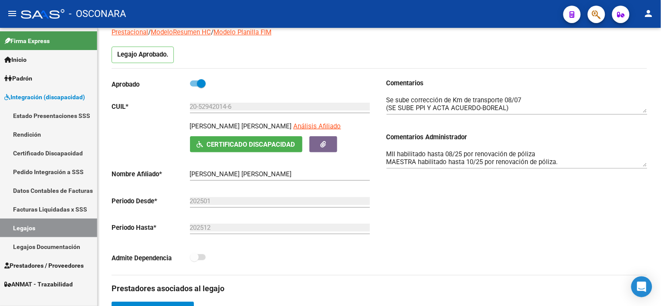
scroll to position [0, 0]
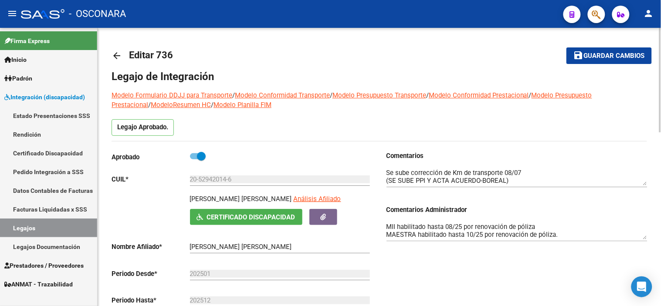
click at [113, 52] on mat-icon "arrow_back" at bounding box center [117, 56] width 10 height 10
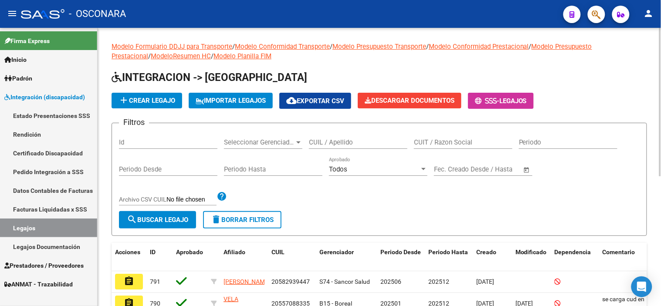
click at [371, 137] on div "CUIL / Apellido" at bounding box center [358, 139] width 99 height 19
paste input "23584710179"
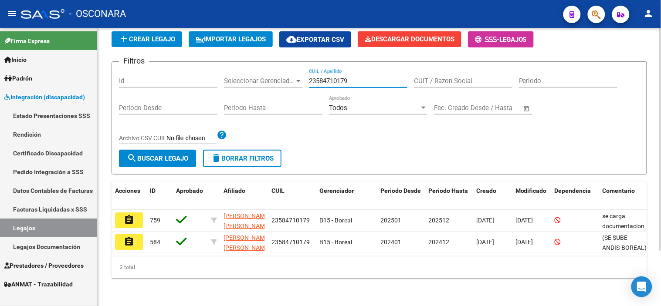
scroll to position [68, 0]
type input "23584710179"
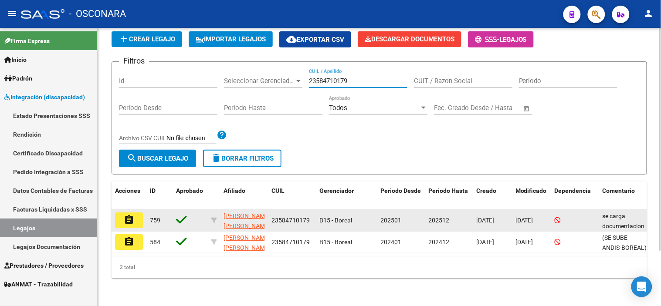
click at [126, 215] on mat-icon "assignment" at bounding box center [129, 220] width 10 height 10
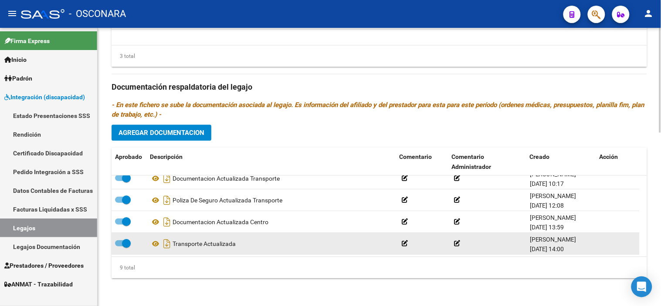
scroll to position [118, 0]
click at [153, 242] on icon at bounding box center [155, 243] width 11 height 10
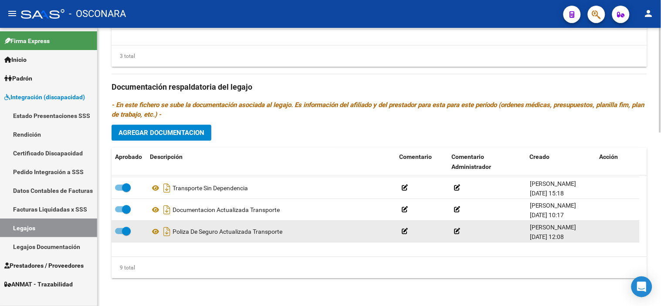
scroll to position [69, 0]
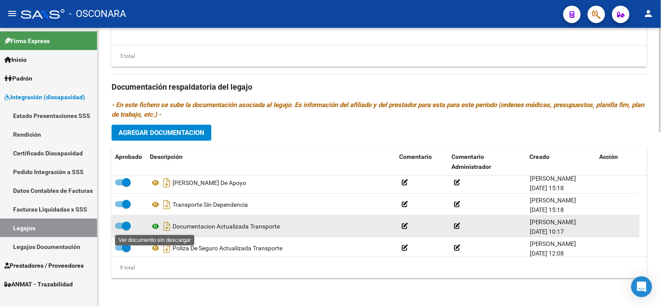
click at [155, 228] on icon at bounding box center [155, 226] width 11 height 10
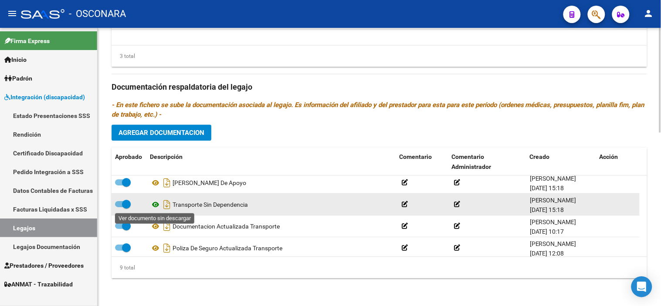
click at [158, 204] on icon at bounding box center [155, 205] width 11 height 10
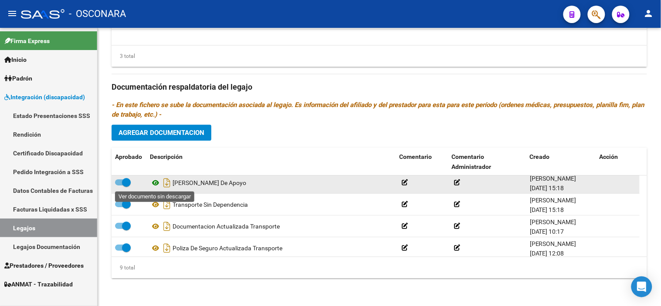
click at [155, 182] on icon at bounding box center [155, 183] width 11 height 10
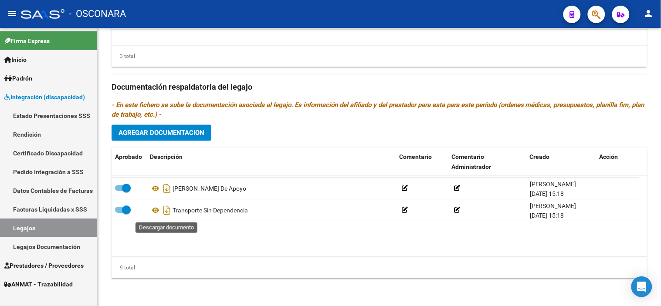
scroll to position [0, 0]
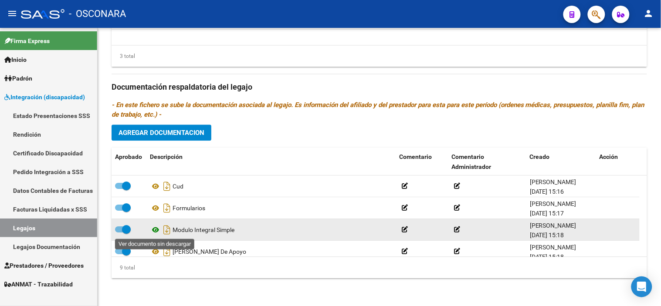
click at [154, 232] on icon at bounding box center [155, 230] width 11 height 10
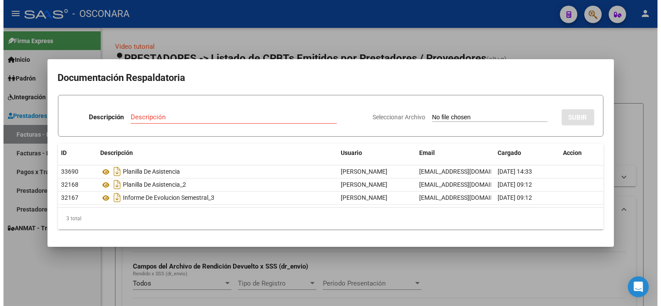
scroll to position [0, 352]
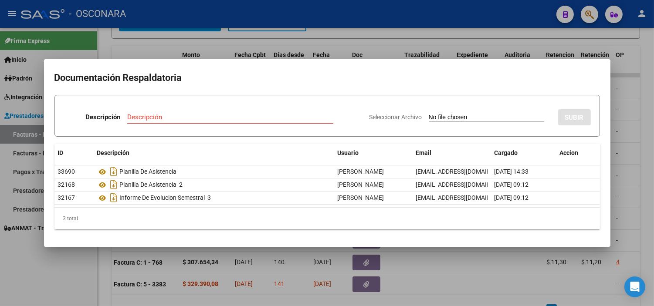
click at [373, 46] on div at bounding box center [327, 153] width 654 height 306
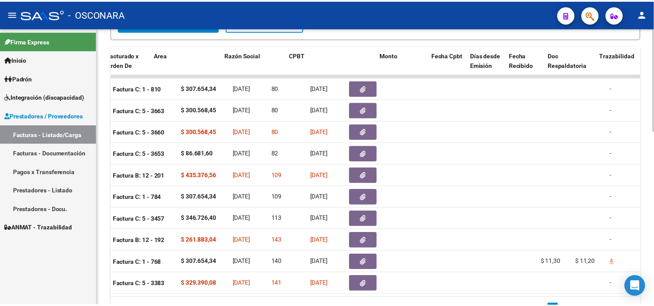
scroll to position [0, 0]
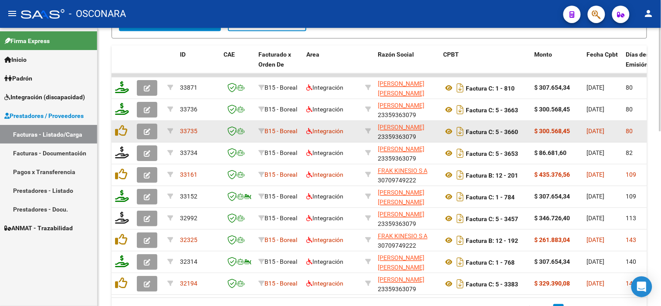
click at [143, 130] on button "button" at bounding box center [147, 132] width 20 height 16
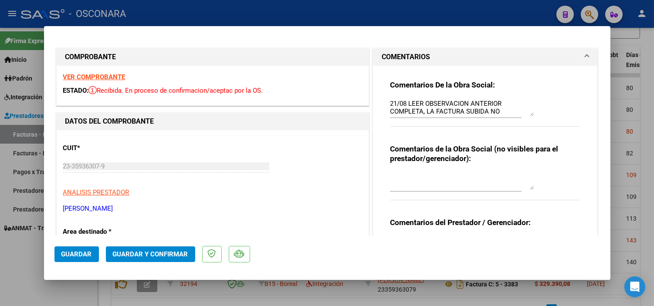
click at [390, 102] on textarea "21/08 LEER OBSERVACION ANTERIOR COMPLETA, LA FACTURA SUBIDA NO CORRESPONDE A JU…" at bounding box center [462, 107] width 144 height 17
drag, startPoint x: 499, startPoint y: 102, endPoint x: 406, endPoint y: 107, distance: 92.6
click at [406, 107] on textarea "22/09 OBSERVACION SIN CORREGIR 21/08 LEER OBSERVACION ANTERIOR COMPLETA, LA FAC…" at bounding box center [462, 107] width 144 height 17
drag, startPoint x: 386, startPoint y: 103, endPoint x: 537, endPoint y: 130, distance: 153.7
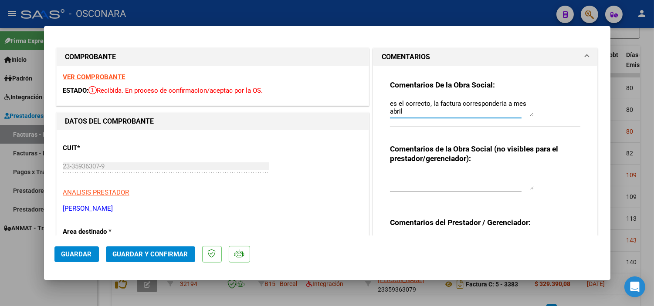
click at [537, 130] on div "Comentarios De la Obra Social: 22/09 SIGUE SIN RESOLVERSE OBSERVACION 21/08 LEE…" at bounding box center [485, 108] width 191 height 56
type textarea "22/09 SIGUE SIN RESOLVERSE OBSERVACION 21/08 LEER OBSERVACION ANTERIOR COMPLETA…"
click at [89, 253] on span "Guardar" at bounding box center [76, 255] width 31 height 8
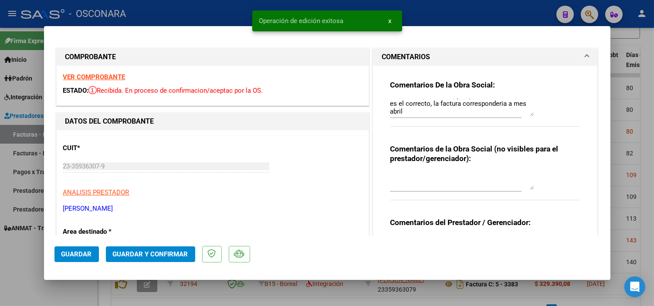
click at [85, 293] on div at bounding box center [327, 153] width 654 height 306
type input "$ 0,00"
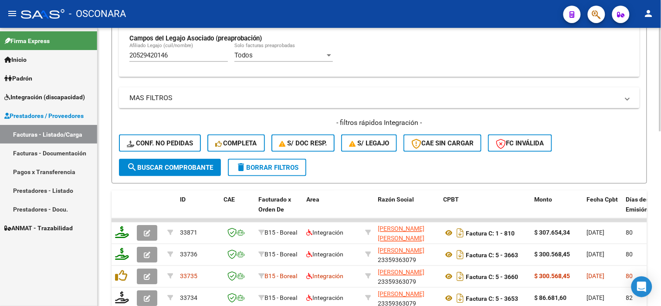
scroll to position [226, 0]
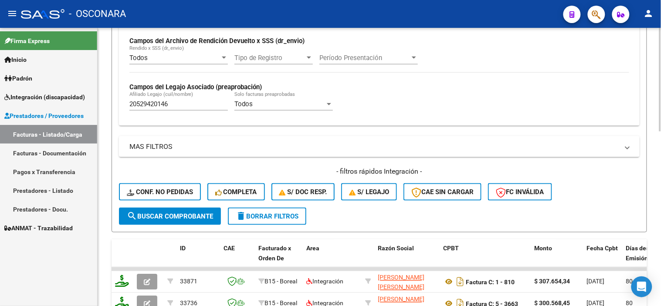
click at [177, 103] on input "20529420146" at bounding box center [178, 104] width 99 height 8
paste input "3584710179"
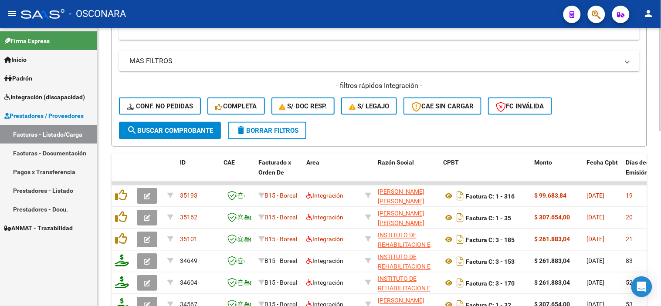
scroll to position [323, 0]
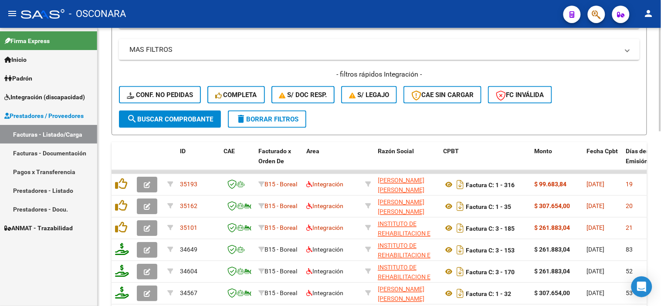
type input "23584710179"
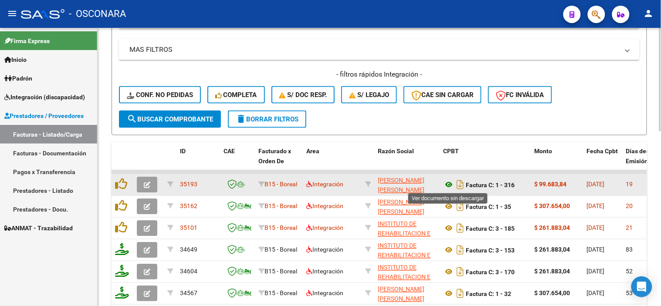
click at [448, 184] on icon at bounding box center [448, 185] width 11 height 10
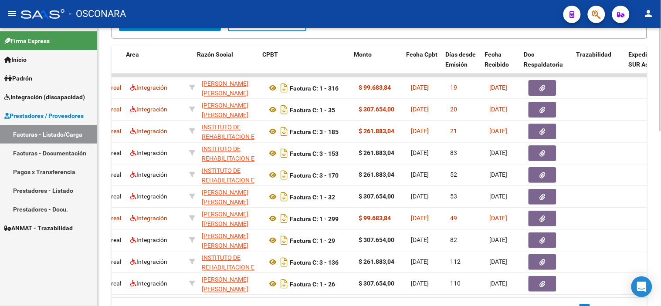
scroll to position [0, 180]
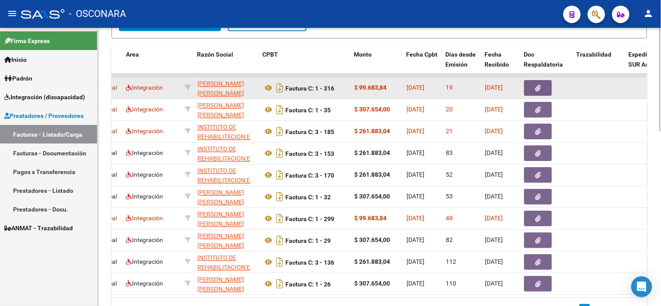
click at [538, 87] on icon "button" at bounding box center [539, 88] width 6 height 7
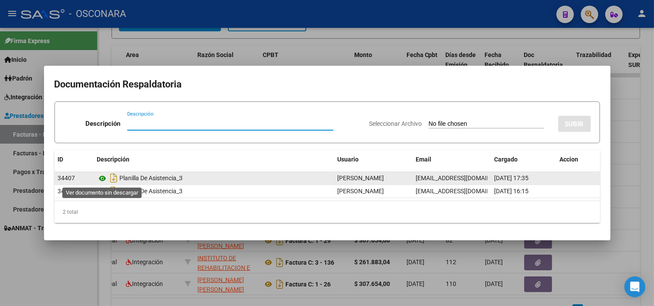
click at [103, 176] on icon at bounding box center [102, 179] width 11 height 10
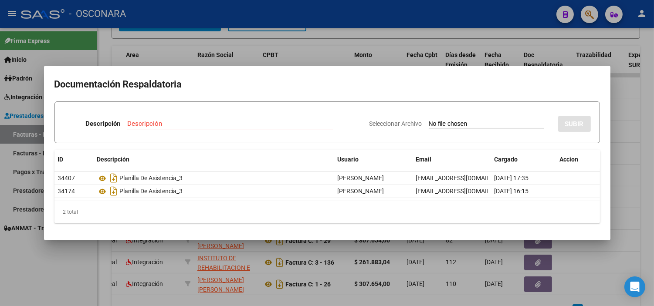
click at [242, 33] on div at bounding box center [327, 153] width 654 height 306
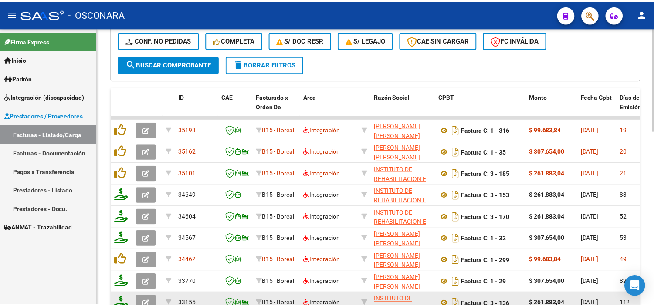
scroll to position [371, 0]
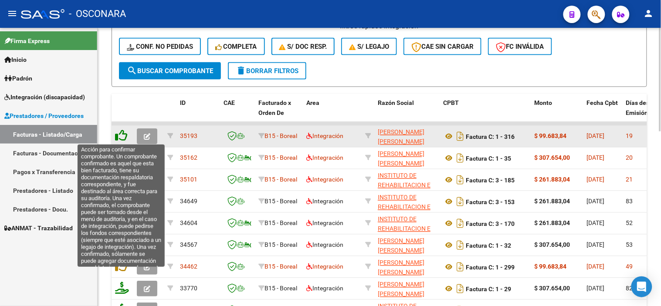
click at [118, 136] on icon at bounding box center [121, 136] width 12 height 12
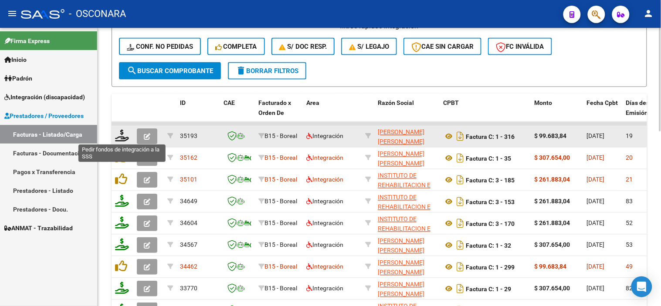
click at [119, 136] on icon at bounding box center [122, 136] width 14 height 12
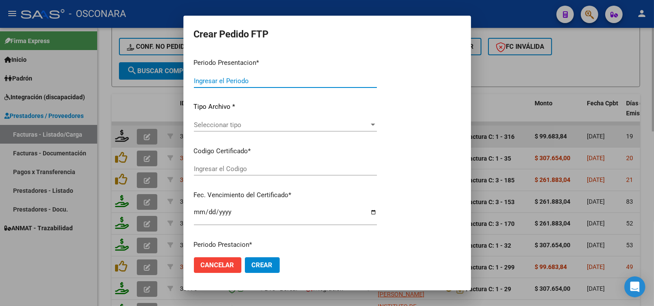
type input "202508"
type input "$ 99.683,84"
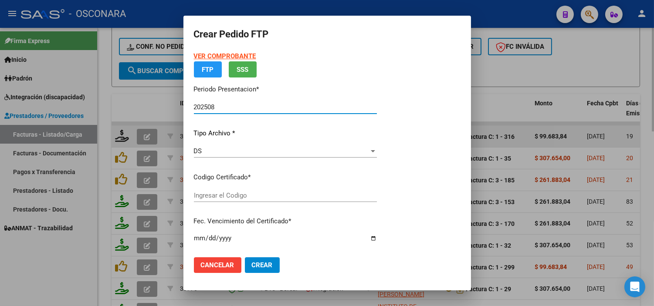
type input "ARG02000584710172024072220260722MZA212"
type input "2026-07-22"
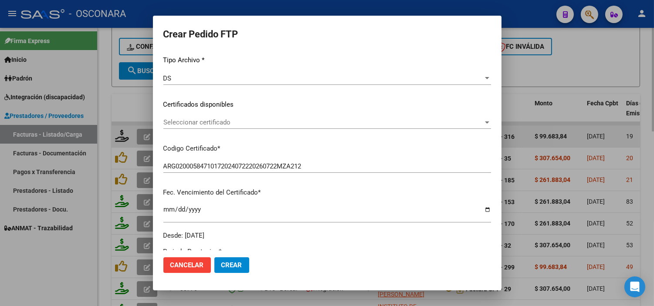
scroll to position [97, 0]
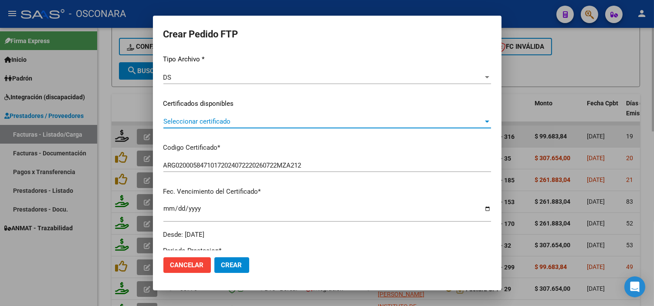
click at [288, 123] on span "Seleccionar certificado" at bounding box center [323, 122] width 320 height 8
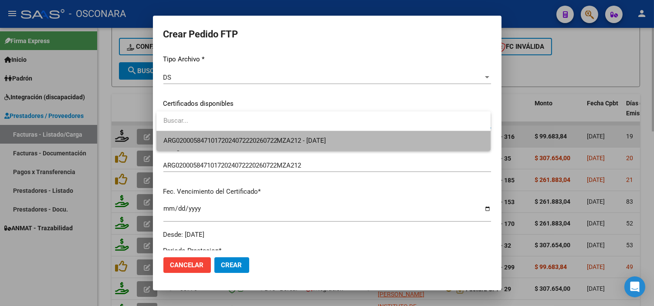
click at [278, 149] on span "ARG02000584710172024072220260722MZA212 - 2026-07-22" at bounding box center [323, 141] width 320 height 20
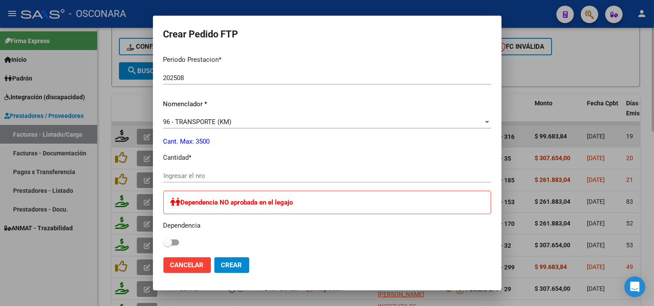
scroll to position [290, 0]
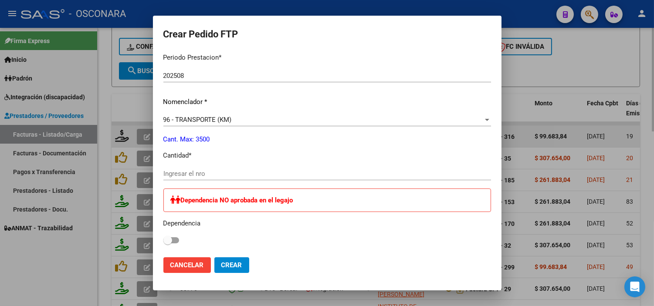
click at [228, 172] on input "Ingresar el nro" at bounding box center [327, 174] width 328 height 8
type input "184"
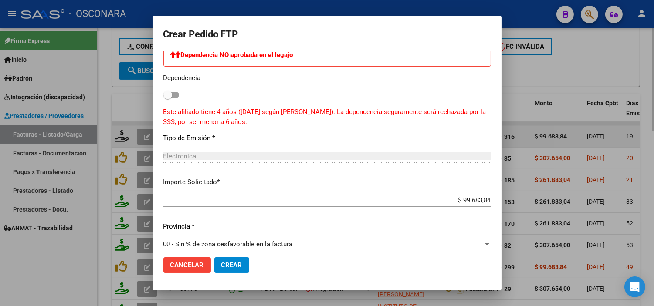
scroll to position [532, 0]
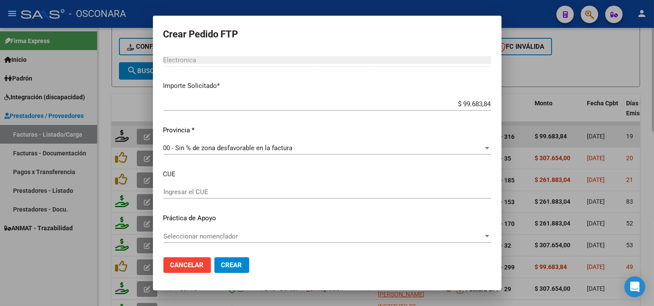
click at [233, 269] on button "Crear" at bounding box center [232, 266] width 35 height 16
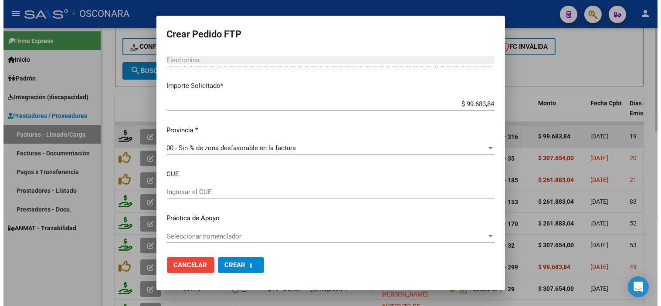
scroll to position [0, 0]
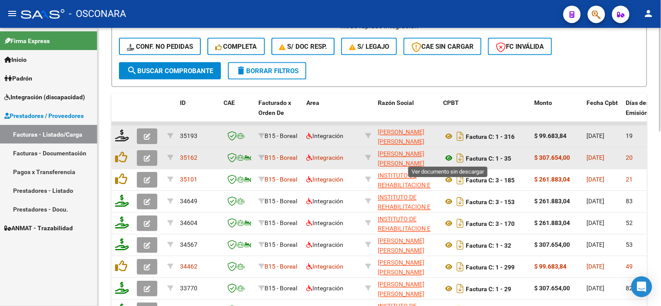
click at [447, 157] on icon at bounding box center [448, 158] width 11 height 10
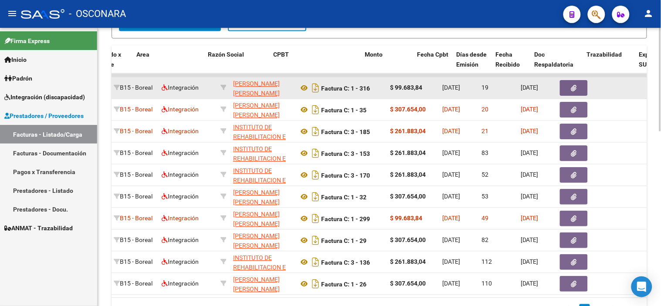
scroll to position [0, 182]
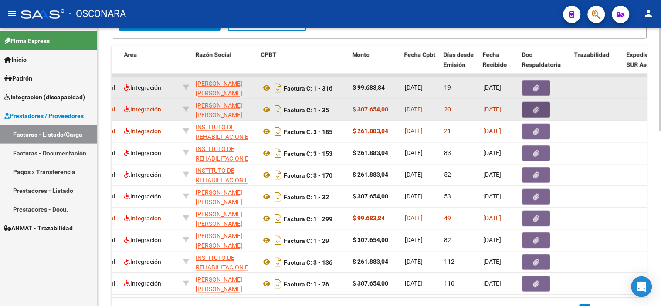
click at [541, 106] on button "button" at bounding box center [537, 110] width 28 height 16
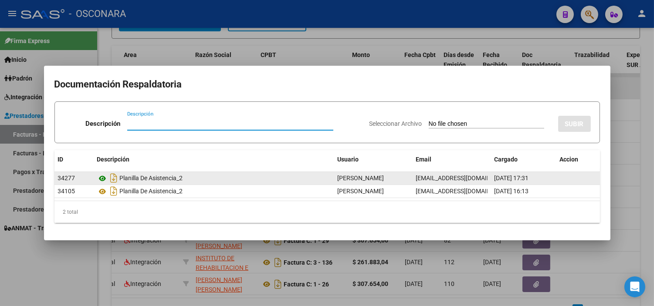
click at [102, 179] on icon at bounding box center [102, 179] width 11 height 10
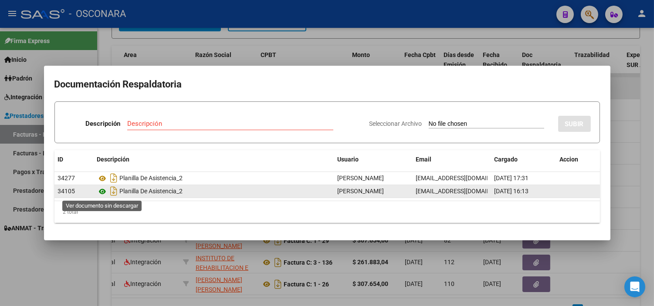
click at [99, 194] on icon at bounding box center [102, 192] width 11 height 10
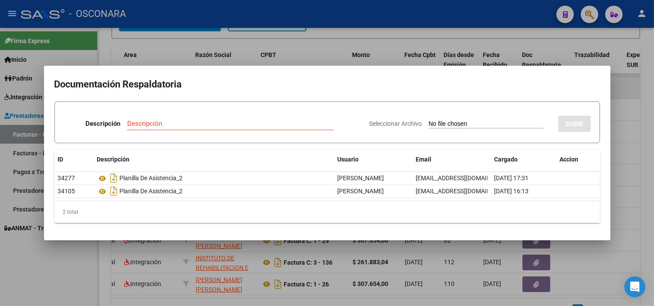
click at [174, 55] on div at bounding box center [327, 153] width 654 height 306
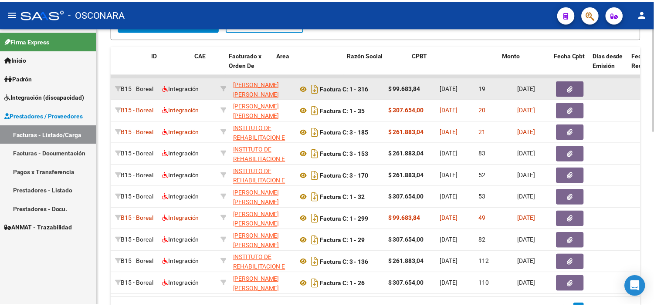
scroll to position [0, 0]
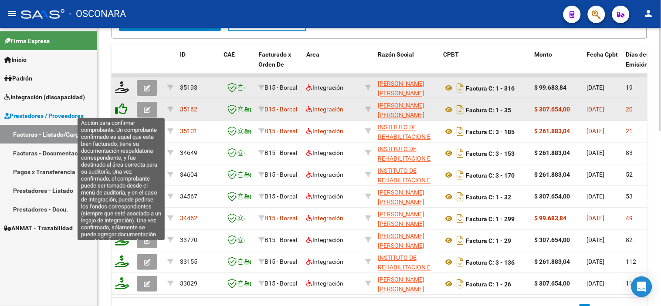
click at [123, 112] on icon at bounding box center [121, 109] width 12 height 12
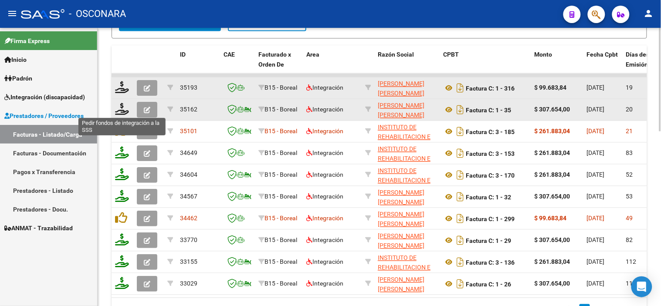
click at [123, 112] on icon at bounding box center [122, 109] width 14 height 12
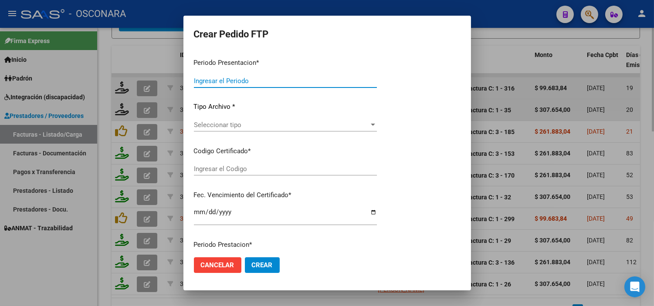
type input "202508"
type input "$ 307.654,00"
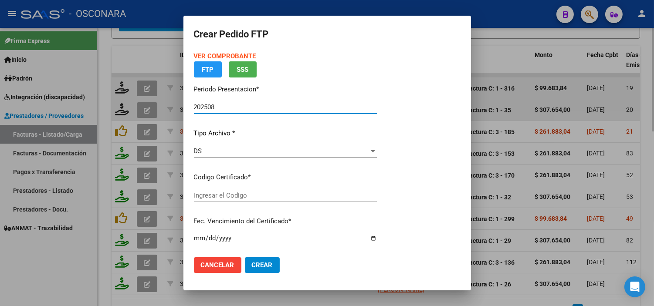
type input "ARG02000584710172024072220260722MZA212"
type input "2026-07-22"
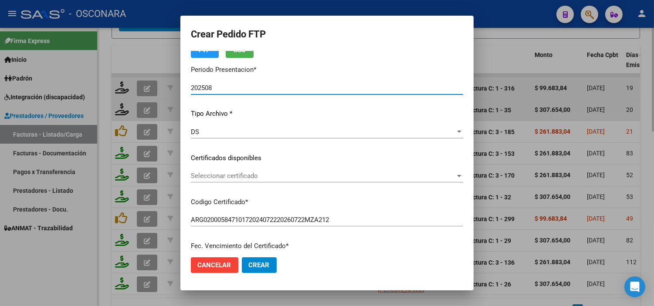
scroll to position [48, 0]
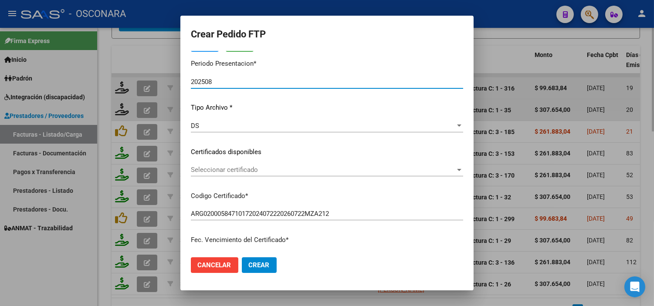
click at [251, 160] on div "VER COMPROBANTE ARCA Padrón Afiliado: DIAZ VERA BENJAMIN IKER CUIL: 23584710179…" at bounding box center [327, 145] width 272 height 285
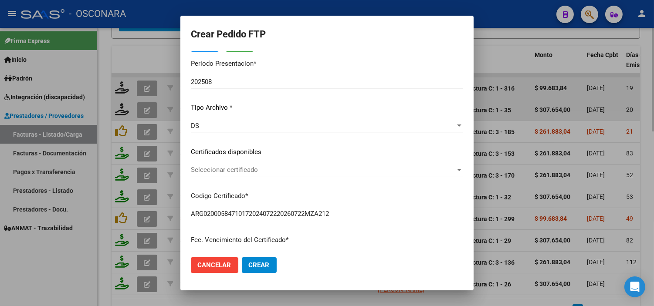
click at [253, 168] on span "Seleccionar certificado" at bounding box center [323, 170] width 265 height 8
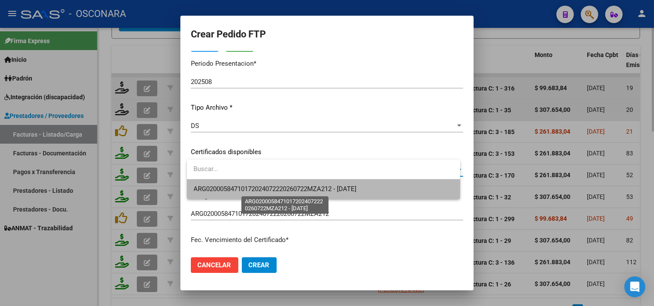
click at [254, 187] on span "ARG02000584710172024072220260722MZA212 - 2026-07-22" at bounding box center [275, 189] width 163 height 8
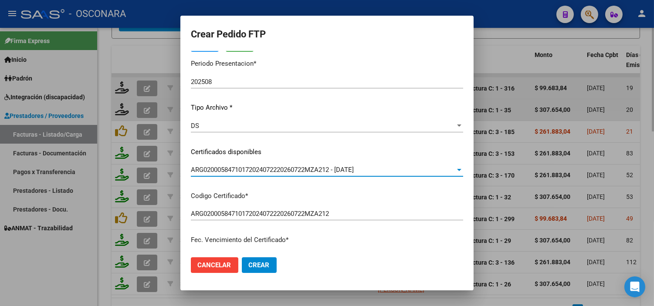
click at [254, 187] on div "VER COMPROBANTE ARCA Padrón Afiliado: DIAZ VERA BENJAMIN IKER CUIL: 23584710179…" at bounding box center [327, 145] width 272 height 285
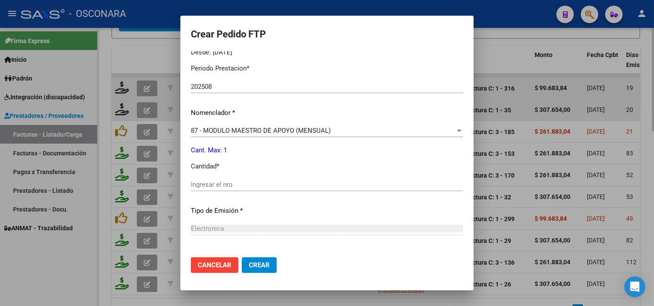
scroll to position [290, 0]
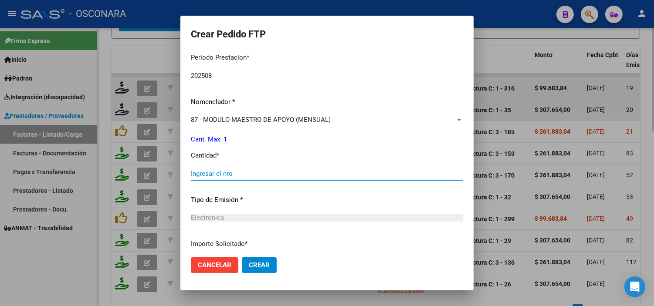
click at [255, 174] on input "Ingresar el nro" at bounding box center [327, 174] width 272 height 8
type input "1"
click at [270, 202] on p "Tipo de Emisión *" at bounding box center [327, 200] width 272 height 10
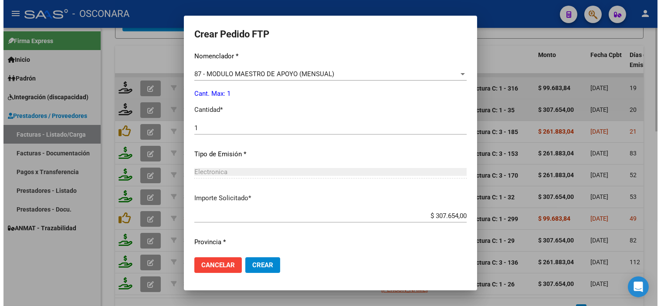
scroll to position [360, 0]
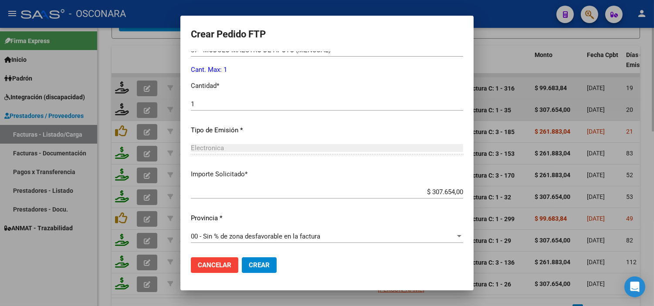
click at [267, 272] on button "Crear" at bounding box center [259, 266] width 35 height 16
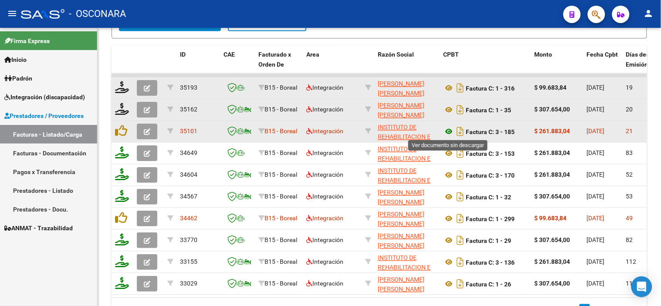
click at [448, 130] on icon at bounding box center [448, 132] width 11 height 10
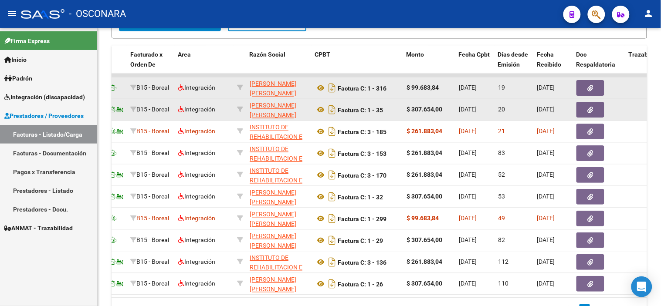
scroll to position [0, 166]
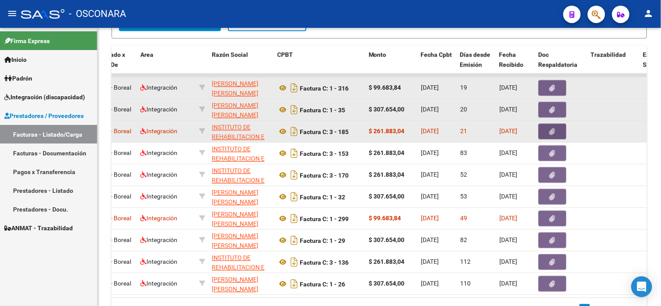
click at [561, 129] on button "button" at bounding box center [553, 132] width 28 height 16
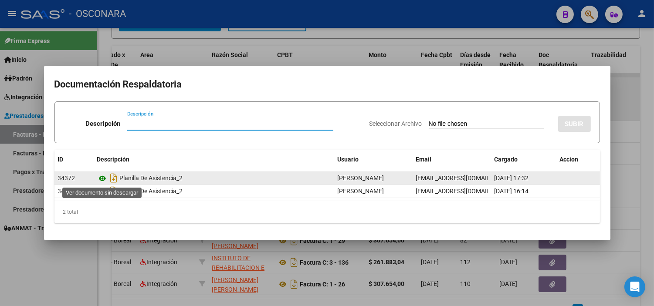
click at [100, 179] on icon at bounding box center [102, 179] width 11 height 10
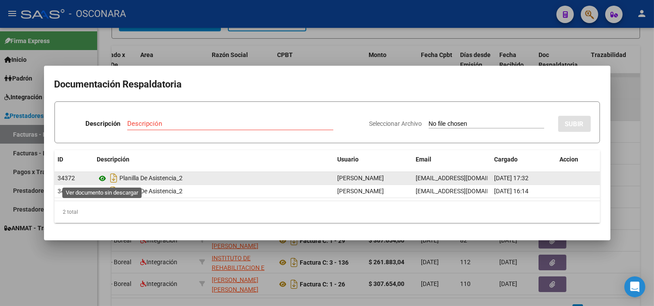
click at [104, 177] on icon at bounding box center [102, 179] width 11 height 10
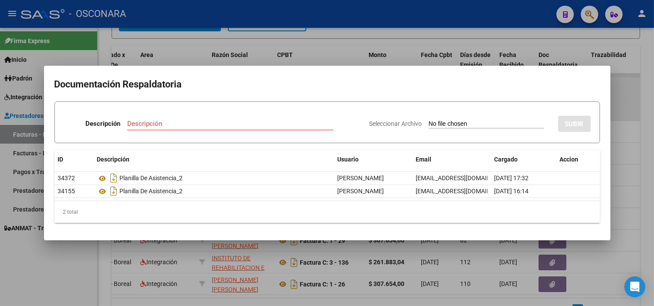
click at [311, 49] on div at bounding box center [327, 153] width 654 height 306
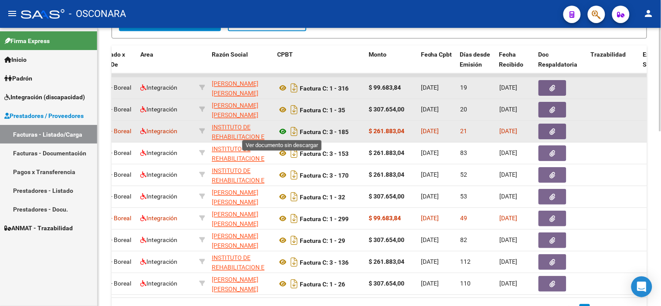
click at [285, 133] on icon at bounding box center [282, 132] width 11 height 10
click at [547, 131] on button "button" at bounding box center [553, 132] width 28 height 16
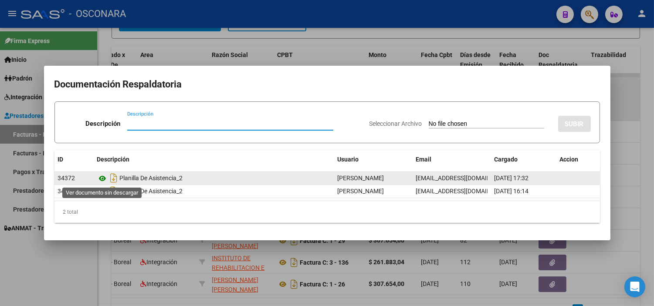
click at [105, 177] on icon at bounding box center [102, 179] width 11 height 10
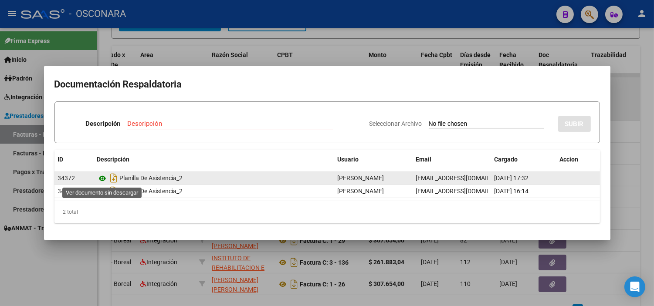
click at [99, 178] on icon at bounding box center [102, 179] width 11 height 10
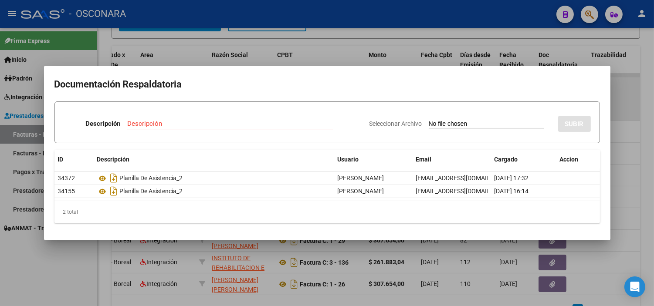
click at [211, 59] on div at bounding box center [327, 153] width 654 height 306
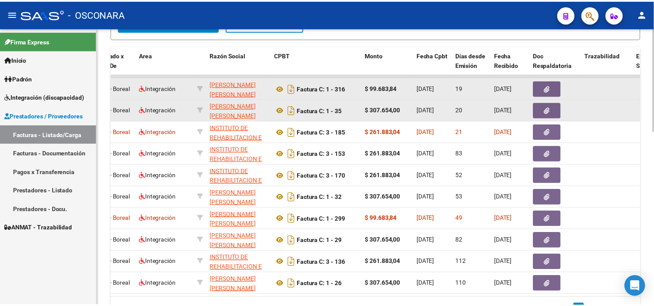
scroll to position [0, 0]
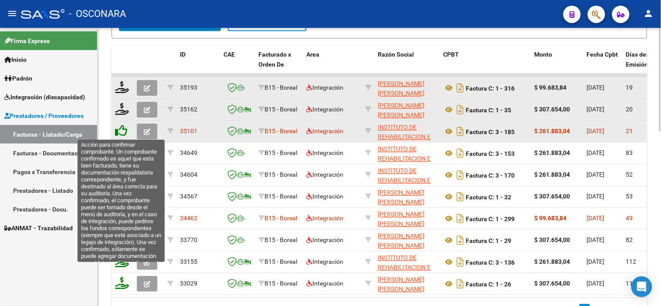
click at [116, 134] on icon at bounding box center [121, 131] width 12 height 12
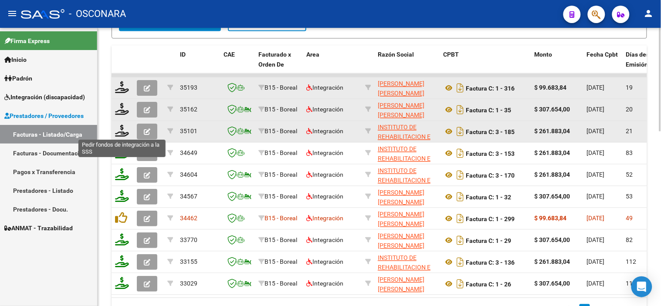
click at [119, 133] on icon at bounding box center [122, 131] width 14 height 12
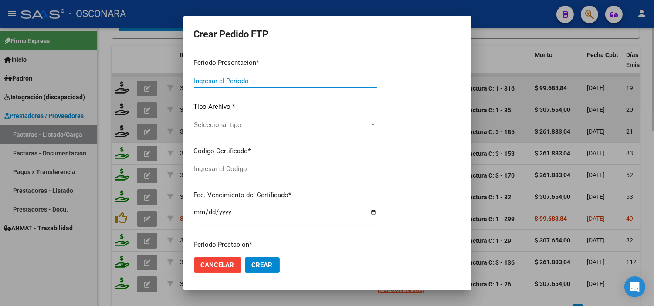
type input "202508"
type input "$ 261.883,04"
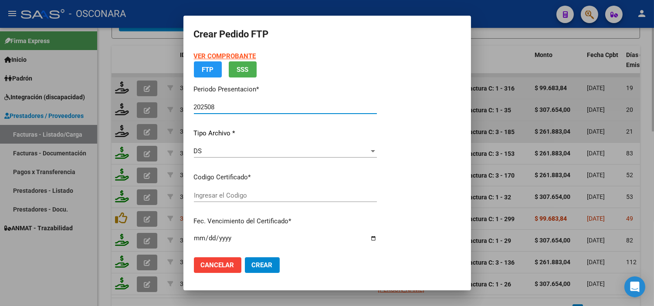
type input "ARG02000584710172024072220260722MZA212"
type input "2026-07-22"
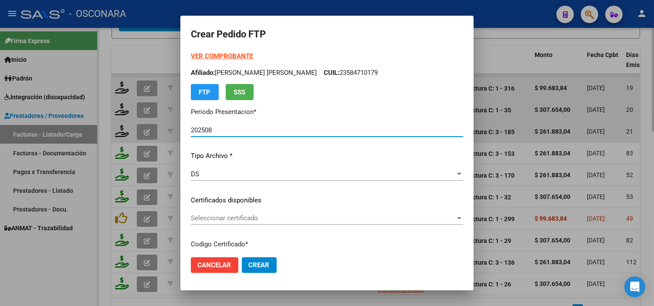
click at [269, 221] on span "Seleccionar certificado" at bounding box center [323, 219] width 265 height 8
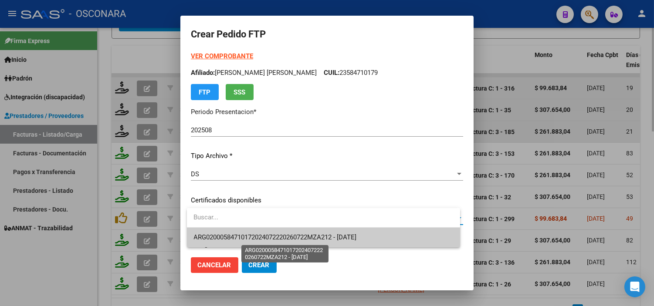
click at [274, 238] on span "ARG02000584710172024072220260722MZA212 - 2026-07-22" at bounding box center [275, 238] width 163 height 8
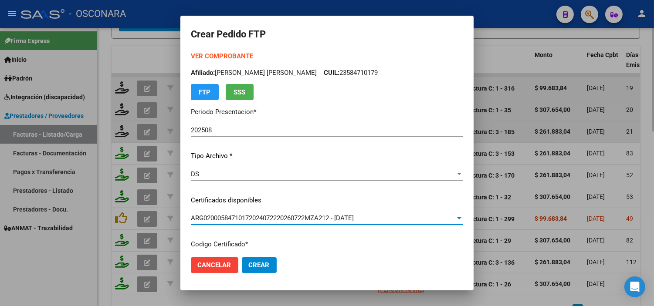
click at [282, 202] on p "Certificados disponibles" at bounding box center [327, 201] width 272 height 10
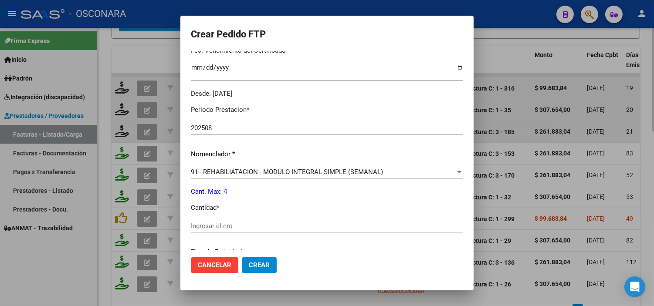
scroll to position [242, 0]
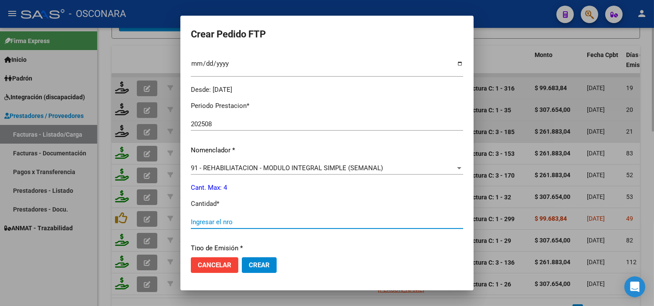
click at [267, 220] on input "Ingresar el nro" at bounding box center [327, 222] width 272 height 8
type input "4"
click at [292, 194] on div "Periodo Prestacion * 202508 Ingresar el Periodo Prestacion Nomenclador * 91 - R…" at bounding box center [327, 232] width 272 height 275
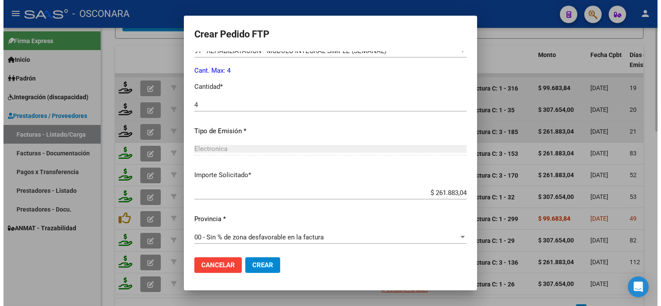
scroll to position [360, 0]
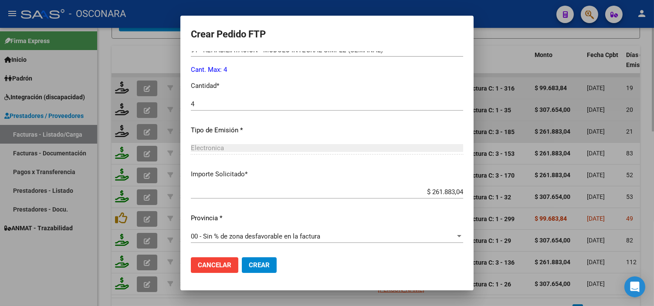
click at [262, 259] on button "Crear" at bounding box center [259, 266] width 35 height 16
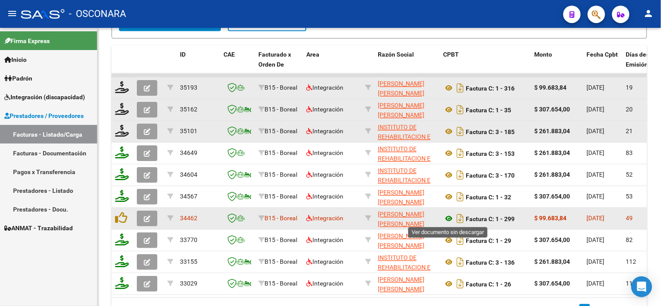
click at [446, 220] on icon at bounding box center [448, 219] width 11 height 10
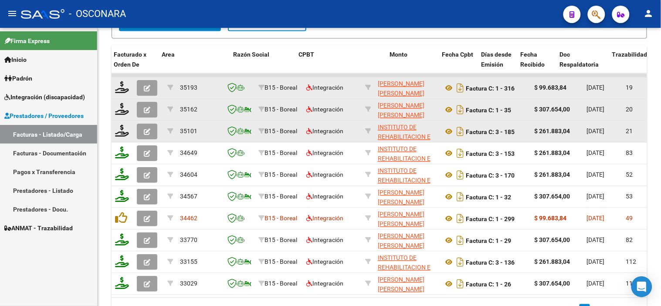
scroll to position [0, 149]
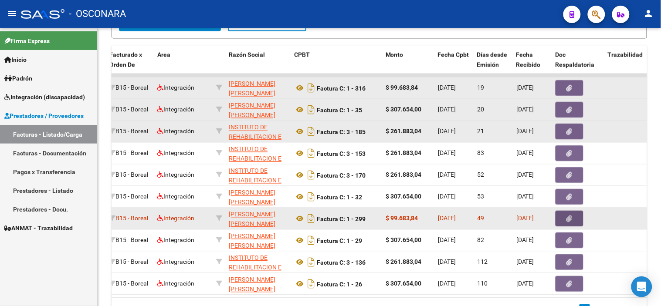
click at [563, 216] on button "button" at bounding box center [570, 219] width 28 height 16
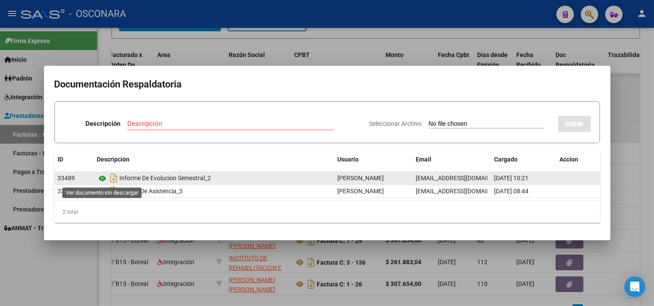
click at [105, 178] on icon at bounding box center [102, 179] width 11 height 10
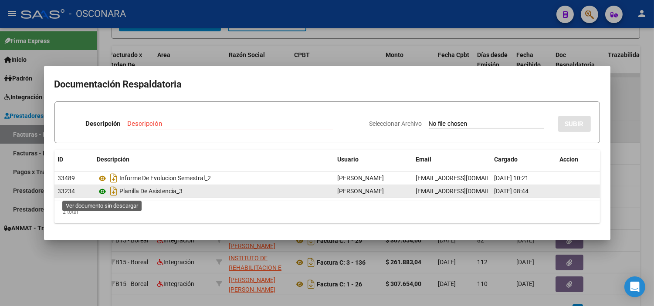
click at [101, 192] on icon at bounding box center [102, 192] width 11 height 10
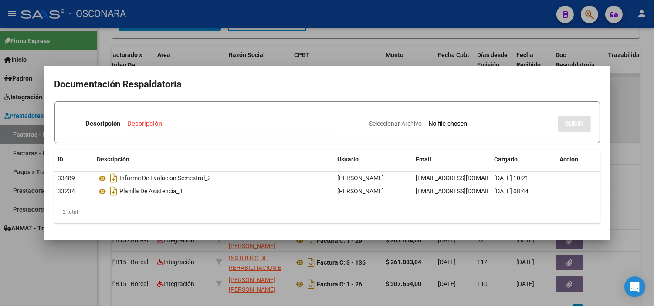
click at [330, 47] on div at bounding box center [327, 153] width 654 height 306
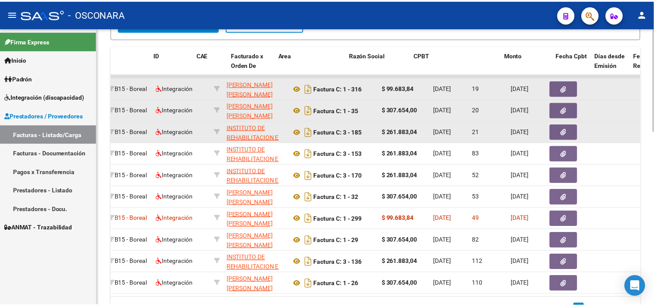
scroll to position [0, 0]
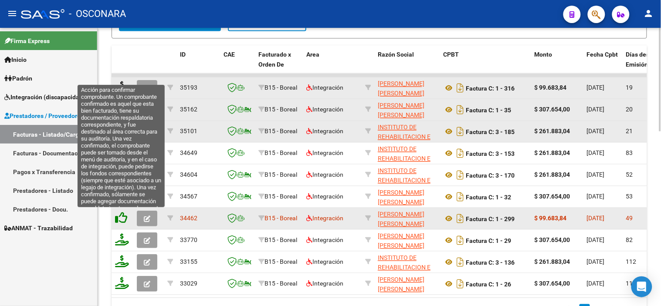
click at [118, 218] on icon at bounding box center [121, 218] width 12 height 12
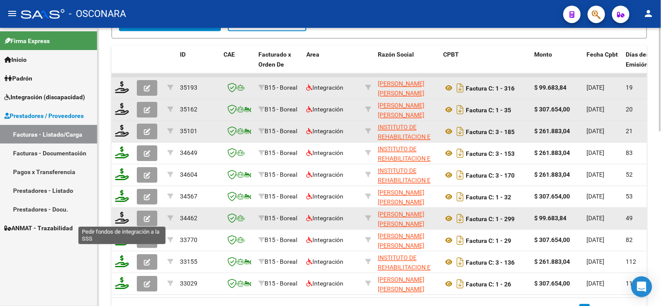
click at [118, 218] on icon at bounding box center [122, 218] width 14 height 12
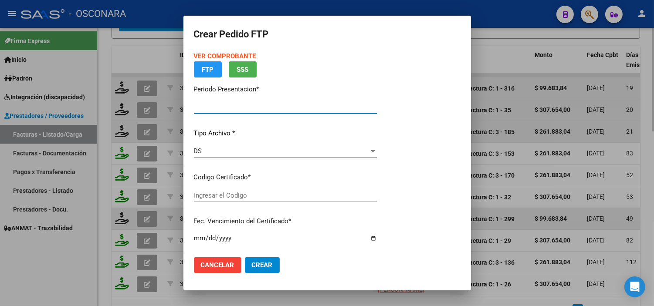
type input "202508"
type input "202507"
type input "$ 99.683,84"
type input "ARG02000584710172024072220260722MZA212"
type input "2026-07-22"
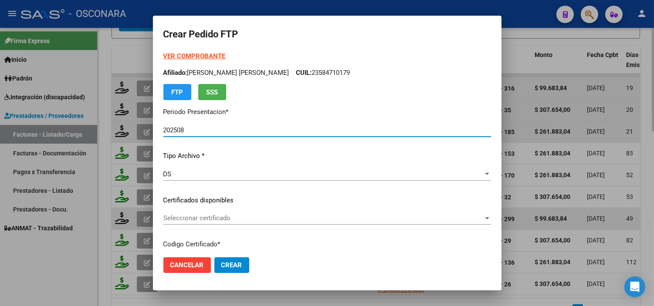
click at [253, 224] on div "Seleccionar certificado Seleccionar certificado" at bounding box center [327, 218] width 328 height 13
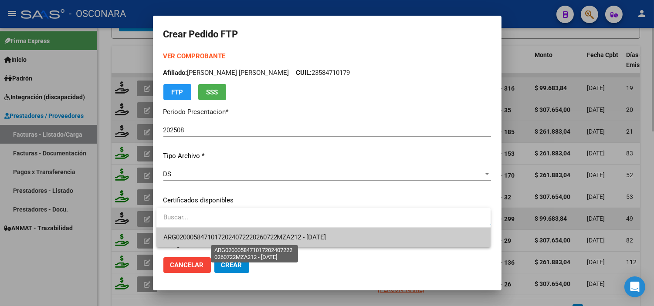
click at [258, 238] on span "ARG02000584710172024072220260722MZA212 - 2026-07-22" at bounding box center [244, 238] width 163 height 8
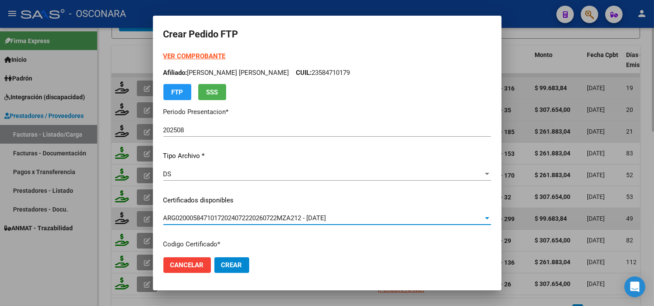
click at [258, 194] on div "VER COMPROBANTE ARCA Padrón Afiliado: DIAZ VERA BENJAMIN IKER CUIL: 23584710179…" at bounding box center [327, 193] width 328 height 285
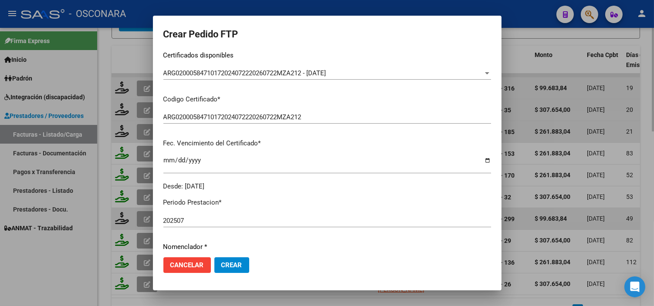
scroll to position [242, 0]
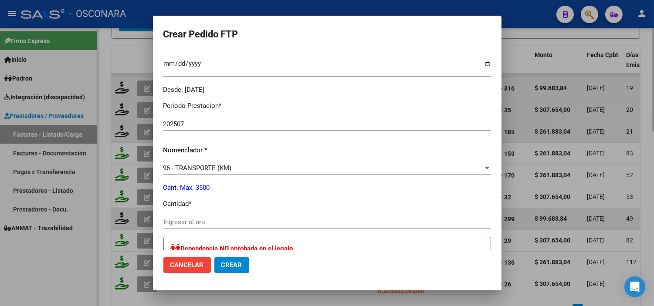
click at [238, 221] on input "Ingresar el nro" at bounding box center [327, 222] width 328 height 8
type input "184"
click at [223, 188] on p "Cant. Max: 3500" at bounding box center [327, 188] width 328 height 10
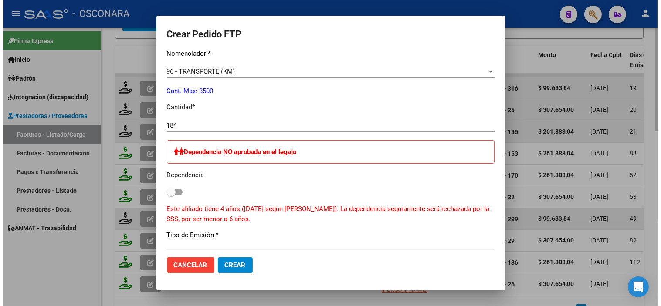
scroll to position [532, 0]
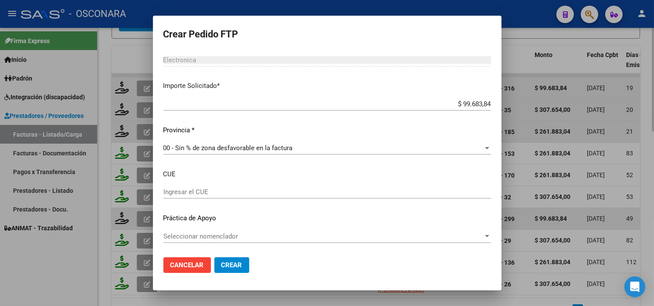
click at [230, 267] on span "Crear" at bounding box center [231, 266] width 21 height 8
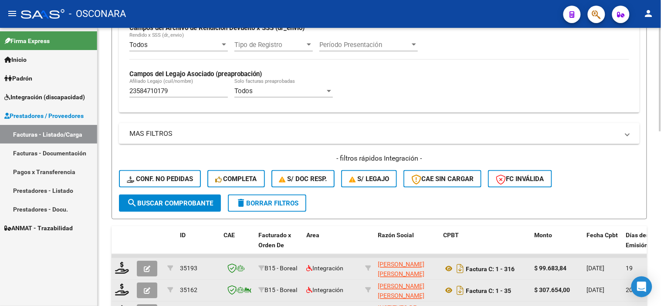
scroll to position [226, 0]
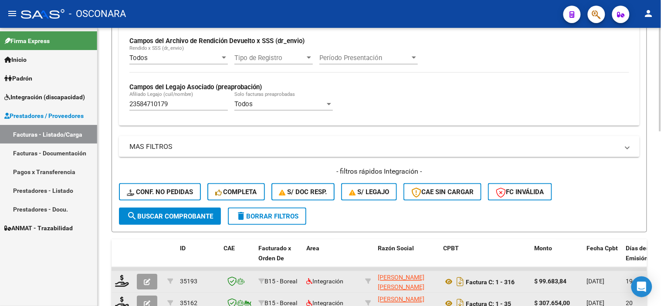
click at [185, 103] on input "23584710179" at bounding box center [178, 104] width 99 height 8
paste input "05676280"
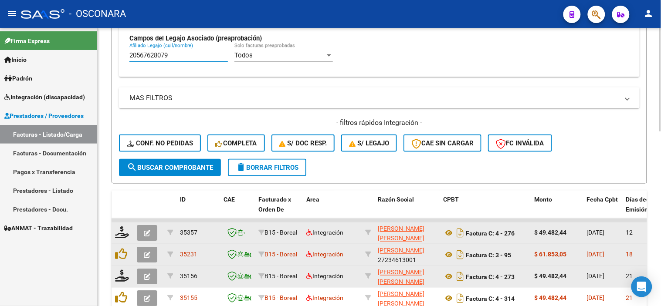
scroll to position [323, 0]
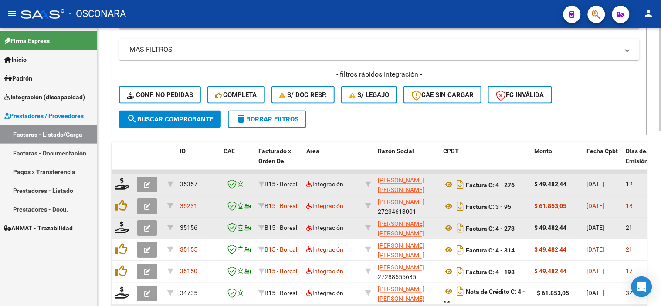
type input "20567628079"
click at [445, 208] on icon at bounding box center [448, 207] width 11 height 10
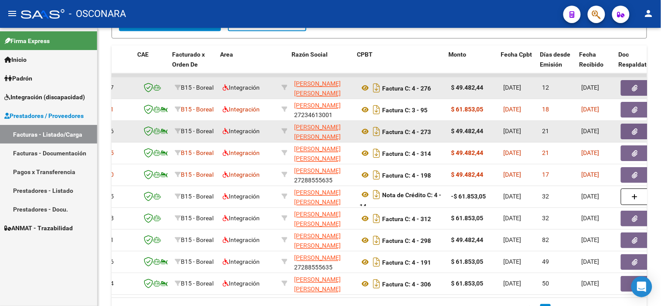
scroll to position [0, 86]
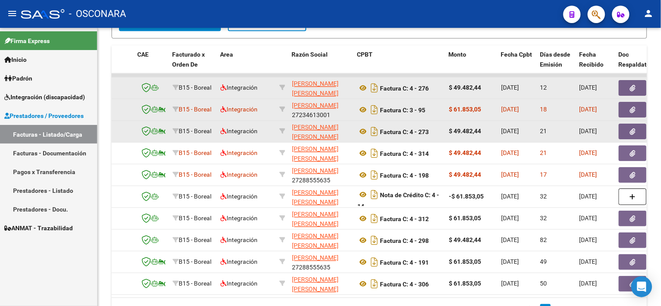
click at [628, 108] on button "button" at bounding box center [633, 110] width 28 height 16
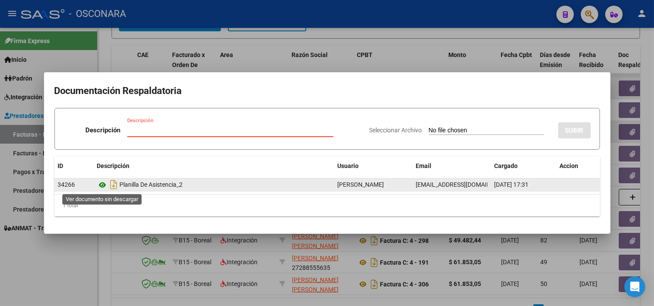
click at [101, 186] on icon at bounding box center [102, 185] width 11 height 10
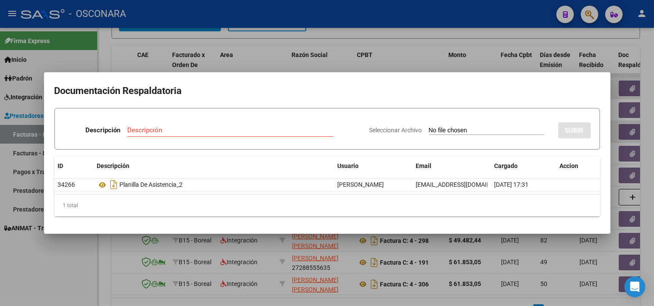
click at [289, 256] on div at bounding box center [327, 153] width 654 height 306
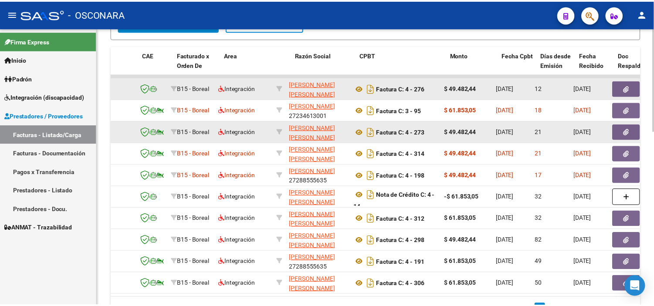
scroll to position [0, 0]
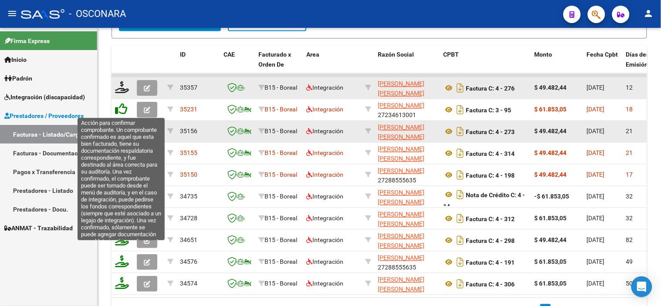
click at [123, 113] on icon at bounding box center [121, 109] width 12 height 12
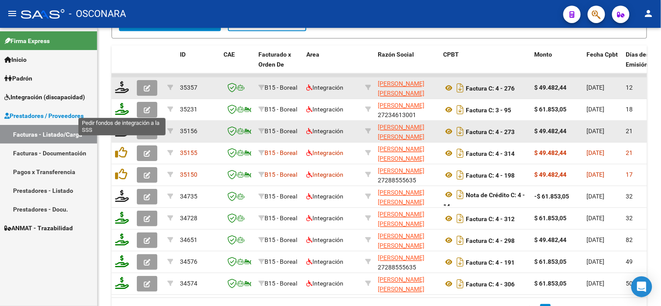
click at [124, 107] on icon at bounding box center [122, 109] width 14 height 12
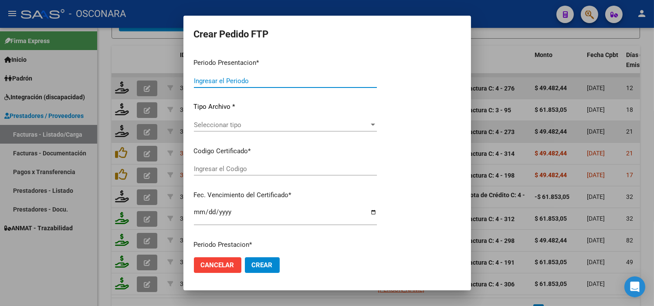
type input "202508"
type input "$ 61.853,05"
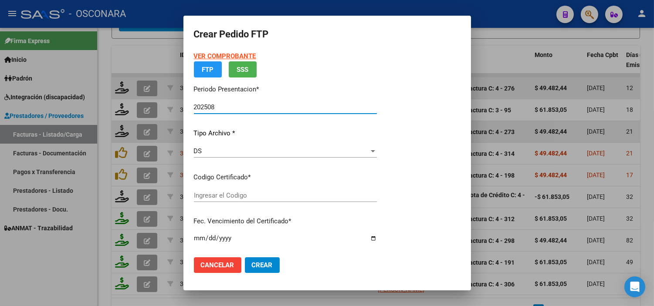
type input "arg02000567628072022011420260114cor234"
type input "2026-01-14"
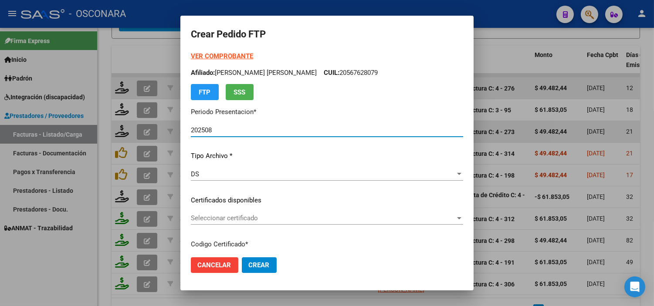
click at [270, 214] on div "Seleccionar certificado Seleccionar certificado" at bounding box center [327, 218] width 272 height 13
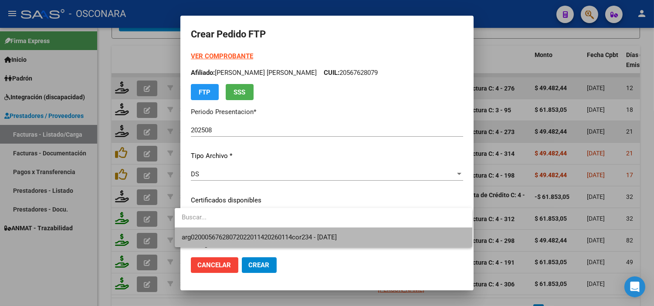
click at [272, 232] on span "arg02000567628072022011420260114cor234 - 2026-01-14" at bounding box center [324, 238] width 284 height 20
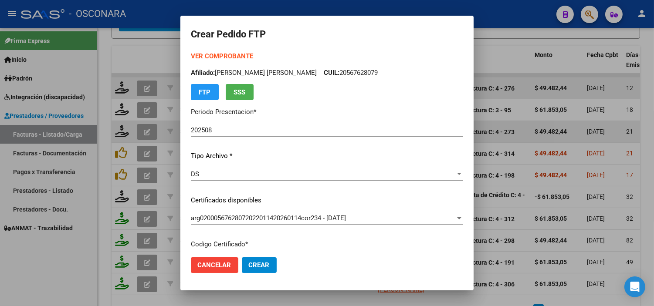
click at [288, 194] on div "VER COMPROBANTE ARCA Padrón Afiliado: FARIAS RODRIGUEZ DANTE LEONEL CUIL: 20567…" at bounding box center [327, 193] width 272 height 285
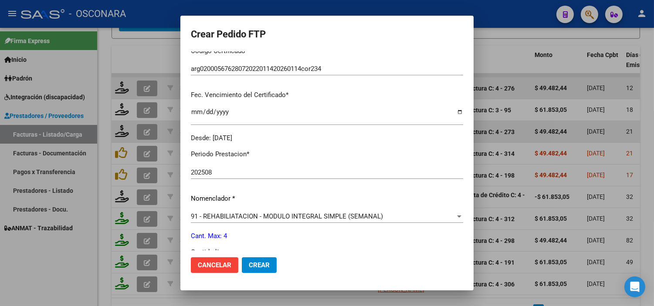
scroll to position [242, 0]
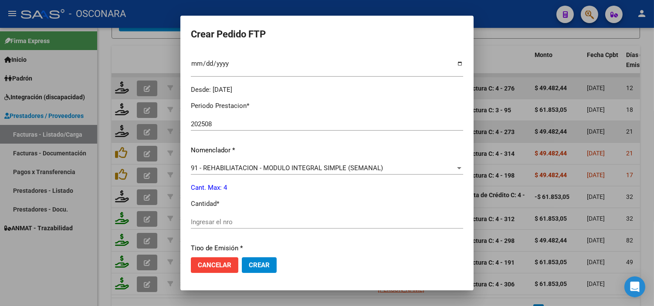
click at [268, 216] on div "Ingresar el nro" at bounding box center [327, 222] width 272 height 13
type input "4"
click at [273, 199] on p "Cantidad *" at bounding box center [327, 204] width 272 height 10
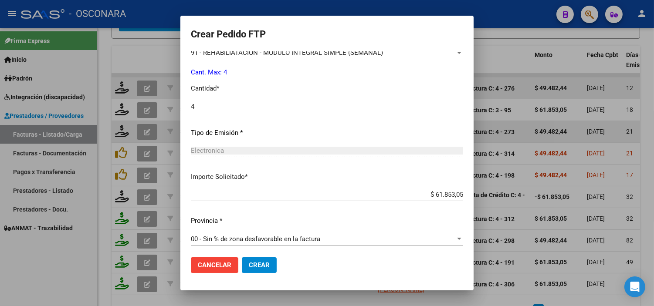
scroll to position [360, 0]
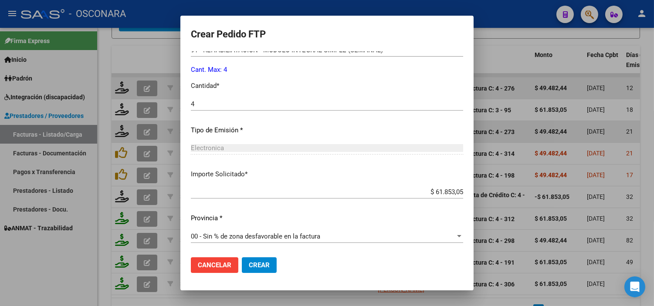
click at [252, 266] on span "Crear" at bounding box center [259, 266] width 21 height 8
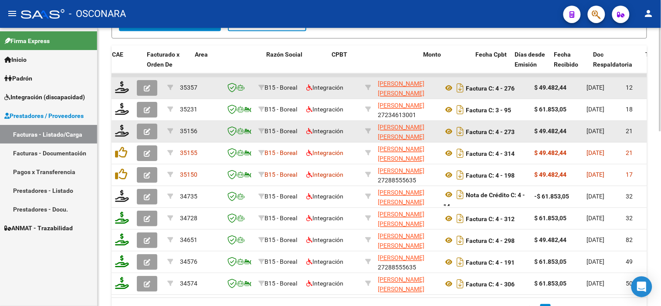
scroll to position [0, 147]
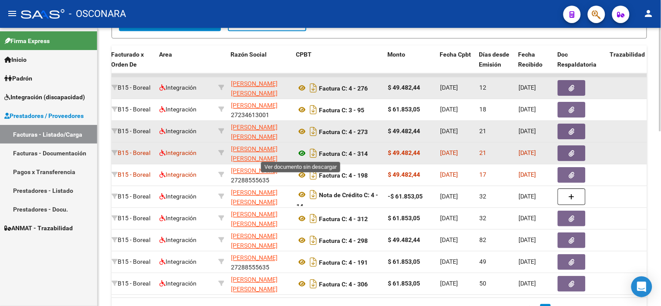
click at [296, 154] on icon at bounding box center [301, 154] width 11 height 10
click at [565, 155] on button "button" at bounding box center [572, 154] width 28 height 16
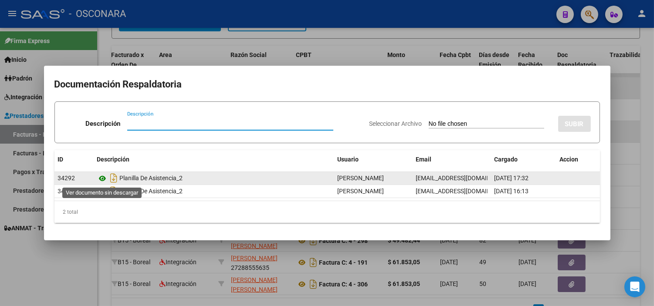
click at [99, 177] on icon at bounding box center [102, 179] width 11 height 10
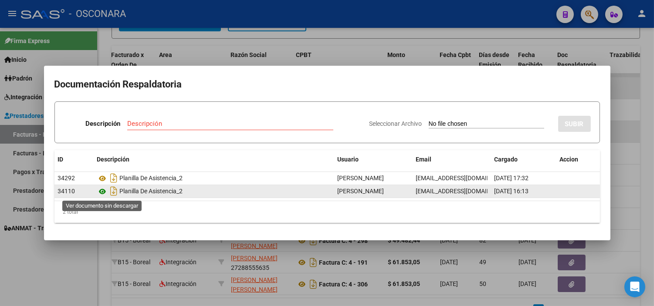
click at [99, 193] on icon at bounding box center [102, 192] width 11 height 10
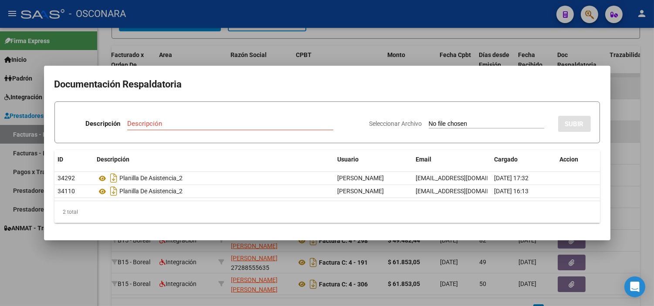
click at [250, 238] on mat-dialog-container "Documentación Respaldatoria Descripción Descripción Seleccionar Archivo SUBIR I…" at bounding box center [327, 153] width 567 height 175
click at [313, 253] on div at bounding box center [327, 153] width 654 height 306
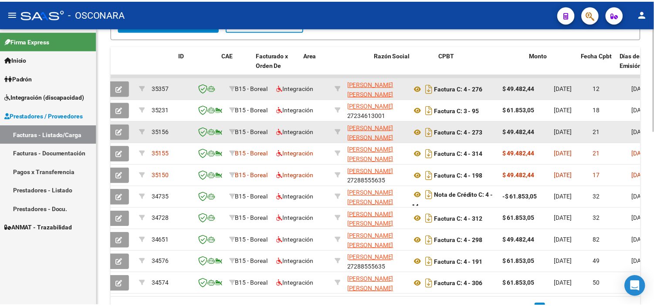
scroll to position [0, 0]
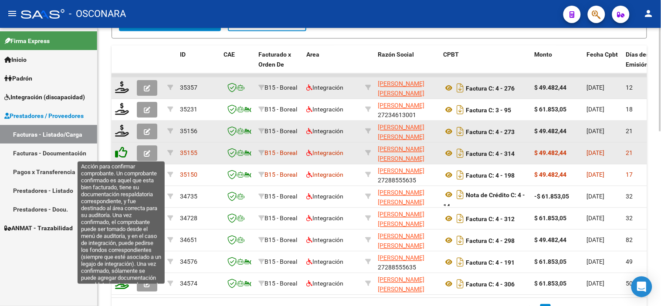
click at [118, 154] on icon at bounding box center [121, 153] width 12 height 12
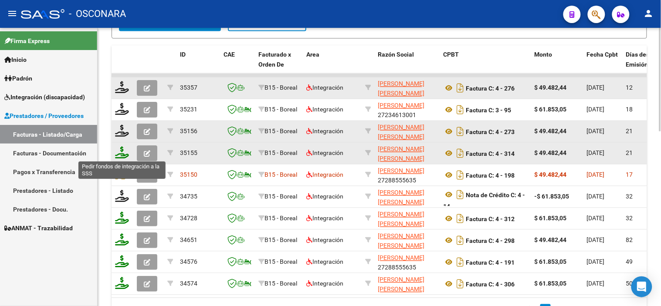
click at [121, 152] on icon at bounding box center [122, 153] width 14 height 12
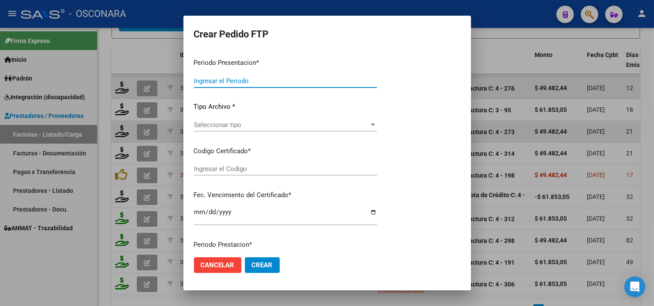
type input "202508"
type input "$ 49.482,44"
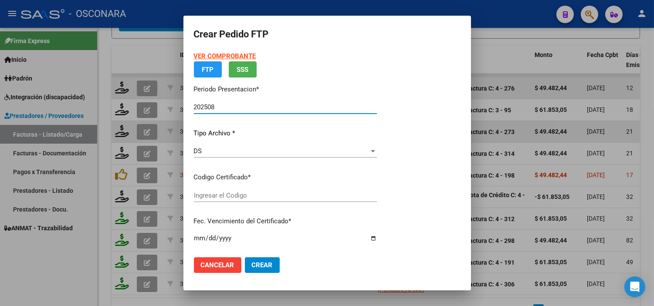
type input "arg02000567628072022011420260114cor234"
type input "2026-01-14"
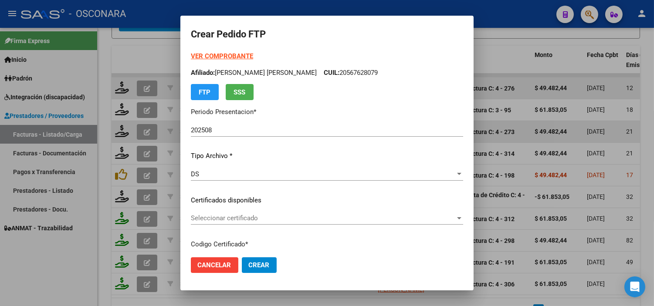
click at [273, 214] on div "Seleccionar certificado Seleccionar certificado" at bounding box center [327, 218] width 272 height 13
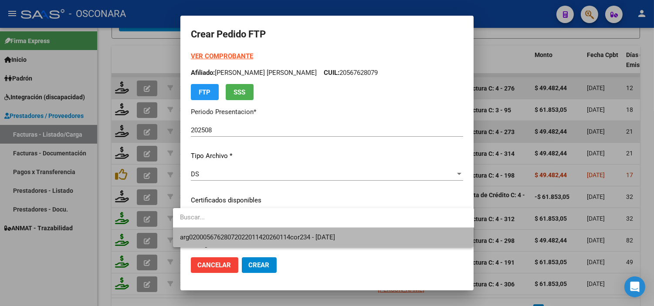
click at [271, 232] on span "arg02000567628072022011420260114cor234 - 2026-01-14" at bounding box center [323, 238] width 287 height 20
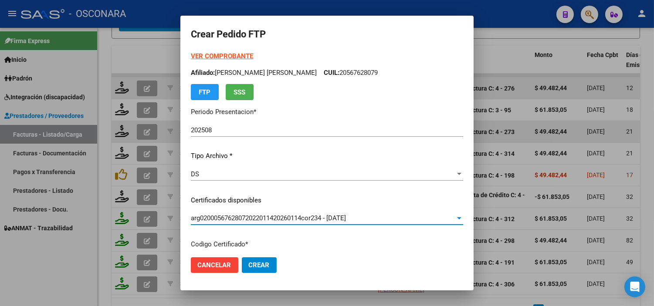
click at [278, 198] on p "Certificados disponibles" at bounding box center [327, 201] width 272 height 10
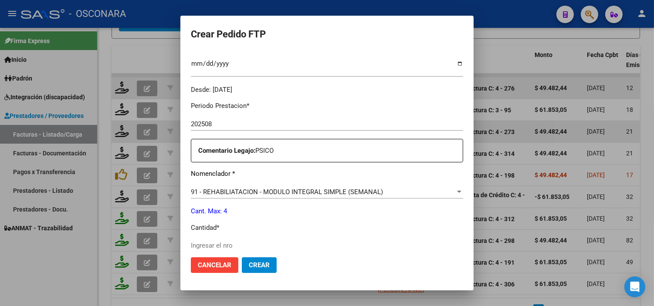
scroll to position [290, 0]
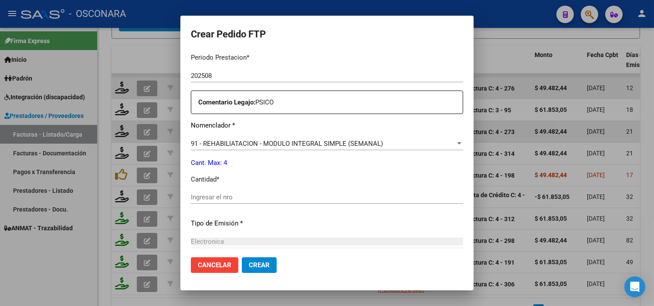
click at [221, 194] on input "Ingresar el nro" at bounding box center [327, 198] width 272 height 8
type input "4"
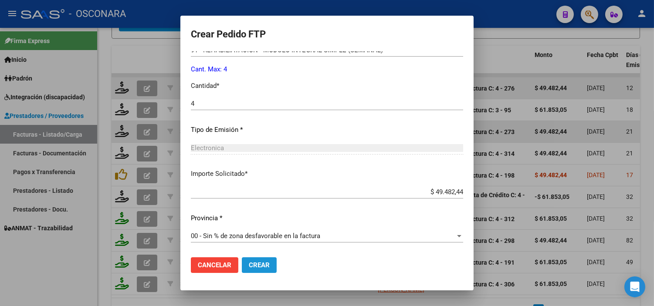
click at [249, 265] on span "Crear" at bounding box center [259, 266] width 21 height 8
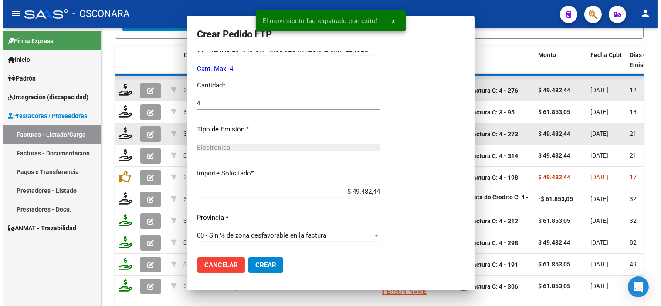
scroll to position [0, 0]
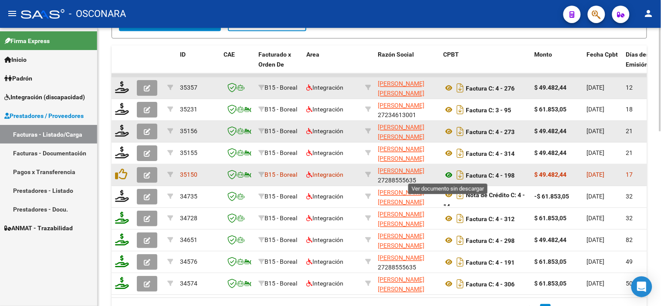
click at [449, 174] on icon at bounding box center [448, 175] width 11 height 10
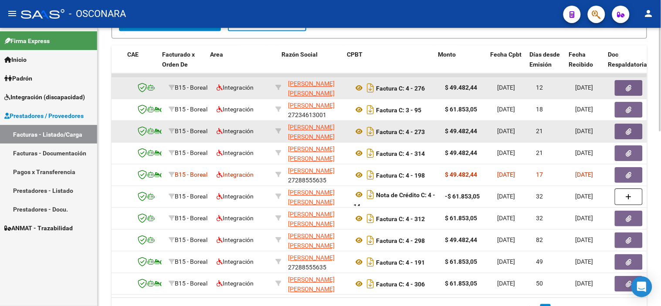
scroll to position [0, 99]
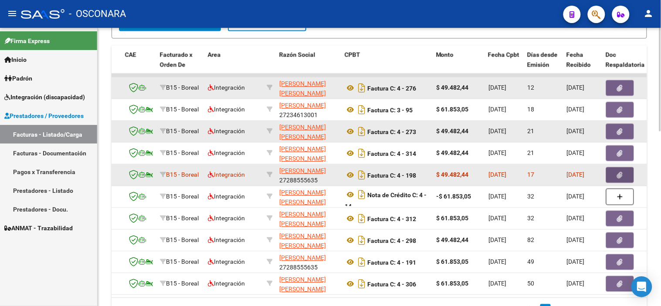
click at [625, 177] on button "button" at bounding box center [620, 176] width 28 height 16
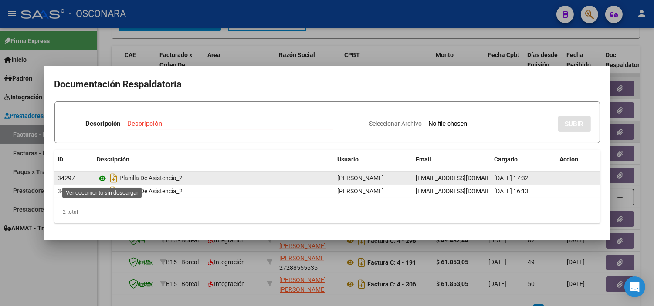
click at [104, 175] on icon at bounding box center [102, 179] width 11 height 10
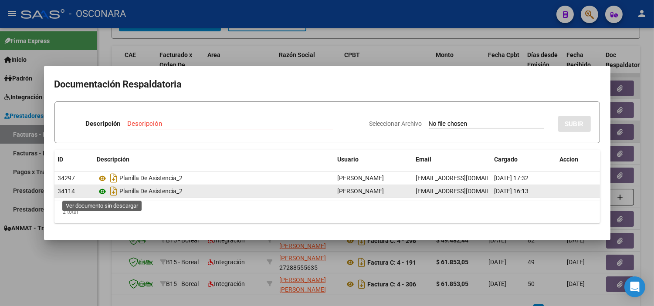
click at [101, 195] on icon at bounding box center [102, 192] width 11 height 10
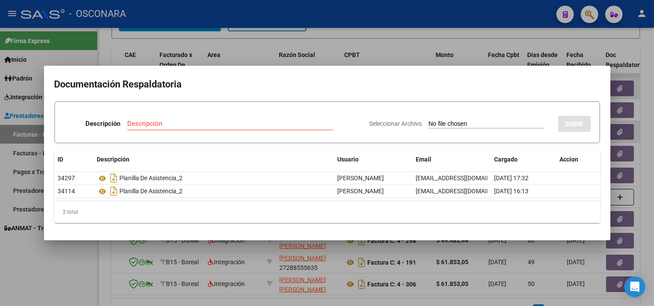
click at [231, 42] on div at bounding box center [327, 153] width 654 height 306
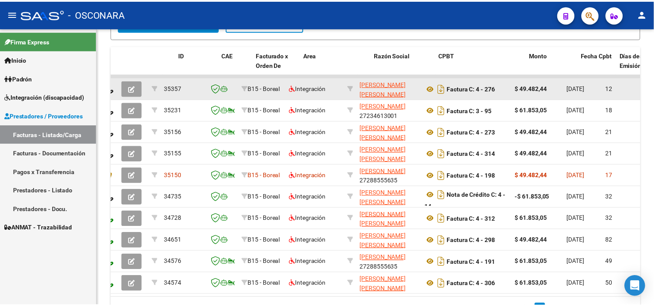
scroll to position [0, 0]
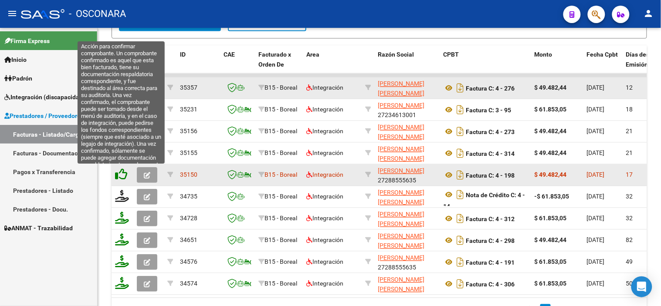
click at [126, 173] on icon at bounding box center [121, 175] width 12 height 12
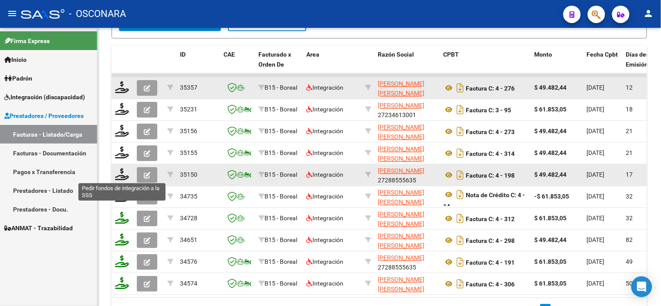
click at [123, 176] on icon at bounding box center [122, 175] width 14 height 12
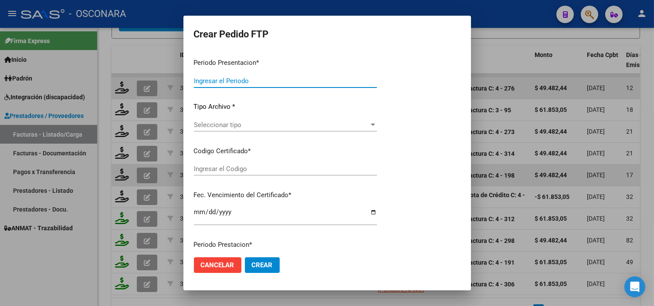
type input "202508"
type input "$ 49.482,44"
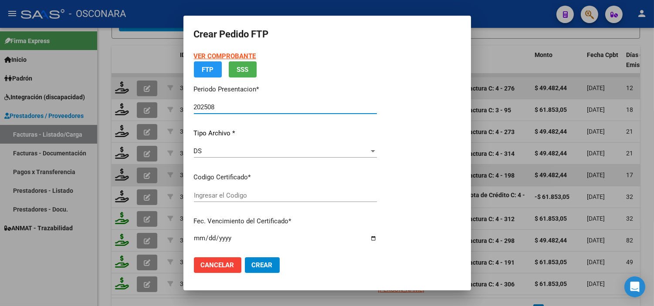
type input "arg02000567628072022011420260114cor234"
type input "2026-01-14"
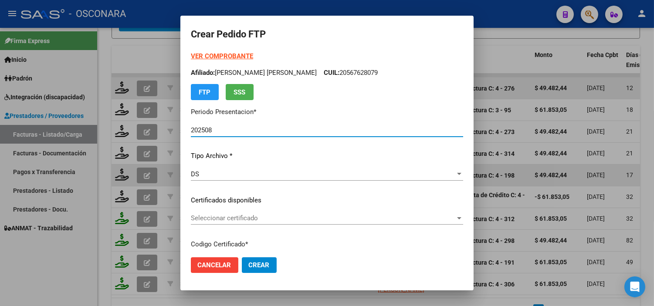
scroll to position [48, 0]
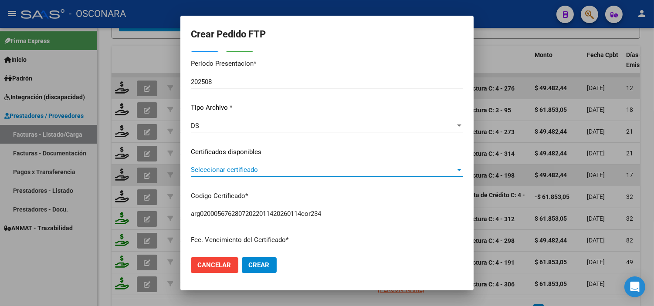
click at [378, 173] on span "Seleccionar certificado" at bounding box center [323, 170] width 265 height 8
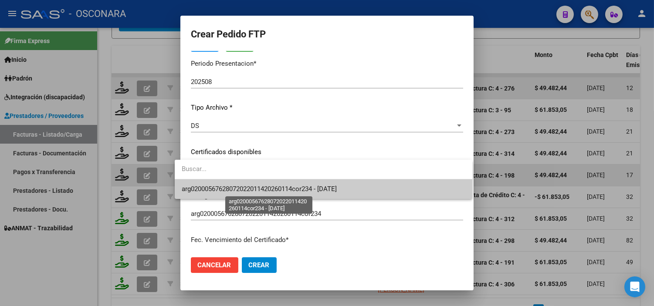
click at [260, 190] on span "arg02000567628072022011420260114cor234 - 2026-01-14" at bounding box center [259, 189] width 155 height 8
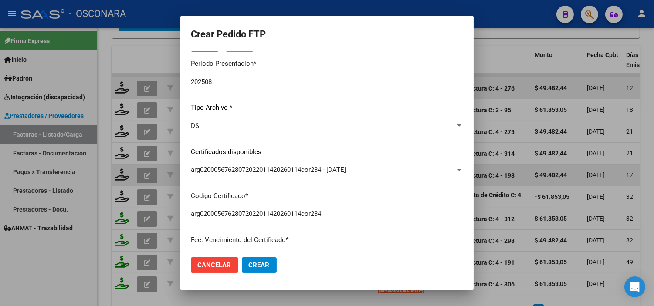
click at [260, 190] on div "VER COMPROBANTE ARCA Padrón Afiliado: FARIAS RODRIGUEZ DANTE LEONEL CUIL: 20567…" at bounding box center [327, 145] width 272 height 285
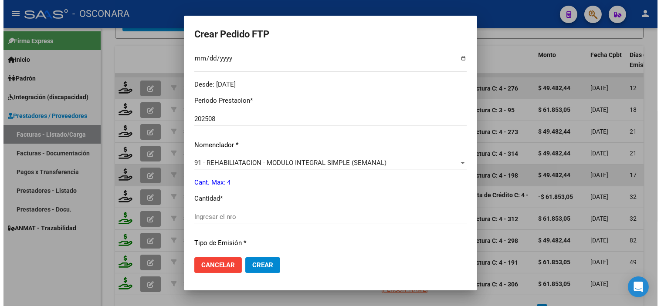
scroll to position [290, 0]
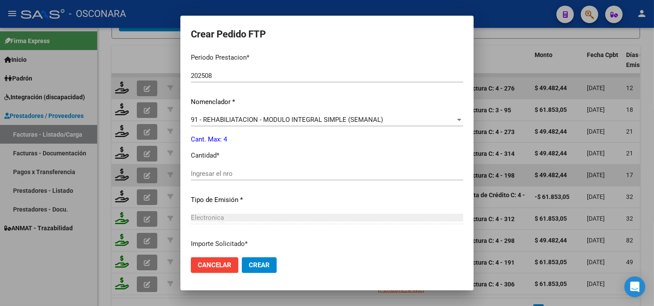
click at [241, 173] on input "Ingresar el nro" at bounding box center [327, 174] width 272 height 8
type input "4"
click at [325, 149] on div "Periodo Prestacion * 202508 Ingresar el Periodo Prestacion Nomenclador * 91 - R…" at bounding box center [327, 183] width 272 height 275
click at [262, 265] on button "Crear" at bounding box center [259, 266] width 35 height 16
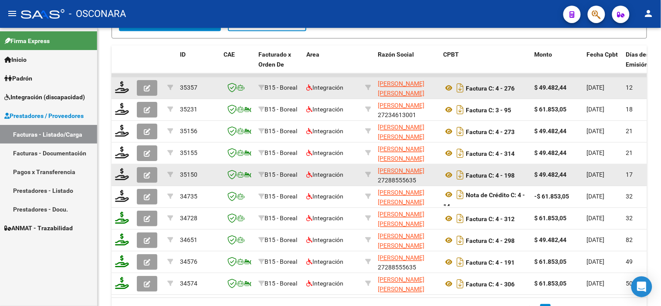
click at [157, 177] on button "button" at bounding box center [147, 176] width 20 height 16
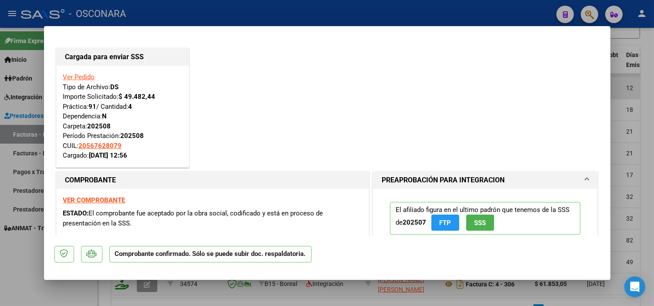
click at [289, 289] on div at bounding box center [327, 153] width 654 height 306
type input "$ 0,00"
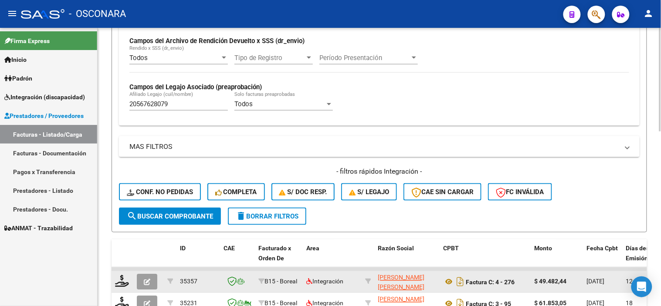
scroll to position [177, 0]
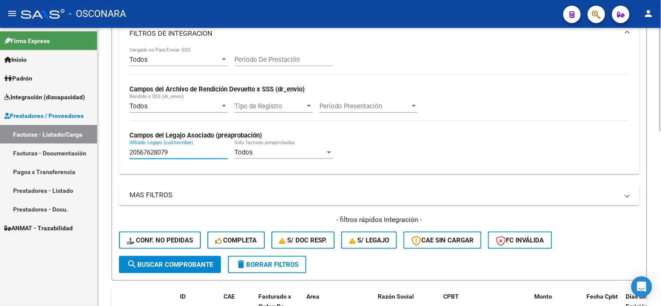
click at [168, 153] on input "20567628079" at bounding box center [178, 153] width 99 height 8
paste input "53650470"
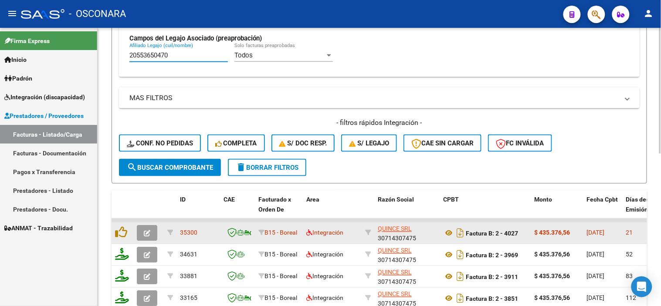
scroll to position [323, 0]
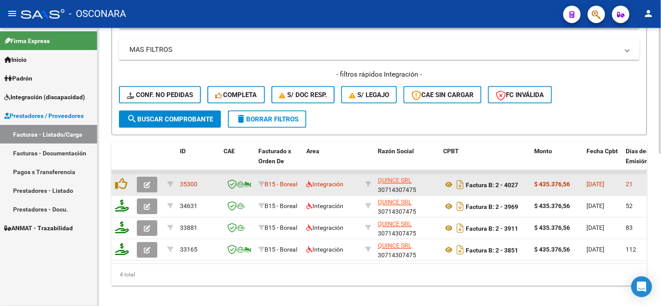
type input "20553650470"
click at [446, 184] on icon at bounding box center [448, 185] width 11 height 10
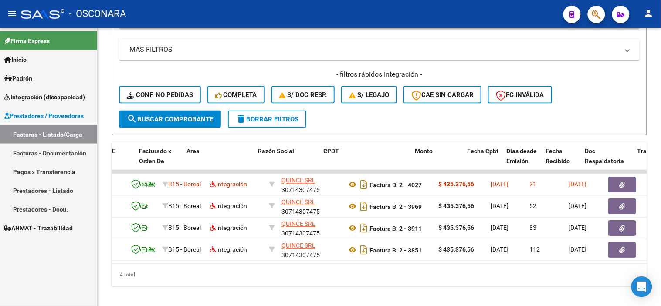
scroll to position [0, 180]
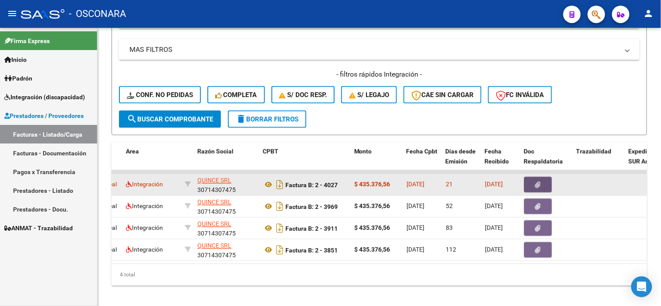
click at [533, 186] on button "button" at bounding box center [538, 185] width 28 height 16
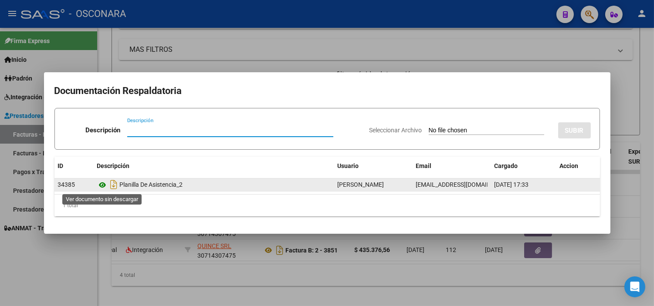
click at [101, 188] on icon at bounding box center [102, 185] width 11 height 10
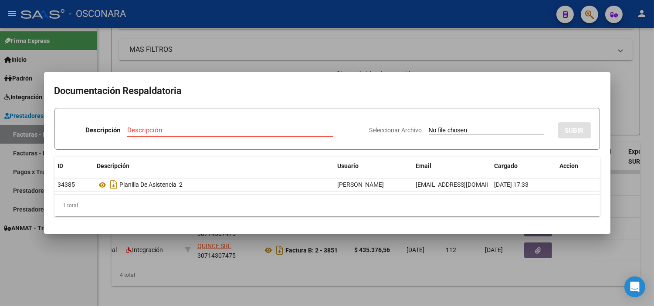
click at [211, 41] on div at bounding box center [327, 153] width 654 height 306
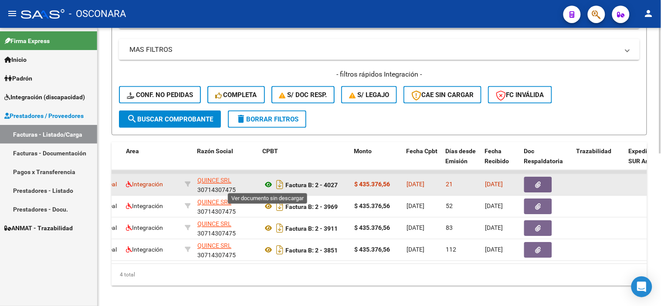
click at [271, 186] on icon at bounding box center [268, 185] width 11 height 10
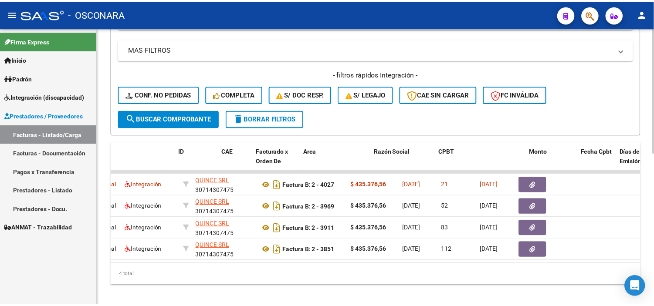
scroll to position [0, 0]
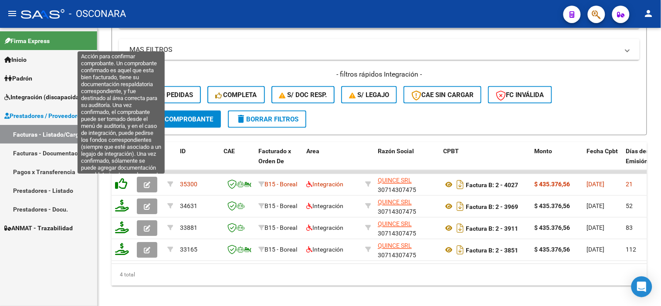
click at [126, 184] on icon at bounding box center [121, 184] width 12 height 12
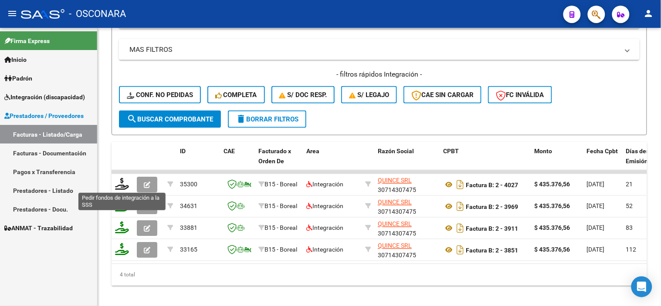
click at [120, 186] on icon at bounding box center [122, 184] width 14 height 12
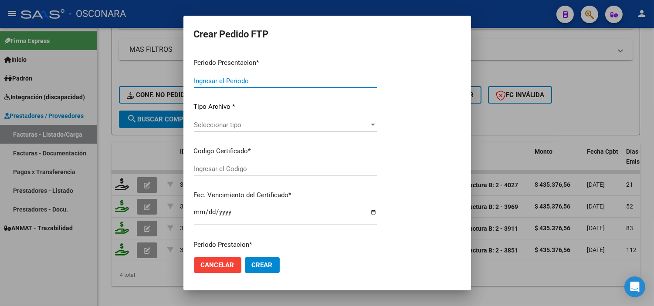
type input "202508"
type input "202507"
type input "$ 435.376,56"
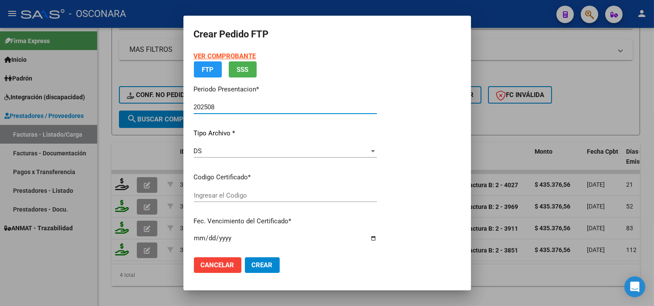
type input "ARG02-00055365047-20250102-20300102"
type input "[DATE]"
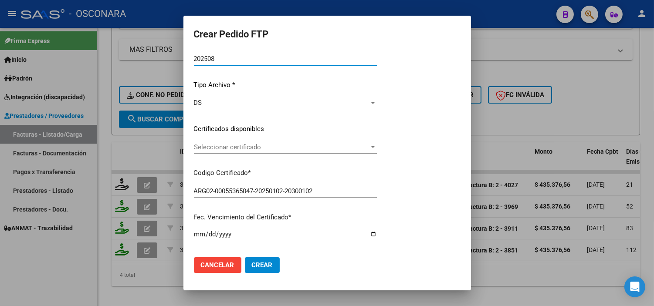
scroll to position [71, 0]
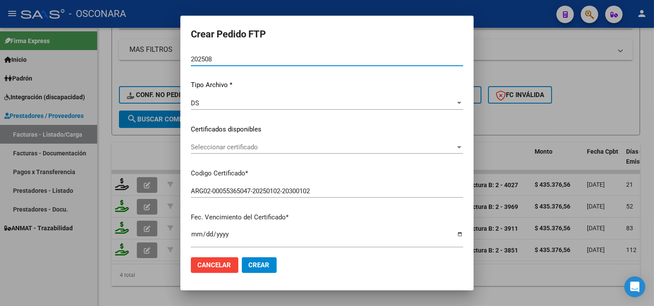
click at [228, 145] on span "Seleccionar certificado" at bounding box center [323, 147] width 265 height 8
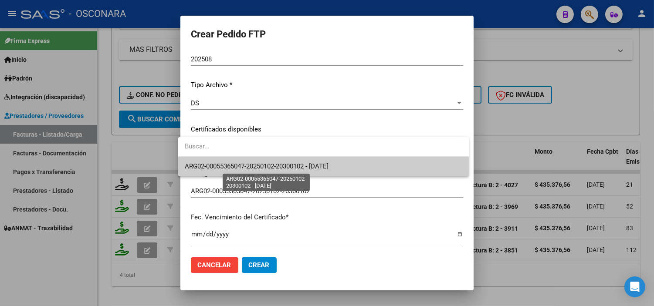
click at [232, 166] on span "ARG02-00055365047-20250102-20300102 - [DATE]" at bounding box center [257, 167] width 144 height 8
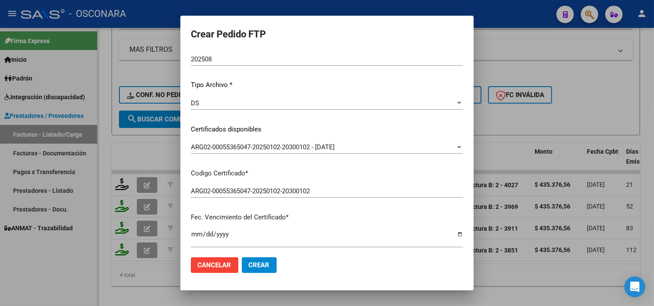
click at [232, 166] on div "VER COMPROBANTE ARCA Padrón Afiliado: FIGUEROA GODOY THIAGO DAVID CUIL: 2055365…" at bounding box center [327, 122] width 272 height 285
click at [239, 162] on div "ARG02-00055365047-20250102-20300102 - 2030-01-02 Seleccionar certificado" at bounding box center [327, 151] width 272 height 21
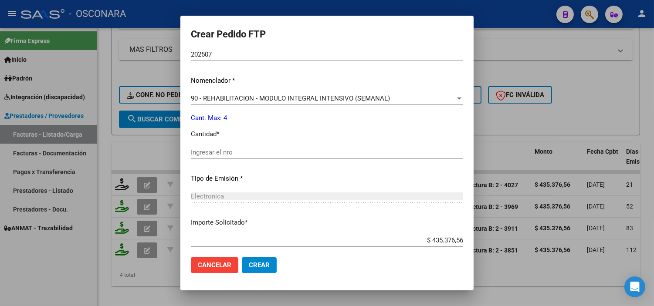
scroll to position [313, 0]
click at [239, 154] on input "Ingresar el nro" at bounding box center [327, 151] width 272 height 8
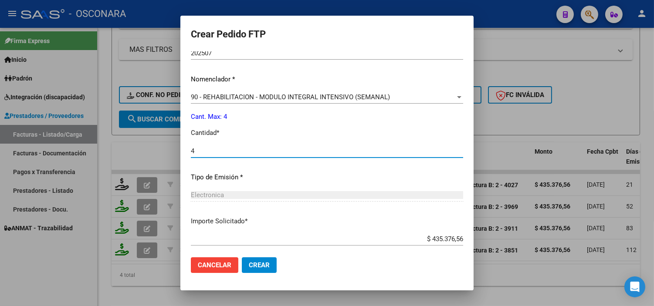
type input "4"
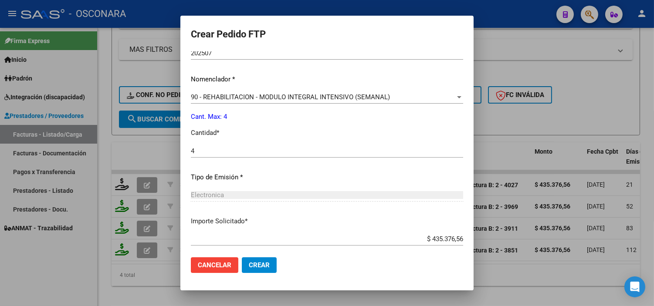
click at [291, 122] on div "Periodo Prestacion * 202507 Ingresar el Periodo Prestacion Nomenclador * 90 - R…" at bounding box center [327, 161] width 272 height 275
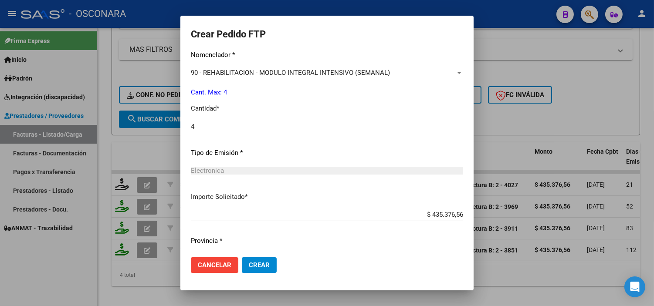
scroll to position [360, 0]
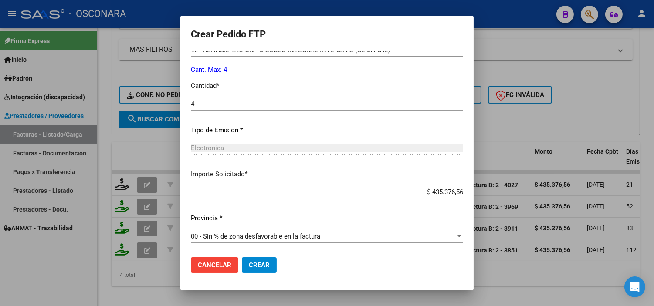
click at [255, 265] on span "Crear" at bounding box center [259, 266] width 21 height 8
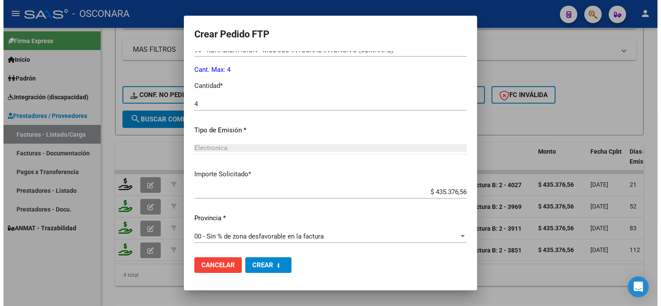
scroll to position [311, 0]
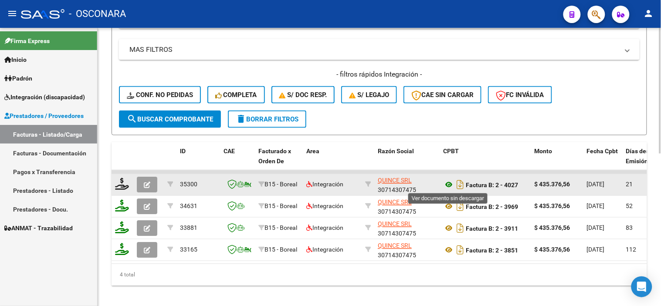
click at [446, 184] on icon at bounding box center [448, 185] width 11 height 10
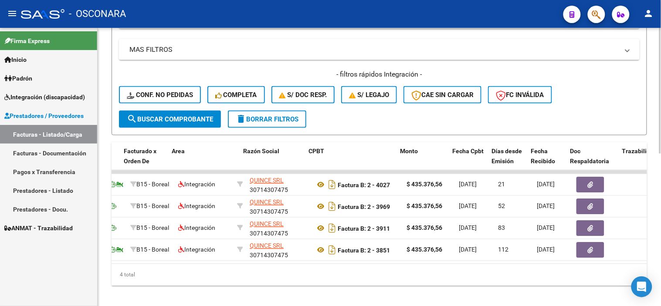
scroll to position [0, 157]
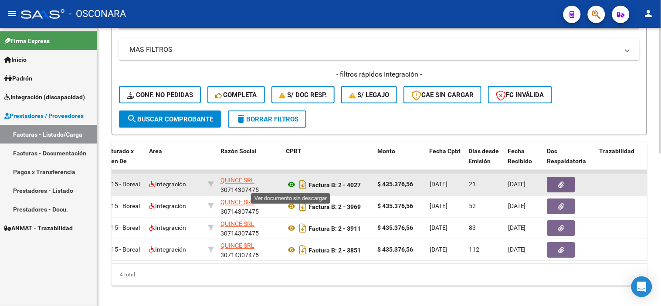
click at [289, 185] on icon at bounding box center [291, 185] width 11 height 10
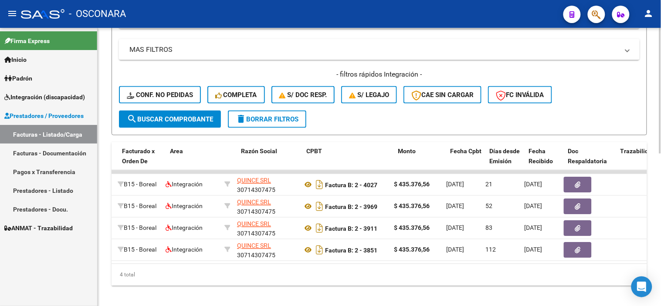
scroll to position [0, 0]
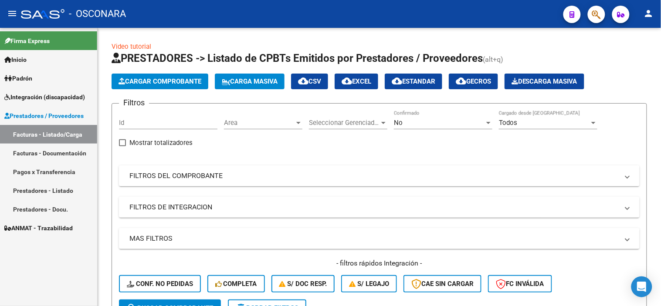
scroll to position [97, 0]
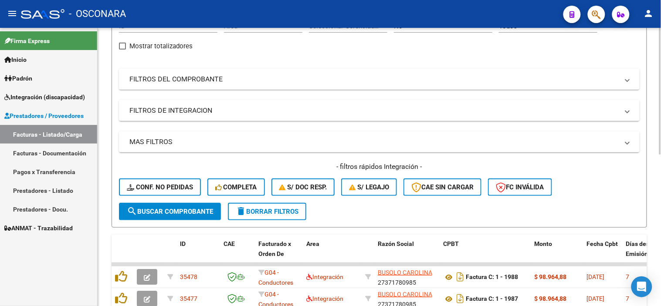
click at [208, 76] on mat-panel-title "FILTROS DEL COMPROBANTE" at bounding box center [374, 80] width 490 height 10
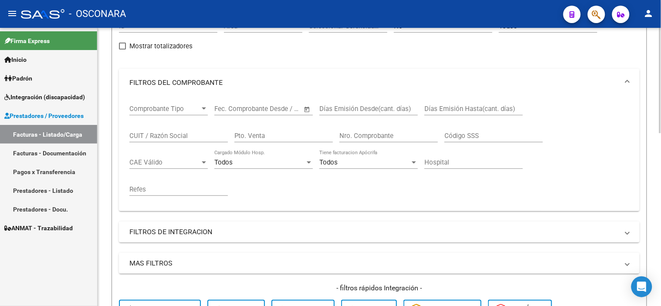
click at [177, 229] on mat-panel-title "FILTROS DE INTEGRACION" at bounding box center [374, 233] width 490 height 10
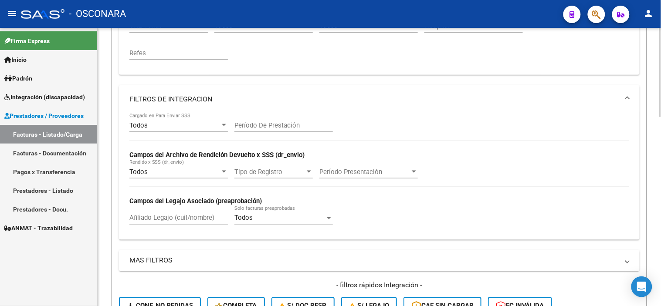
scroll to position [290, 0]
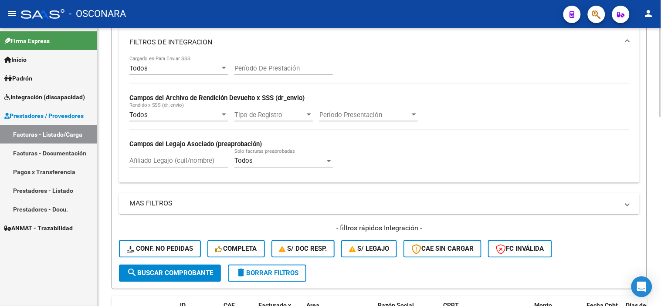
click at [166, 162] on input "Afiliado Legajo (cuil/nombre)" at bounding box center [178, 161] width 99 height 8
paste input "20553650470"
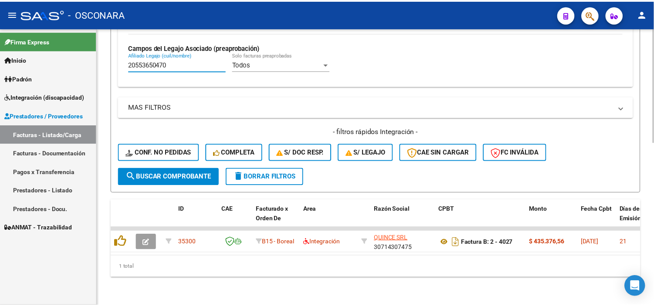
scroll to position [394, 0]
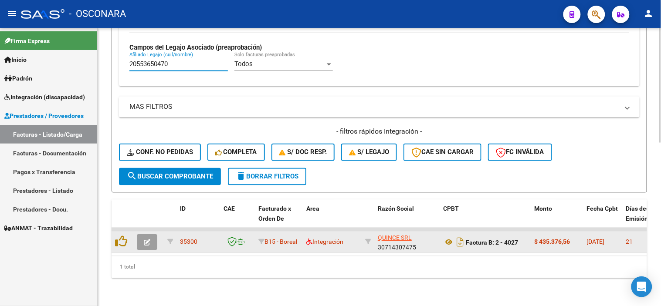
type input "20553650470"
click at [134, 235] on datatable-body-cell at bounding box center [148, 242] width 31 height 21
click at [142, 235] on button "button" at bounding box center [147, 243] width 20 height 16
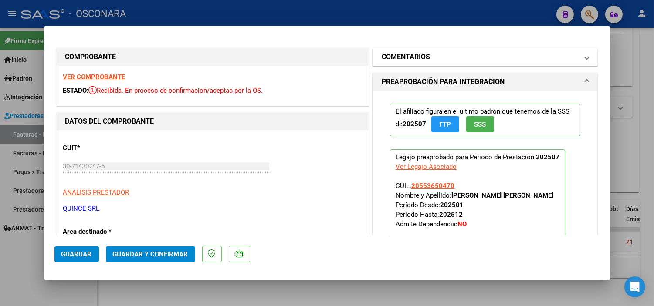
click at [426, 60] on mat-panel-title "COMENTARIOS" at bounding box center [480, 57] width 197 height 10
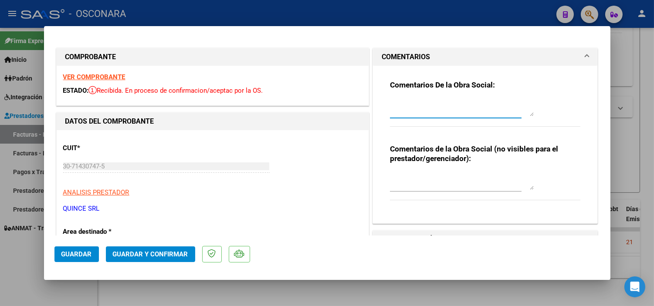
click at [439, 102] on textarea at bounding box center [462, 107] width 144 height 17
click at [186, 198] on div "CUIT * 30-71430747-5 Ingresar CUIT ANALISIS PRESTADOR QUINCE SRL ARCA Padrón AR…" at bounding box center [212, 175] width 299 height 77
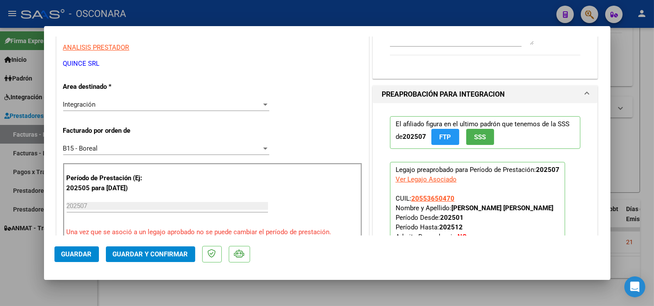
scroll to position [194, 0]
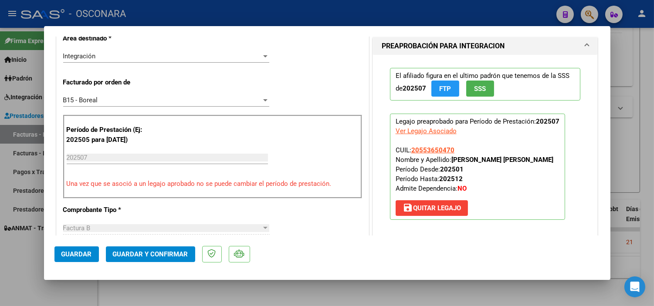
click at [421, 209] on span "save [PERSON_NAME]" at bounding box center [432, 208] width 58 height 8
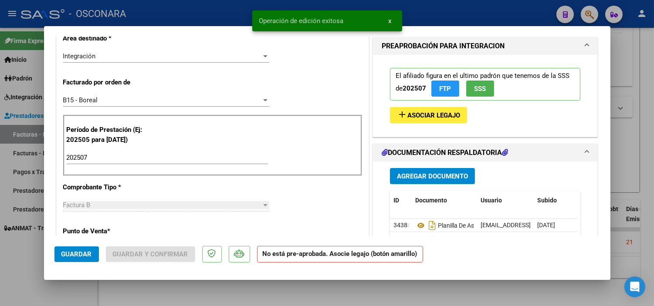
click at [167, 154] on input "202507" at bounding box center [167, 158] width 201 height 8
type input "202508"
click at [415, 114] on span "Asociar Legajo" at bounding box center [434, 116] width 53 height 8
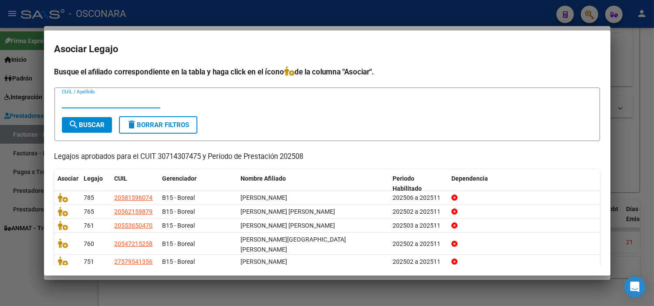
paste input "20553650470"
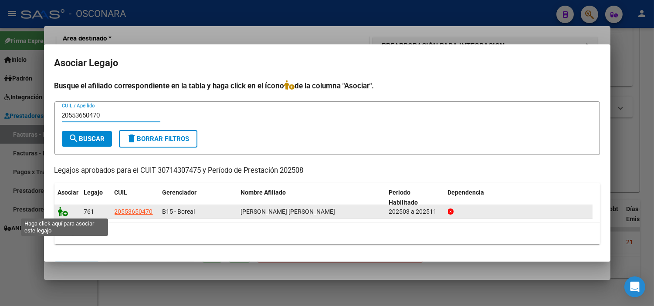
type input "20553650470"
click at [63, 214] on icon at bounding box center [63, 212] width 10 height 10
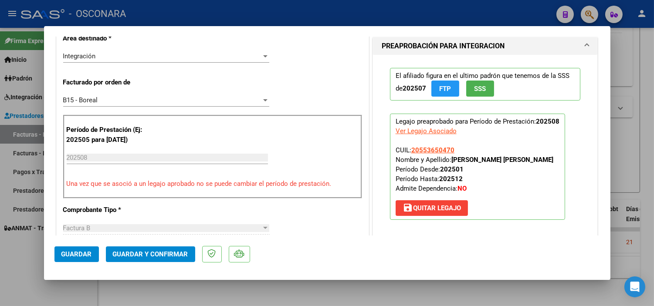
click at [62, 254] on span "Guardar" at bounding box center [76, 255] width 31 height 8
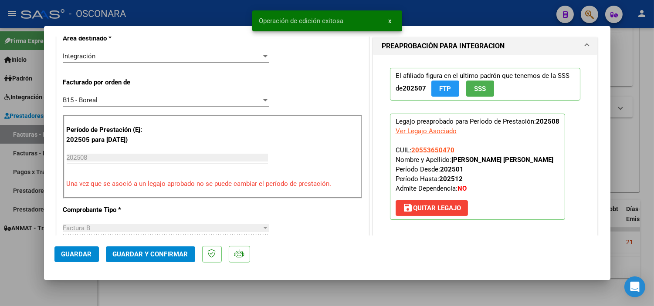
click at [653, 57] on div at bounding box center [327, 153] width 654 height 306
type input "$ 0,00"
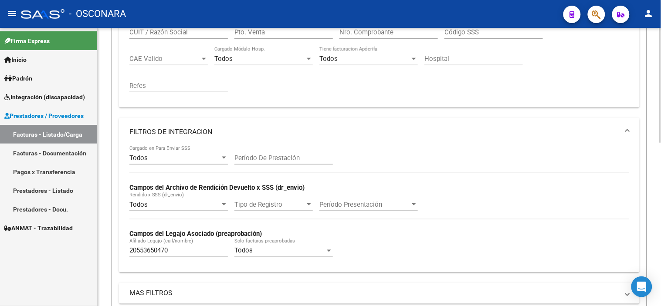
scroll to position [0, 0]
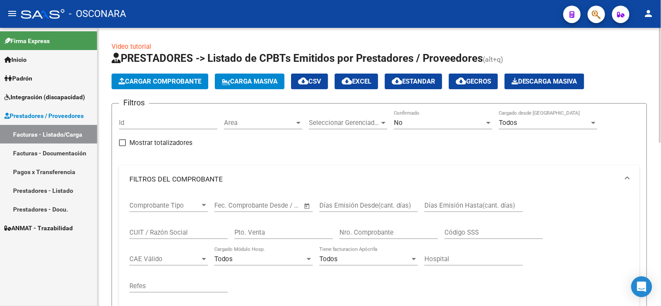
click at [319, 182] on mat-panel-title "FILTROS DEL COMPROBANTE" at bounding box center [374, 180] width 490 height 10
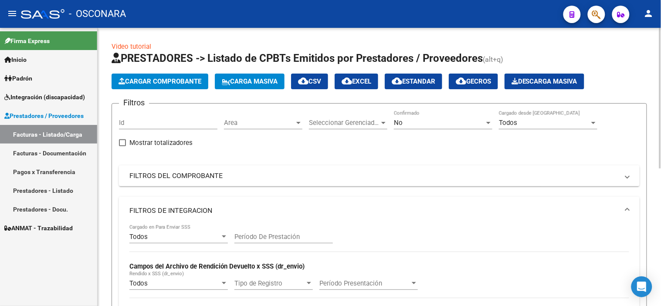
click at [403, 120] on div "No" at bounding box center [439, 123] width 91 height 8
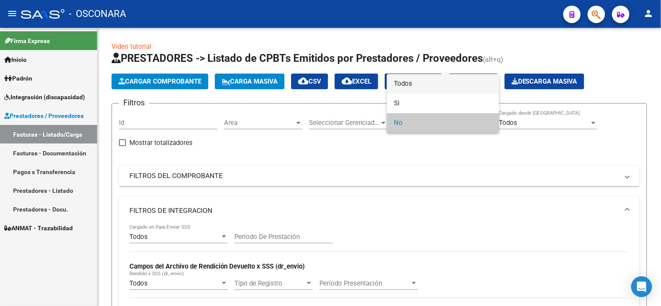
click at [402, 86] on span "Todos" at bounding box center [443, 84] width 99 height 20
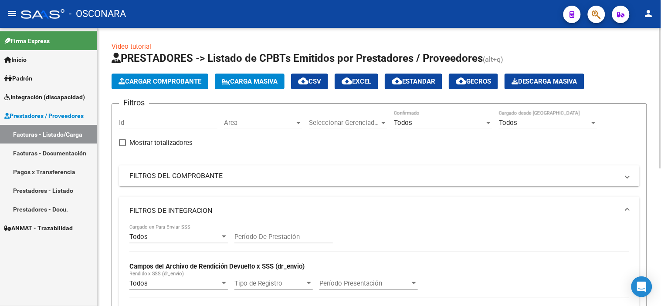
click at [412, 150] on div "Filtros Id Area Area Seleccionar Gerenciador Seleccionar Gerenciador Todos Conf…" at bounding box center [379, 272] width 521 height 323
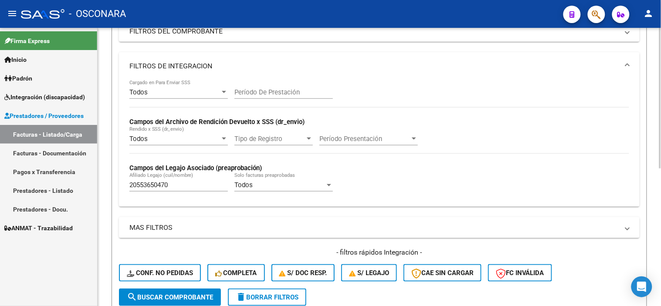
scroll to position [145, 0]
click at [202, 189] on input "20553650470" at bounding box center [178, 185] width 99 height 8
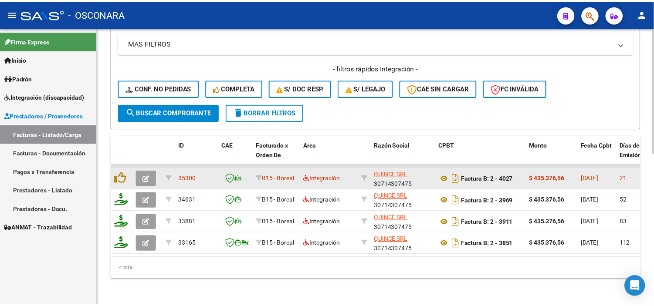
scroll to position [337, 0]
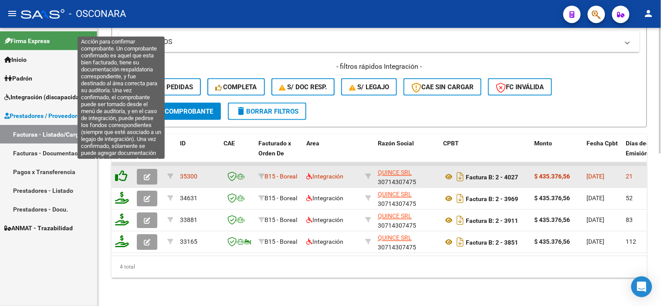
click at [118, 170] on icon at bounding box center [121, 176] width 12 height 12
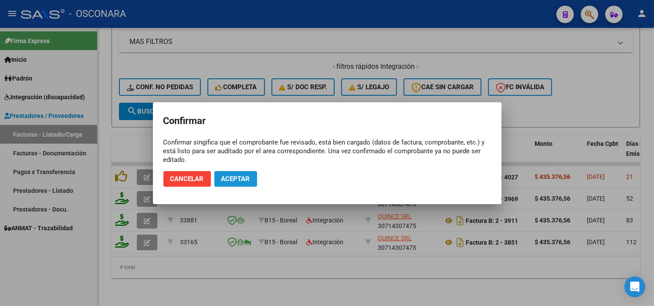
click at [241, 174] on button "Aceptar" at bounding box center [236, 179] width 43 height 16
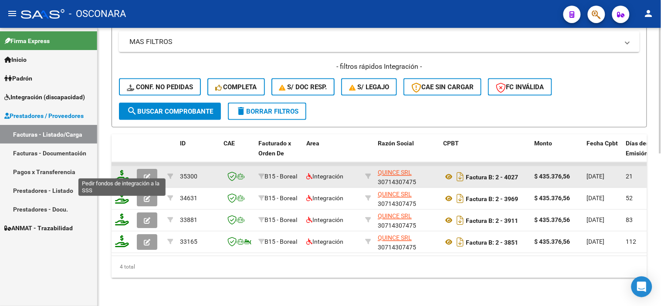
click at [120, 171] on icon at bounding box center [122, 176] width 14 height 12
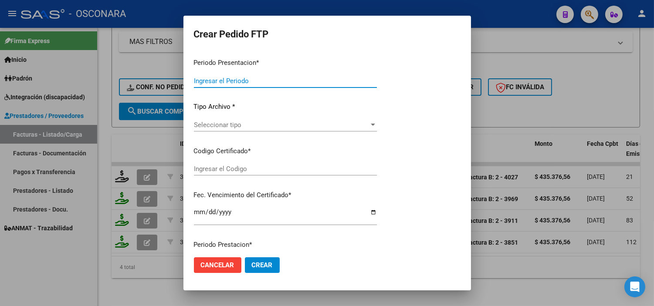
type input "202508"
type input "$ 435.376,56"
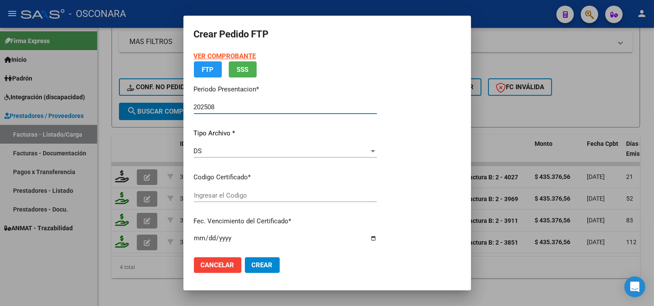
type input "ARG02-00055365047-20250102-20300102"
type input "[DATE]"
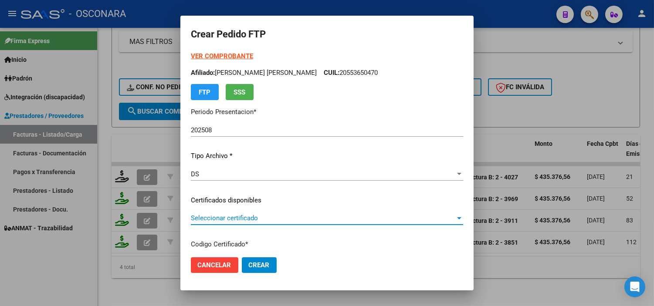
click at [272, 218] on span "Seleccionar certificado" at bounding box center [323, 219] width 265 height 8
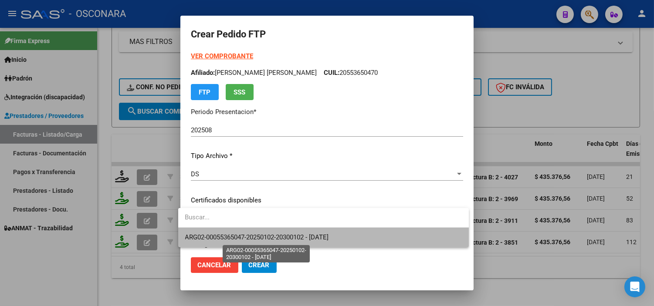
click at [288, 237] on span "ARG02-00055365047-20250102-20300102 - [DATE]" at bounding box center [257, 238] width 144 height 8
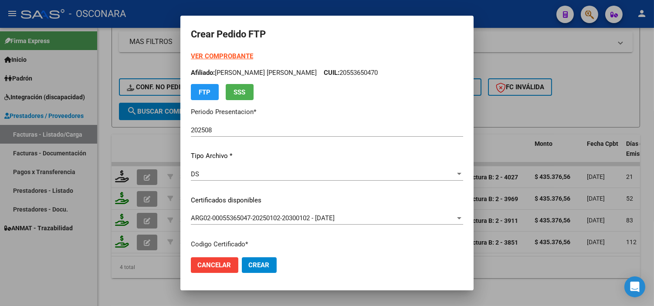
click at [286, 197] on p "Certificados disponibles" at bounding box center [327, 201] width 272 height 10
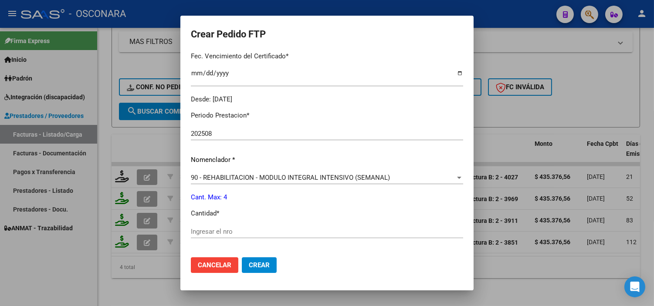
scroll to position [242, 0]
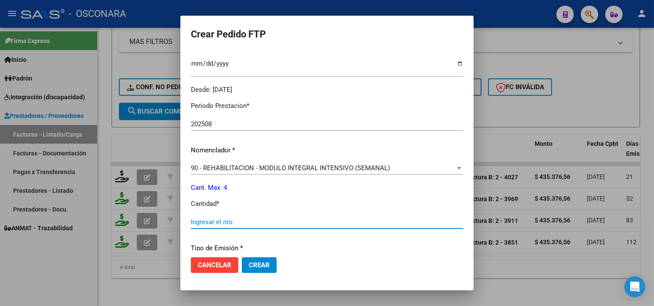
click at [259, 221] on input "Ingresar el nro" at bounding box center [327, 222] width 272 height 8
type input "4"
click at [258, 201] on p "Cantidad *" at bounding box center [327, 204] width 272 height 10
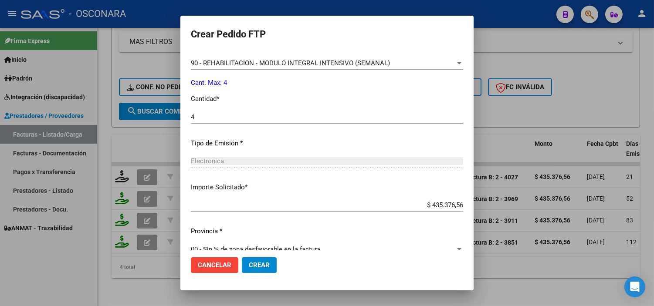
scroll to position [360, 0]
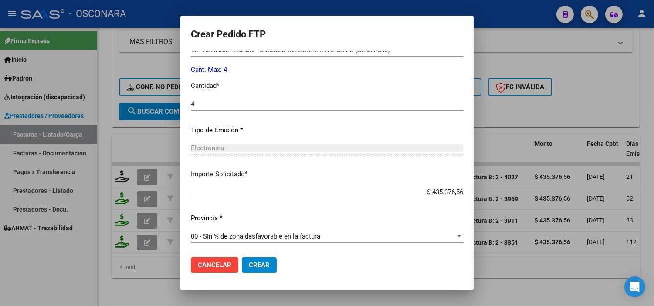
click at [258, 266] on span "Crear" at bounding box center [259, 266] width 21 height 8
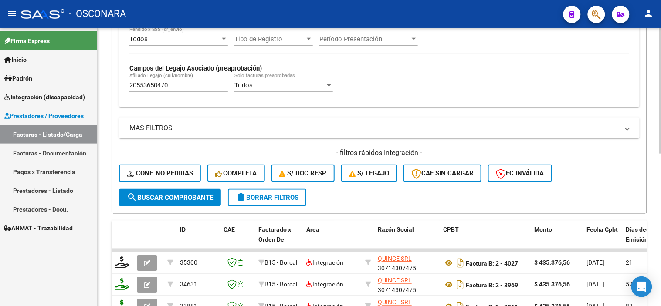
scroll to position [241, 0]
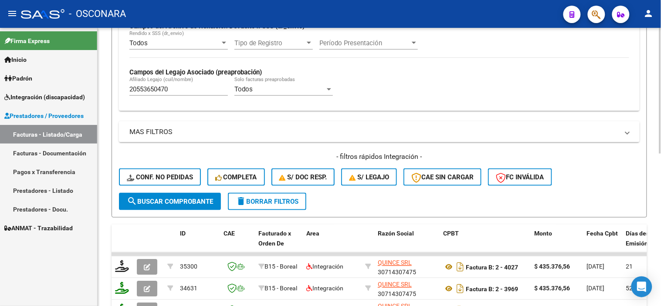
click at [198, 92] on input "20553650470" at bounding box center [178, 89] width 99 height 8
paste input "44769864"
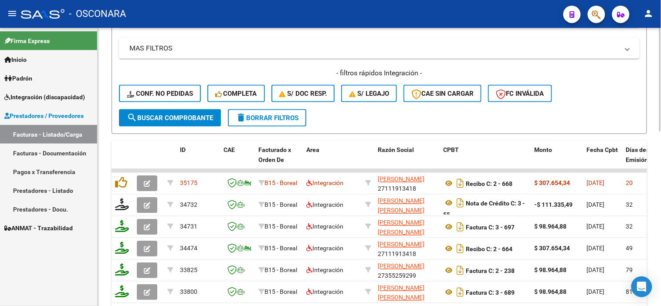
scroll to position [337, 0]
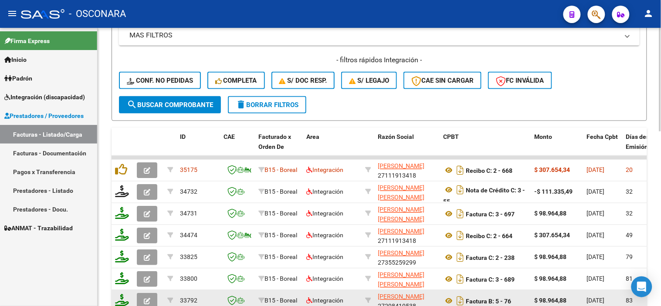
type input "20544769864"
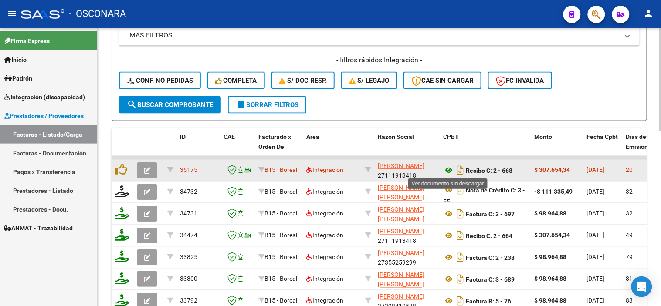
click at [450, 170] on icon at bounding box center [448, 171] width 11 height 10
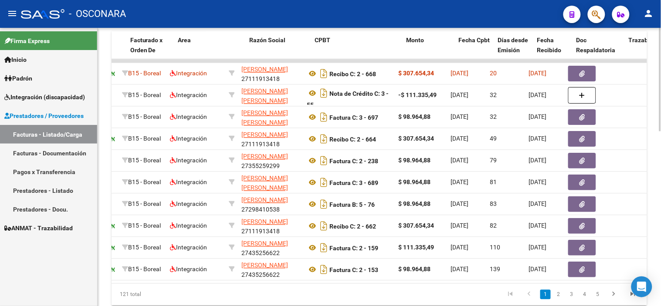
scroll to position [0, 179]
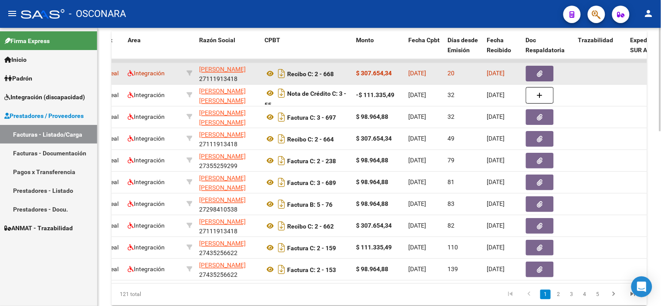
click at [532, 72] on button "button" at bounding box center [540, 74] width 28 height 16
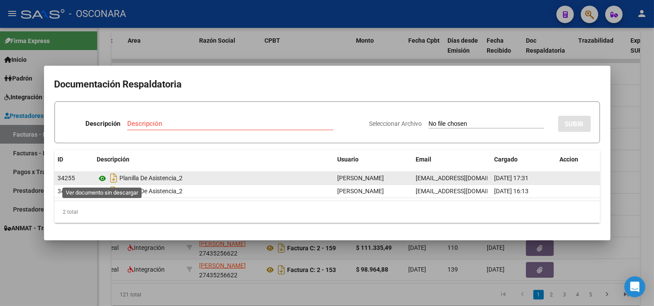
click at [100, 175] on icon at bounding box center [102, 179] width 11 height 10
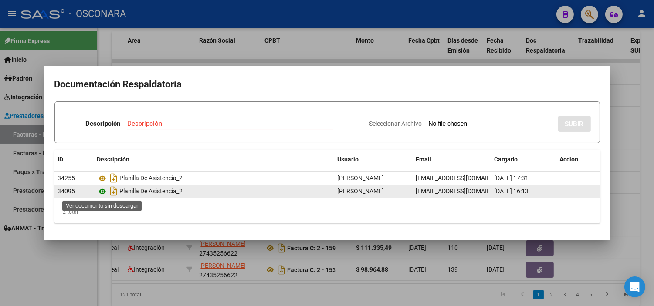
click at [103, 194] on icon at bounding box center [102, 192] width 11 height 10
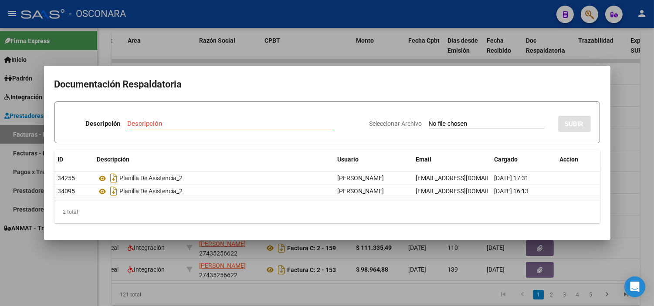
click at [216, 250] on div at bounding box center [327, 153] width 654 height 306
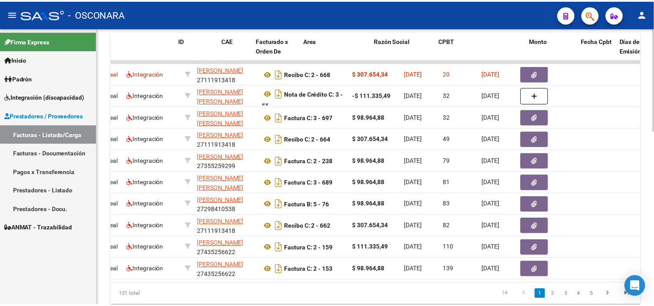
scroll to position [0, 0]
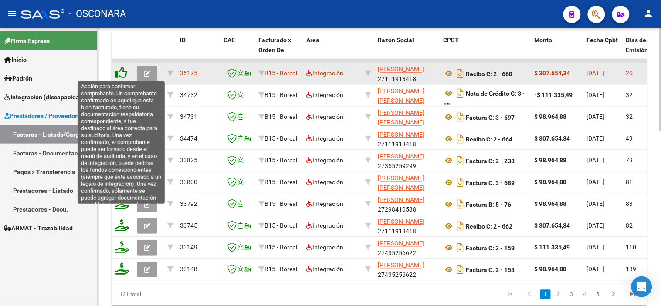
click at [122, 72] on icon at bounding box center [121, 73] width 12 height 12
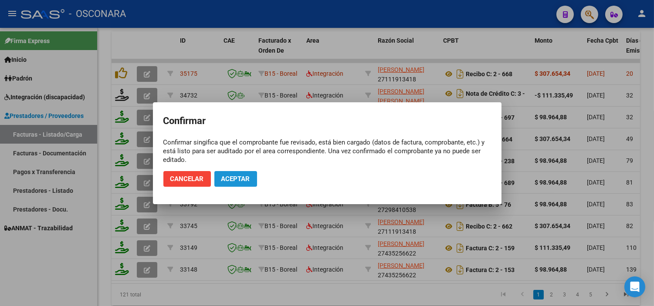
click at [238, 179] on span "Aceptar" at bounding box center [235, 179] width 29 height 8
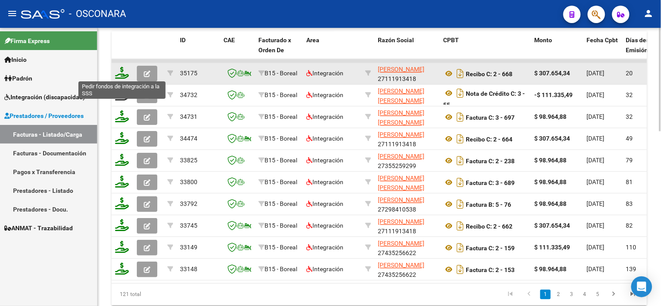
click at [121, 77] on icon at bounding box center [122, 73] width 14 height 12
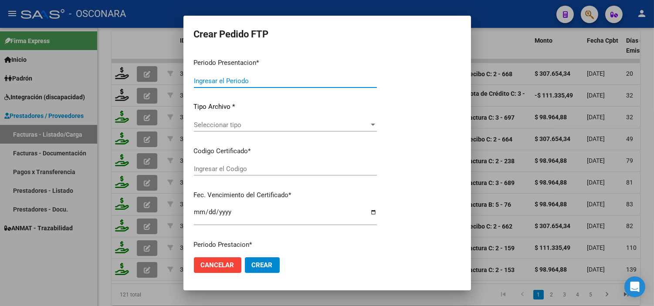
type input "202508"
type input "$ 307.654,34"
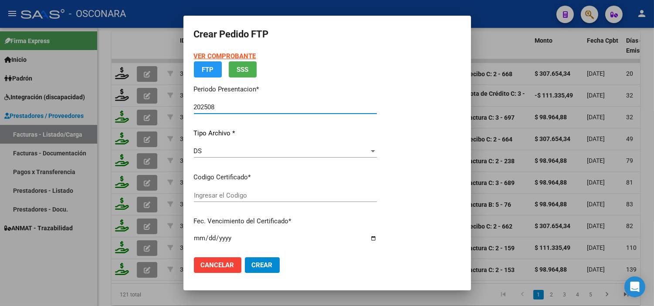
type input "ARG02000544769862022020920260209COR234"
type input "[DATE]"
click at [229, 198] on span "Seleccionar certificado" at bounding box center [281, 196] width 175 height 8
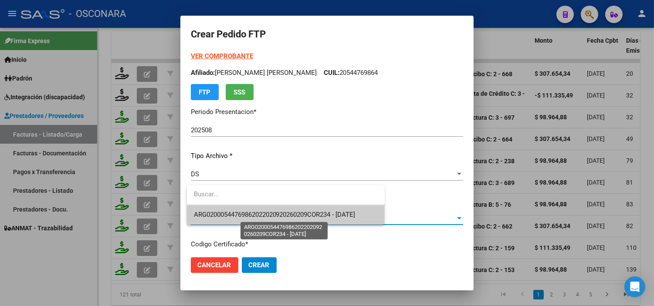
click at [245, 211] on span "ARG02000544769862022020920260209COR234 - [DATE]" at bounding box center [275, 215] width 162 height 8
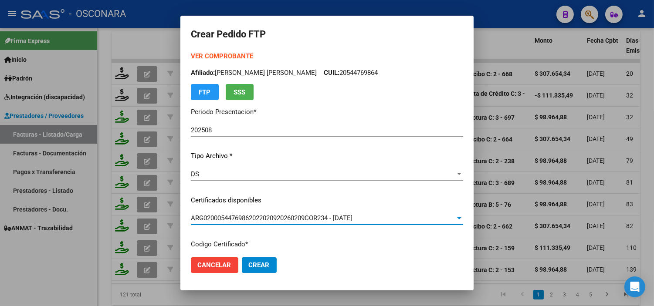
click at [253, 185] on div "DS Seleccionar tipo" at bounding box center [327, 178] width 272 height 21
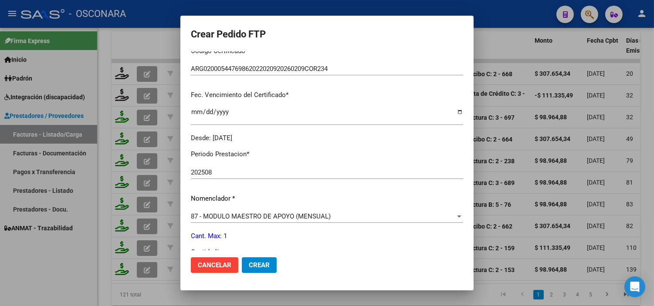
scroll to position [242, 0]
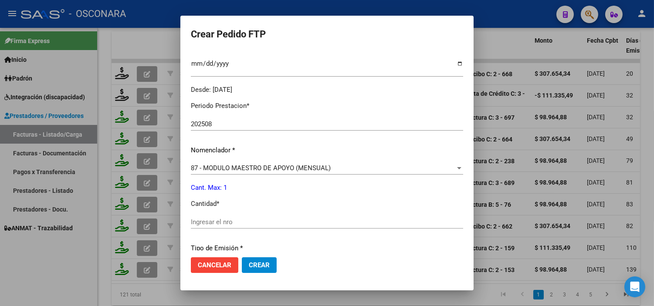
click at [245, 219] on input "Ingresar el nro" at bounding box center [327, 222] width 272 height 8
type input "1"
click at [266, 191] on p "Cant. Max: 1" at bounding box center [327, 188] width 272 height 10
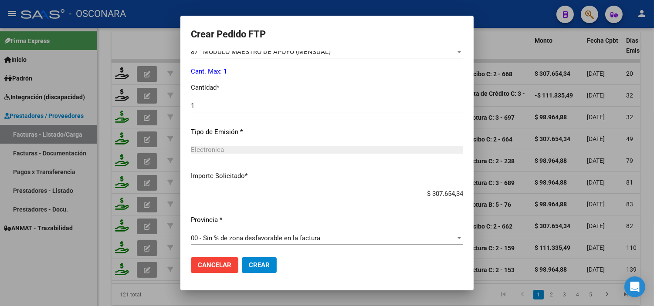
scroll to position [360, 0]
click at [259, 266] on span "Crear" at bounding box center [259, 266] width 21 height 8
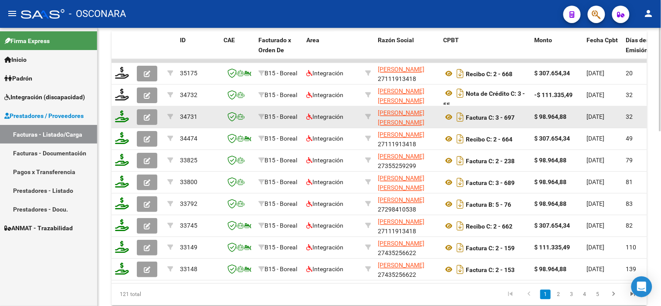
scroll to position [241, 0]
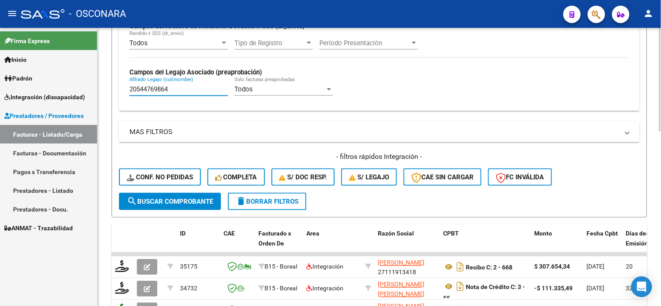
click at [184, 89] on input "20544769864" at bounding box center [178, 89] width 99 height 8
paste input "3584710179"
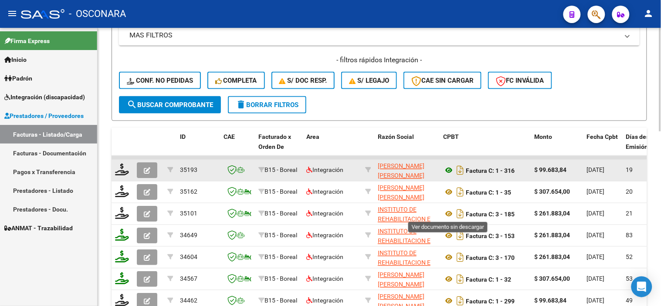
scroll to position [386, 0]
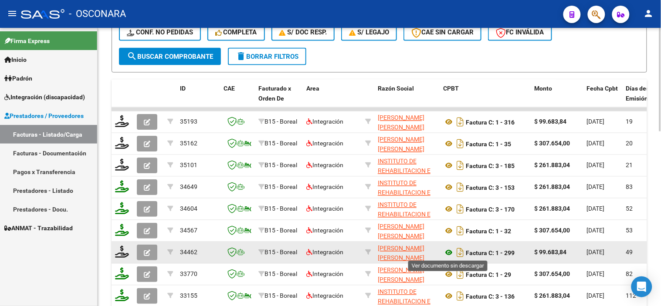
click at [450, 254] on icon at bounding box center [448, 253] width 11 height 10
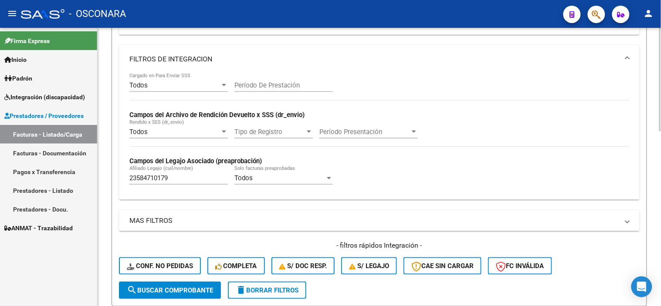
scroll to position [144, 0]
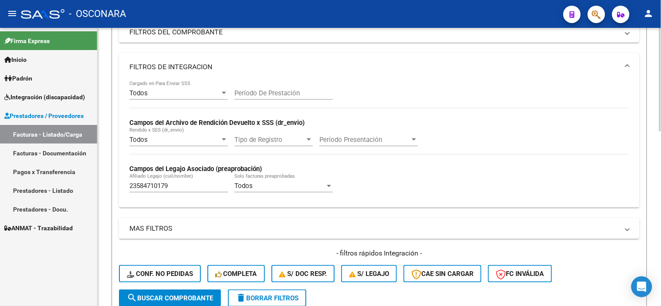
click at [175, 186] on input "23584710179" at bounding box center [178, 186] width 99 height 8
paste input "0577396494"
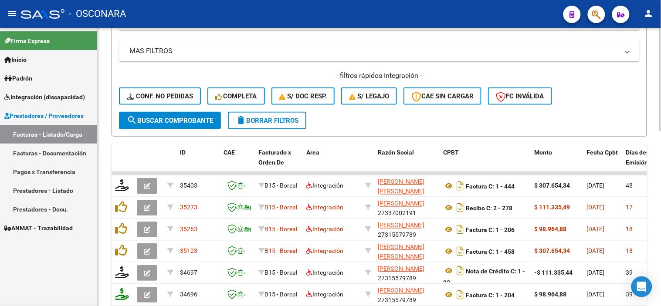
scroll to position [337, 0]
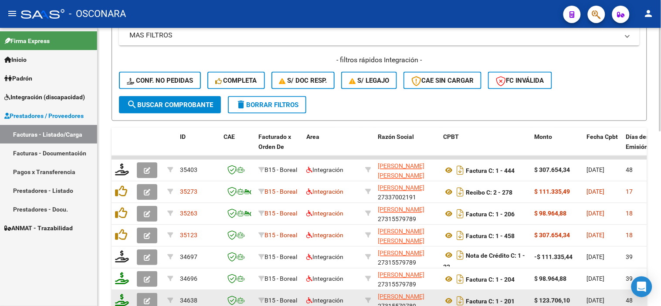
type input "20577396494"
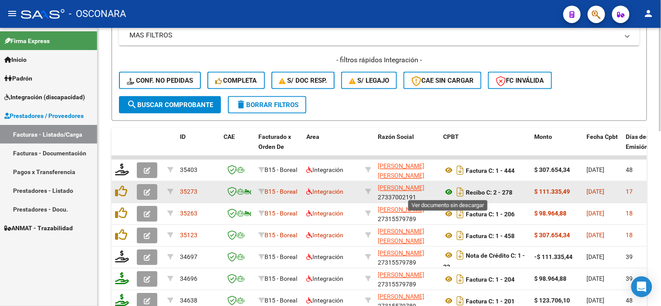
click at [448, 195] on icon at bounding box center [448, 192] width 11 height 10
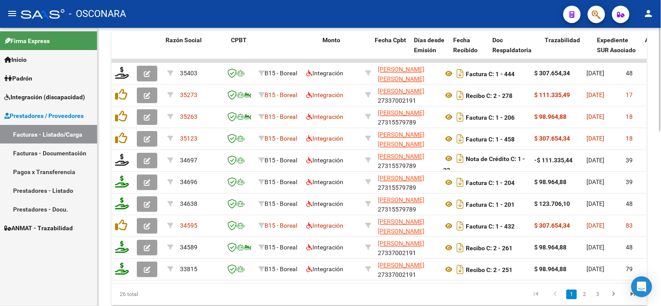
scroll to position [0, 258]
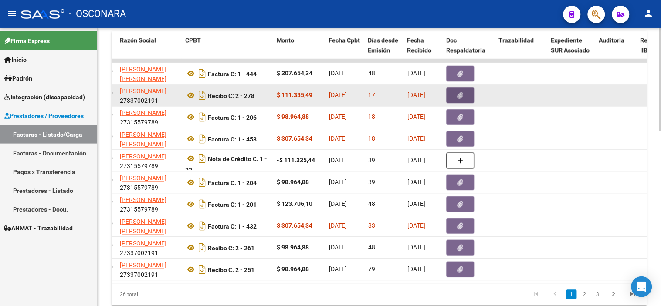
click at [459, 96] on icon "button" at bounding box center [461, 96] width 6 height 7
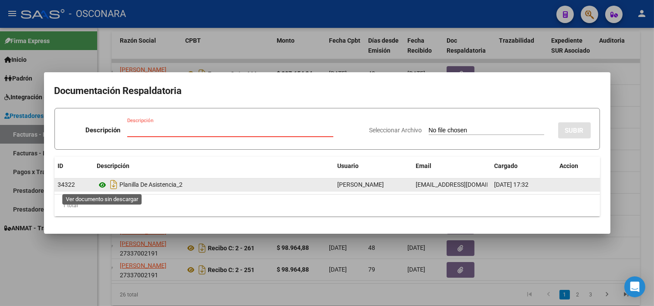
click at [101, 184] on icon at bounding box center [102, 185] width 11 height 10
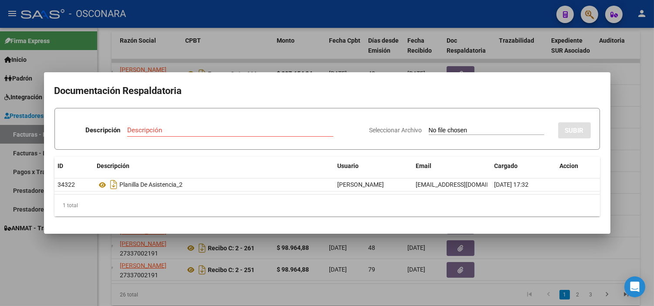
click at [246, 264] on div at bounding box center [327, 153] width 654 height 306
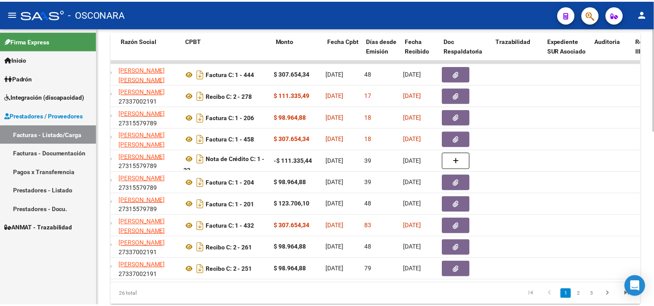
scroll to position [0, 0]
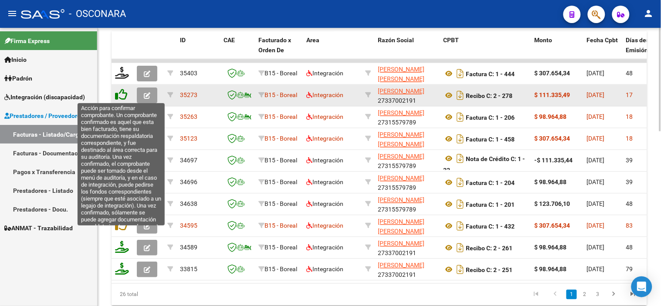
click at [124, 93] on icon at bounding box center [121, 95] width 12 height 12
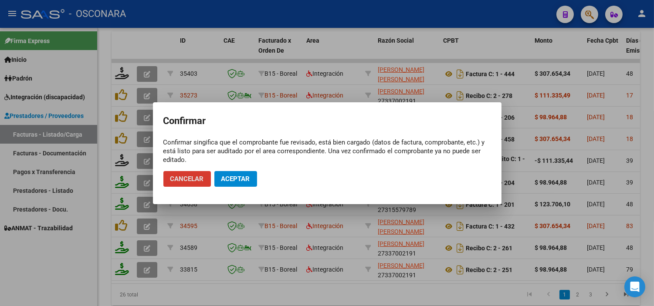
click at [190, 182] on span "Cancelar" at bounding box center [187, 179] width 34 height 8
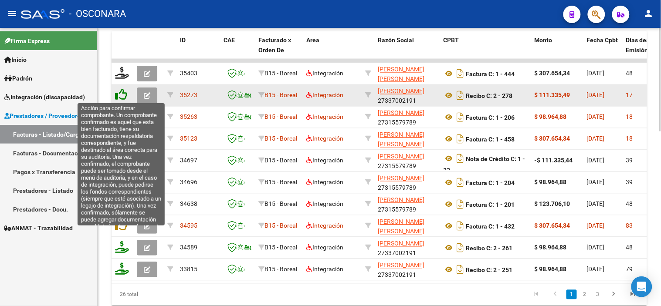
click at [124, 96] on icon at bounding box center [121, 95] width 12 height 12
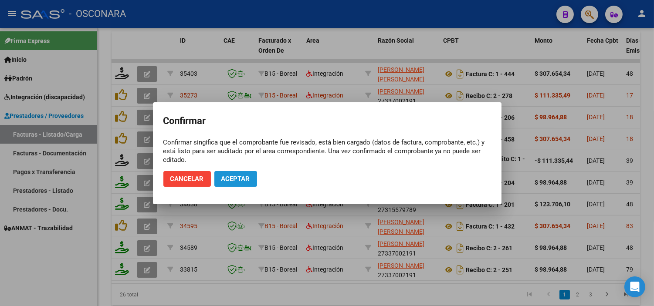
click at [228, 174] on button "Aceptar" at bounding box center [236, 179] width 43 height 16
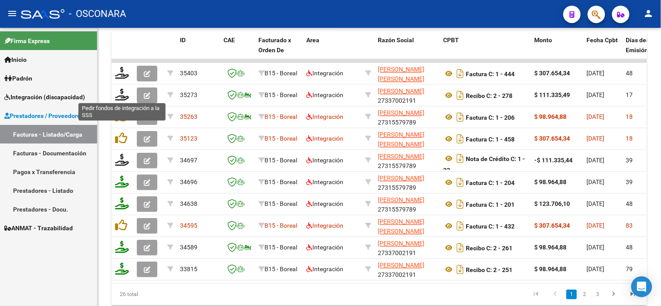
click at [124, 99] on icon at bounding box center [122, 95] width 14 height 12
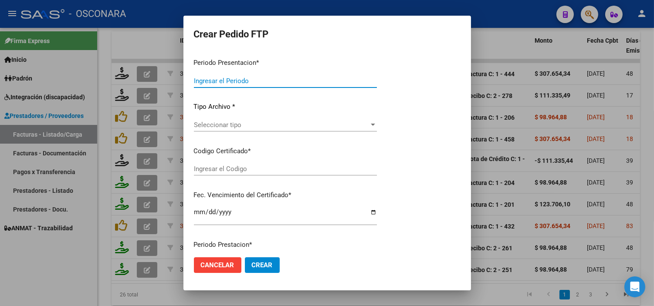
type input "202508"
type input "$ 111.335,49"
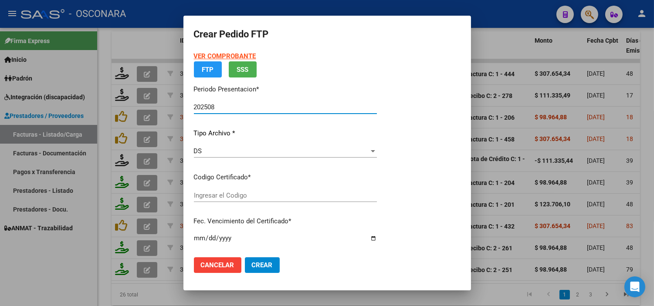
type input "arg02000577396492023101820251018cor540"
type input "[DATE]"
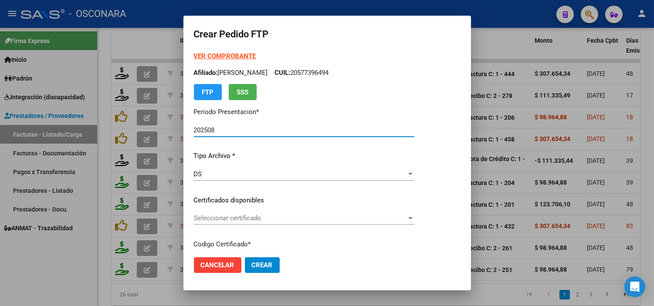
click at [267, 223] on div "Seleccionar certificado Seleccionar certificado" at bounding box center [304, 218] width 221 height 13
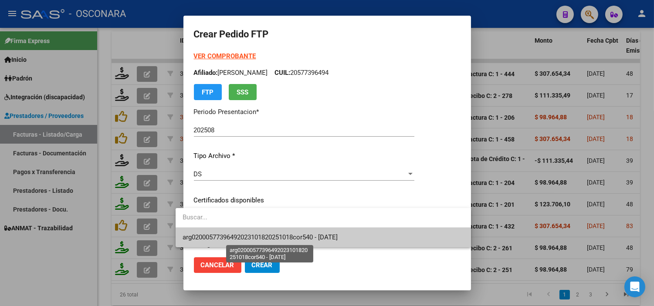
click at [257, 241] on span "arg02000577396492023101820251018cor540 - [DATE]" at bounding box center [260, 238] width 155 height 8
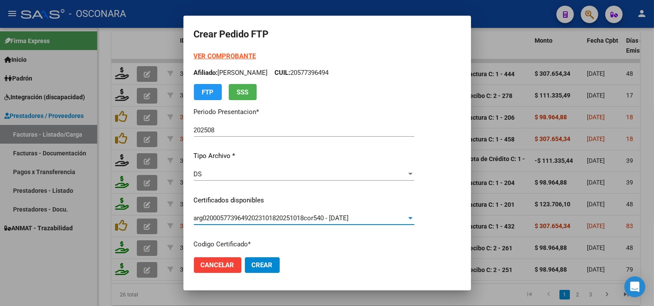
click at [281, 199] on p "Certificados disponibles" at bounding box center [304, 201] width 221 height 10
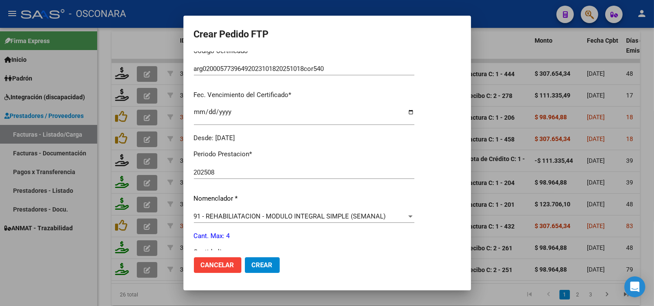
scroll to position [242, 0]
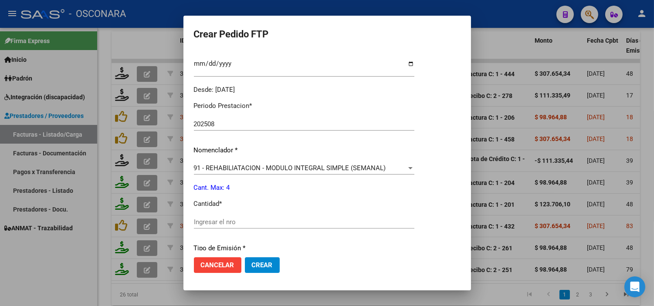
click at [289, 225] on input "Ingresar el nro" at bounding box center [304, 222] width 221 height 8
type input "4"
click at [317, 200] on p "Cantidad *" at bounding box center [304, 204] width 221 height 10
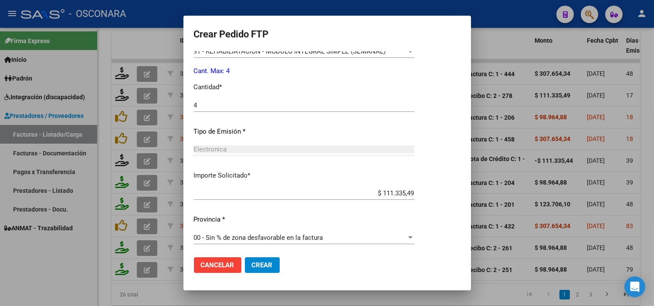
scroll to position [360, 0]
click at [260, 267] on span "Crear" at bounding box center [262, 266] width 21 height 8
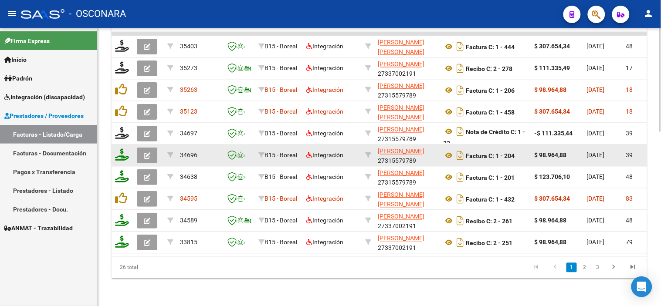
scroll to position [275, 0]
